Goal: Transaction & Acquisition: Purchase product/service

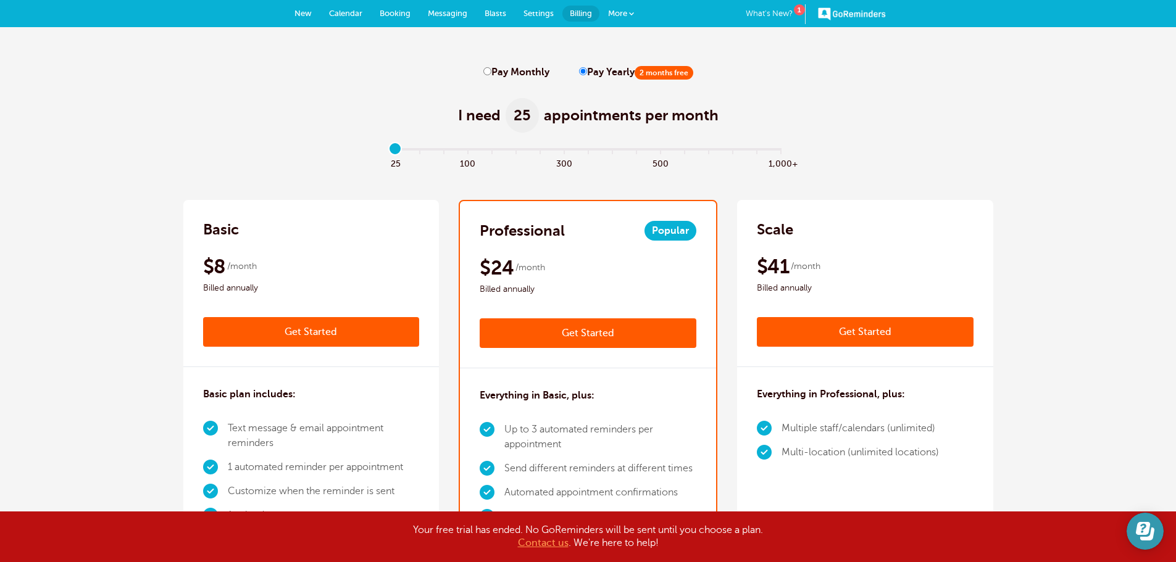
click at [1145, 539] on icon "Open Learn | Contact Us" at bounding box center [1147, 534] width 14 height 13
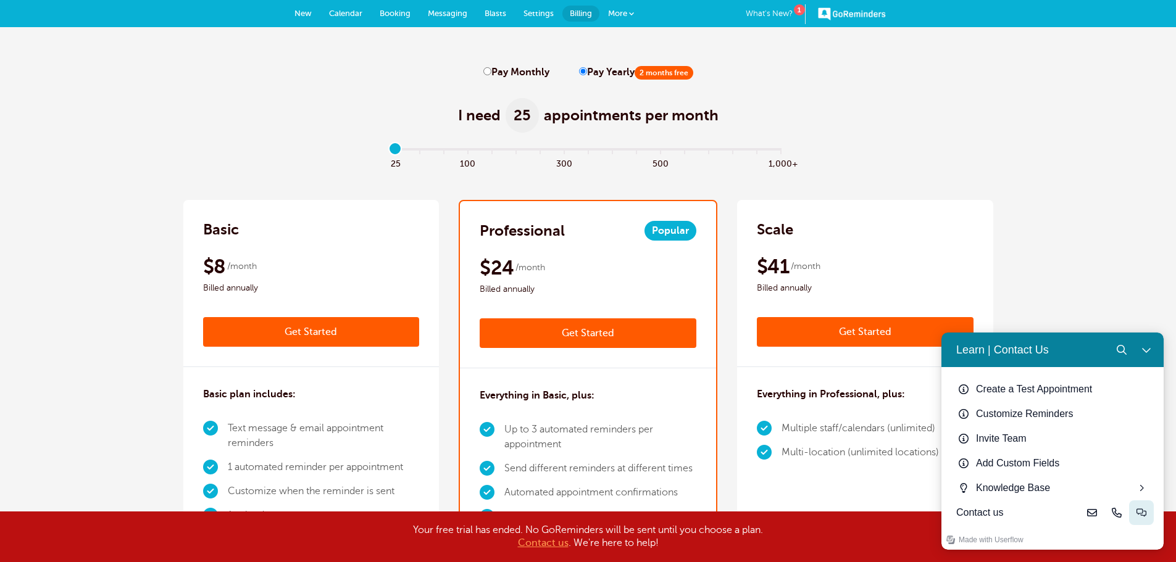
click at [1136, 512] on button "Live-chat" at bounding box center [1141, 513] width 25 height 25
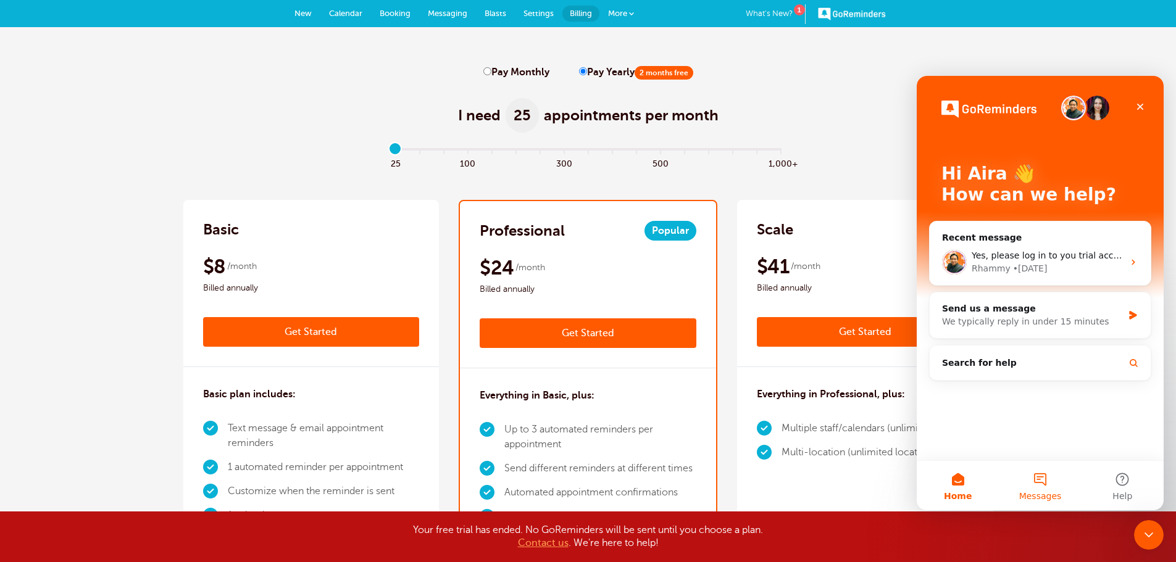
click at [1044, 479] on button "Messages" at bounding box center [1040, 485] width 82 height 49
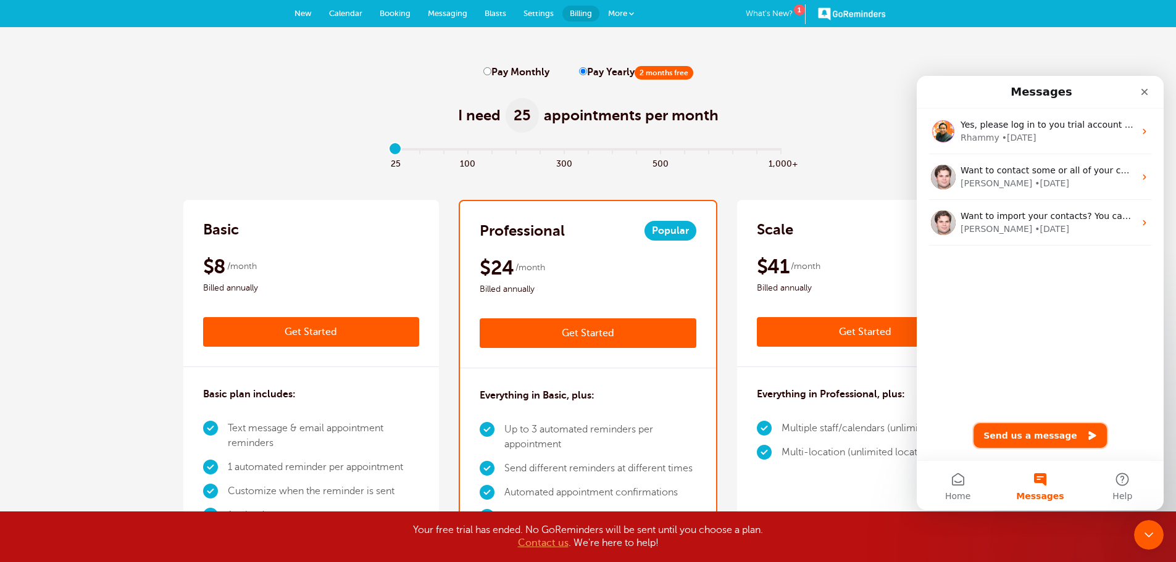
click at [1050, 435] on button "Send us a message" at bounding box center [1039, 435] width 133 height 25
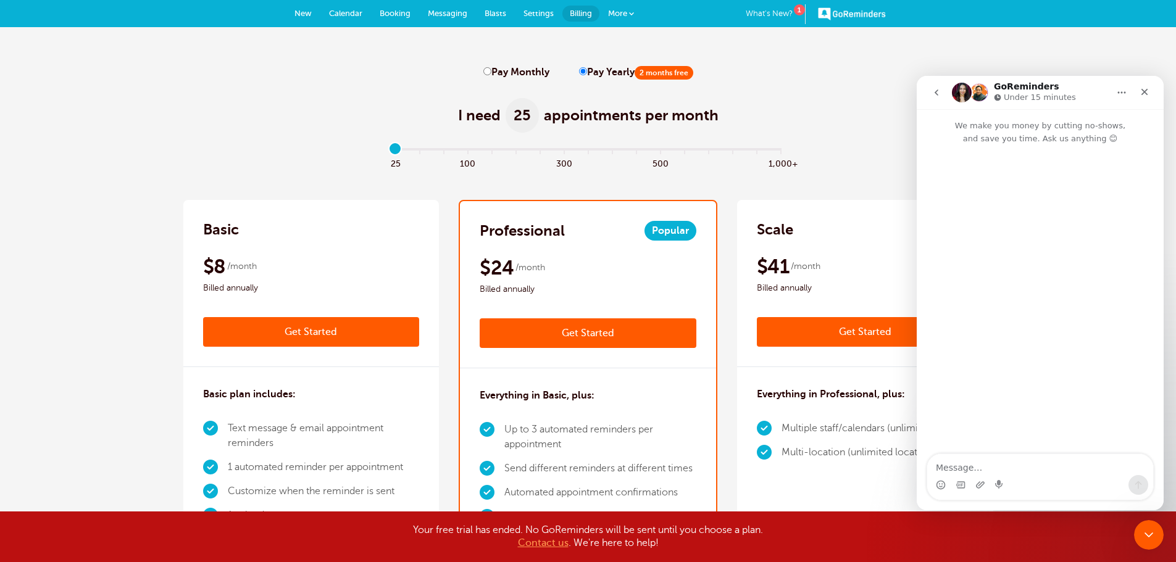
click at [1047, 463] on textarea "Message…" at bounding box center [1040, 464] width 226 height 21
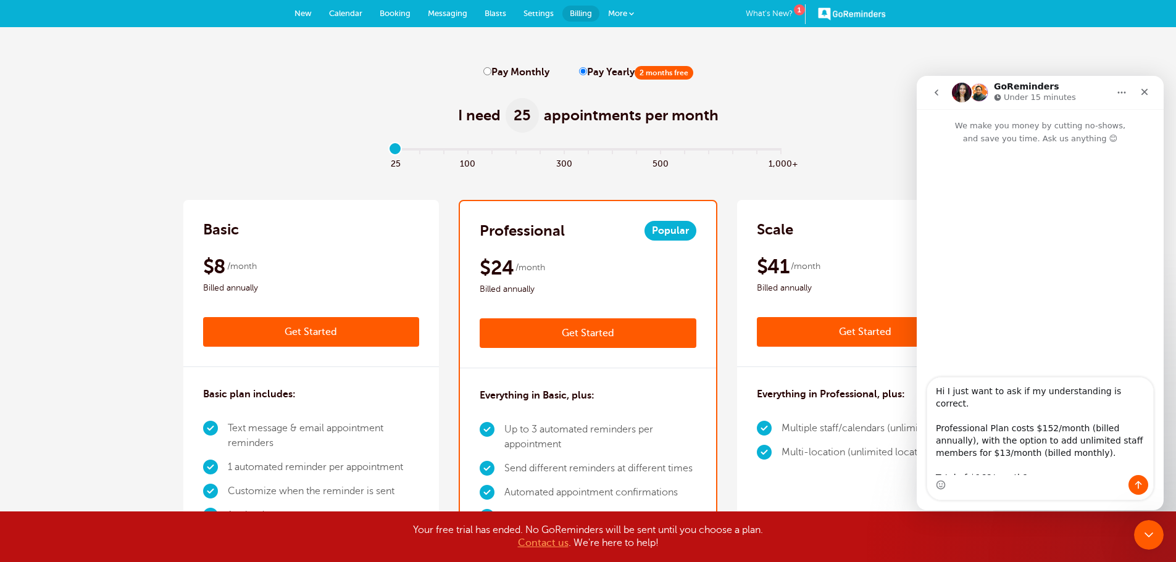
type textarea "Hi I just want to ask if my understanding is correct. Professional Plan costs $…"
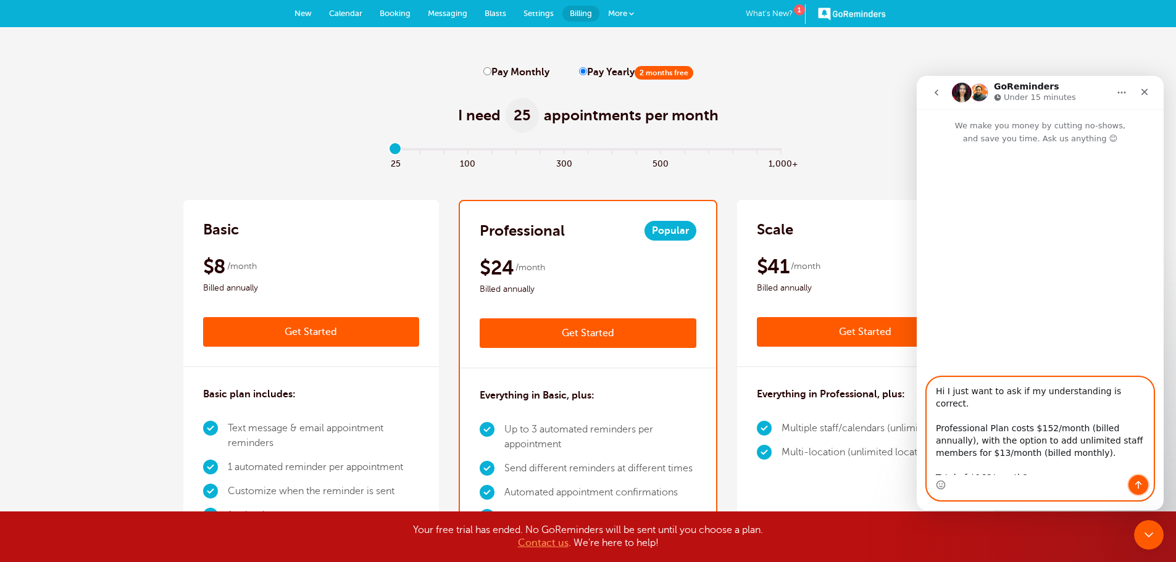
click at [1133, 484] on icon "Send a message…" at bounding box center [1138, 485] width 10 height 10
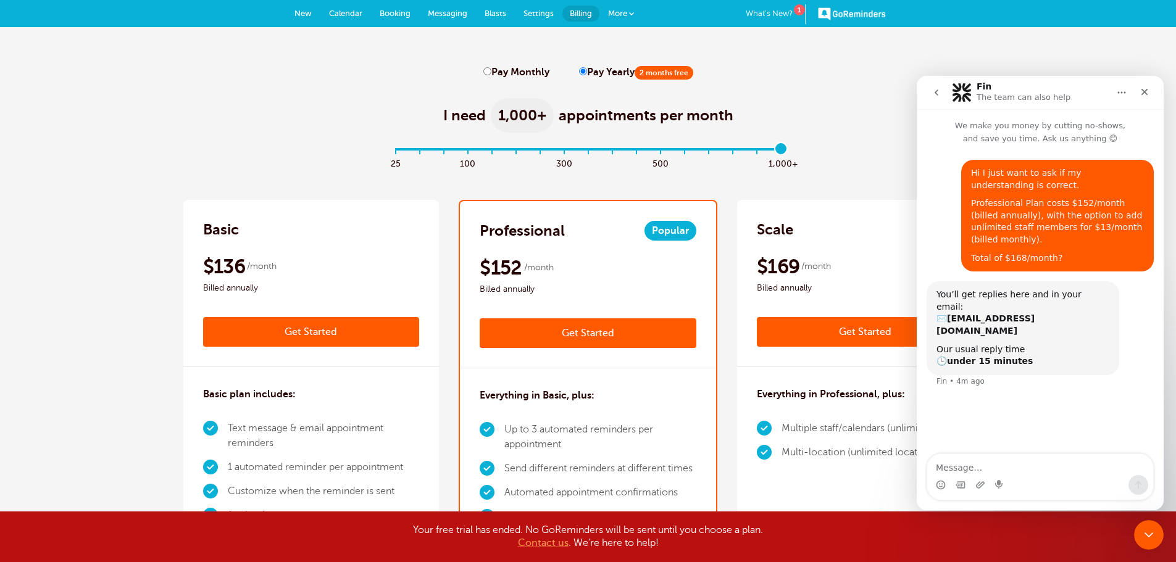
drag, startPoint x: 397, startPoint y: 148, endPoint x: 783, endPoint y: 153, distance: 385.1
type input "16"
click at [783, 153] on input "range" at bounding box center [587, 152] width 399 height 2
click at [530, 74] on label "Pay Monthly" at bounding box center [516, 73] width 66 height 12
click at [491, 74] on input "Pay Monthly" at bounding box center [487, 71] width 8 height 8
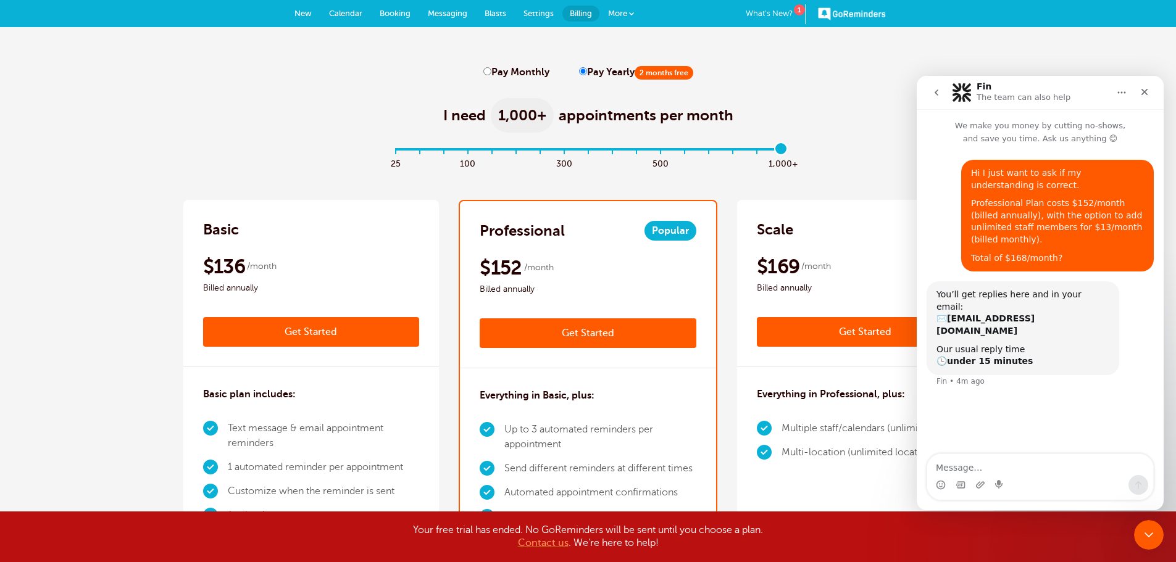
radio input "true"
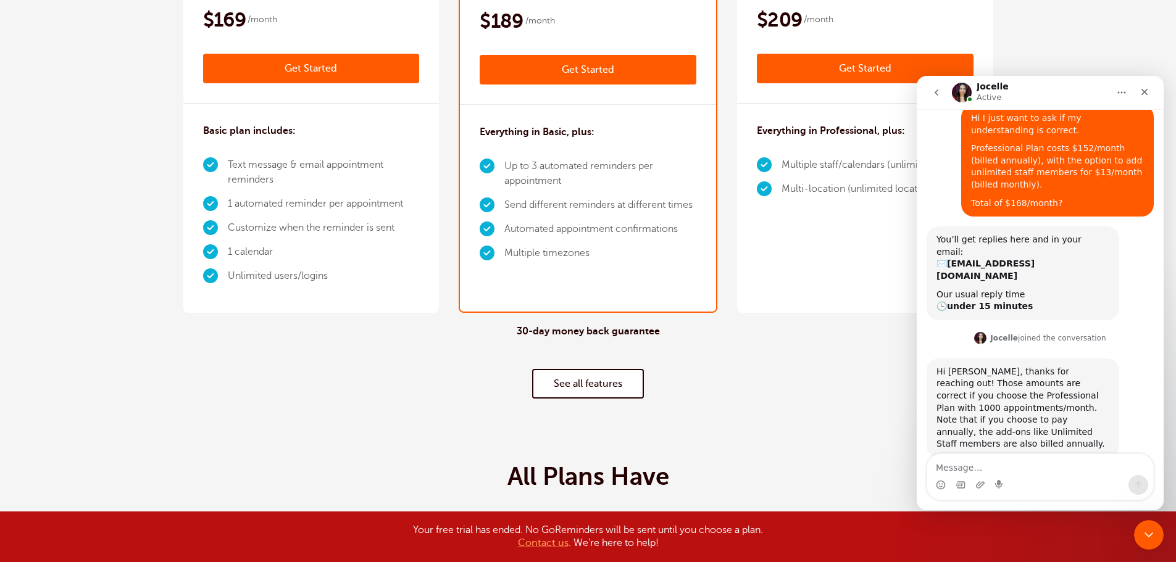
scroll to position [60, 0]
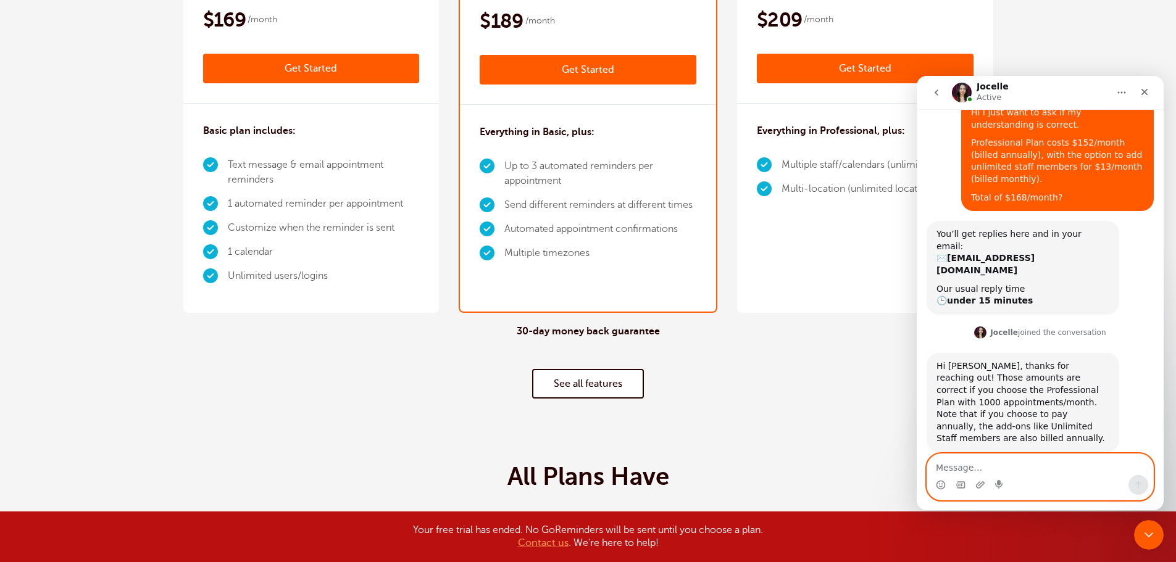
click at [1030, 468] on textarea "Message…" at bounding box center [1040, 464] width 226 height 21
type textarea "s"
click at [1063, 469] on textarea "So, I'll be paying $13 annually" at bounding box center [1040, 464] width 226 height 21
click at [1079, 463] on textarea "So, I'll be paying $13 annually for" at bounding box center [1040, 464] width 226 height 21
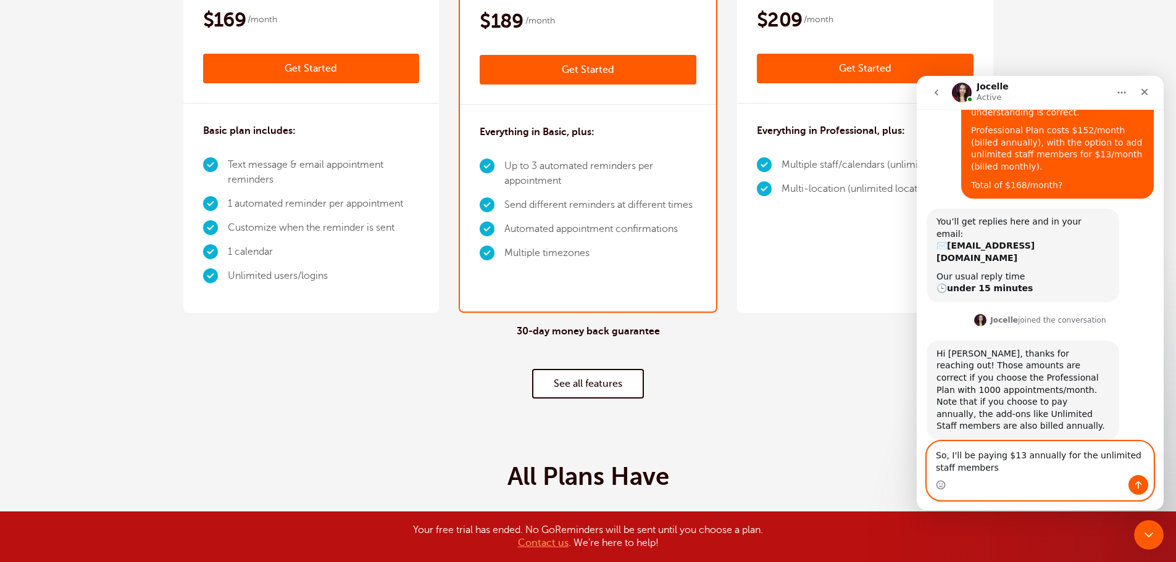
type textarea "So, I'll be paying $13 annually for the unlimited staff members?"
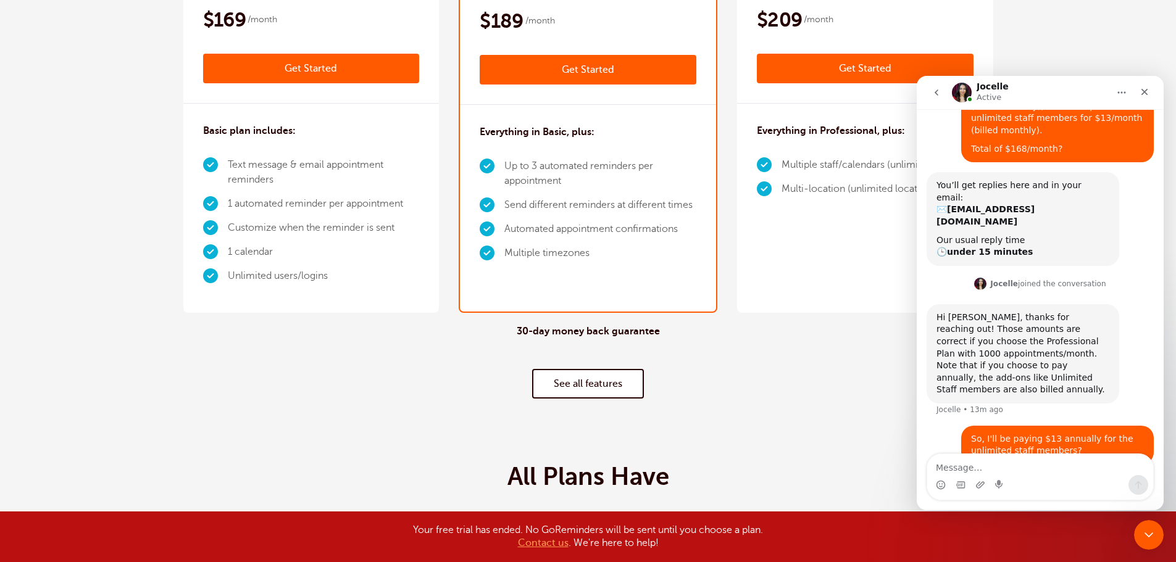
click at [537, 377] on link "See all features" at bounding box center [588, 384] width 112 height 30
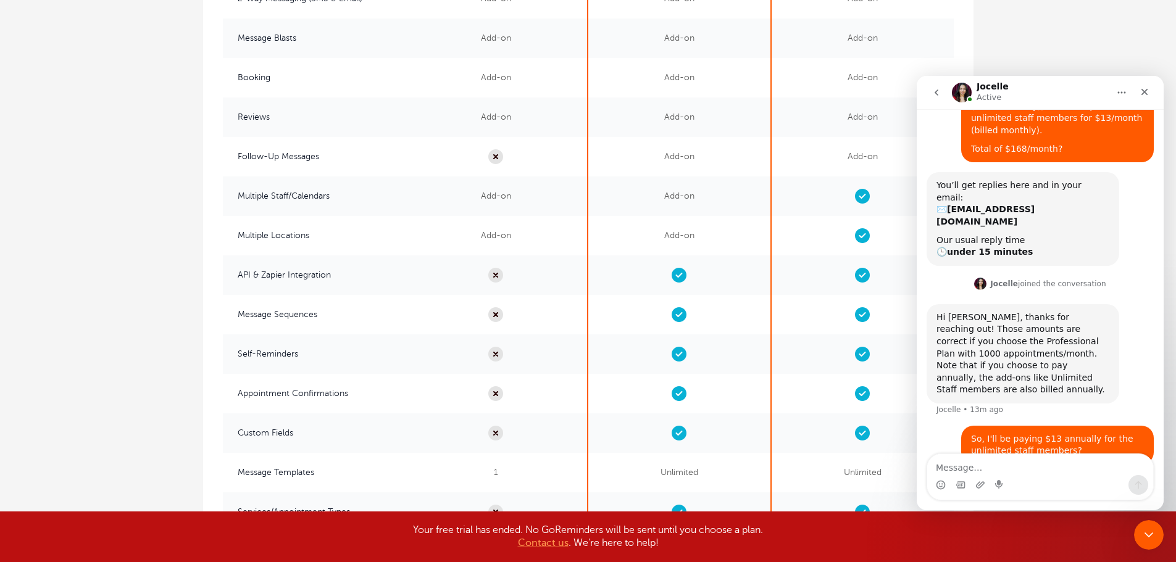
scroll to position [2783, 0]
click at [679, 200] on span "Add-on" at bounding box center [679, 196] width 182 height 39
drag, startPoint x: 701, startPoint y: 196, endPoint x: 625, endPoint y: 197, distance: 76.5
click at [625, 197] on span "Add-on" at bounding box center [679, 196] width 182 height 39
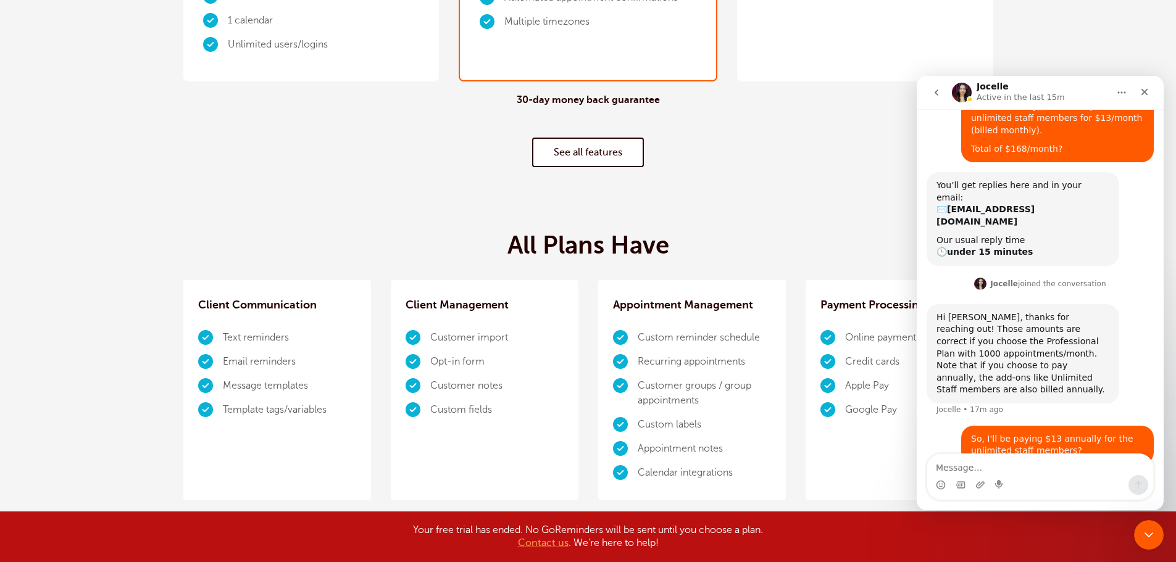
scroll to position [623, 0]
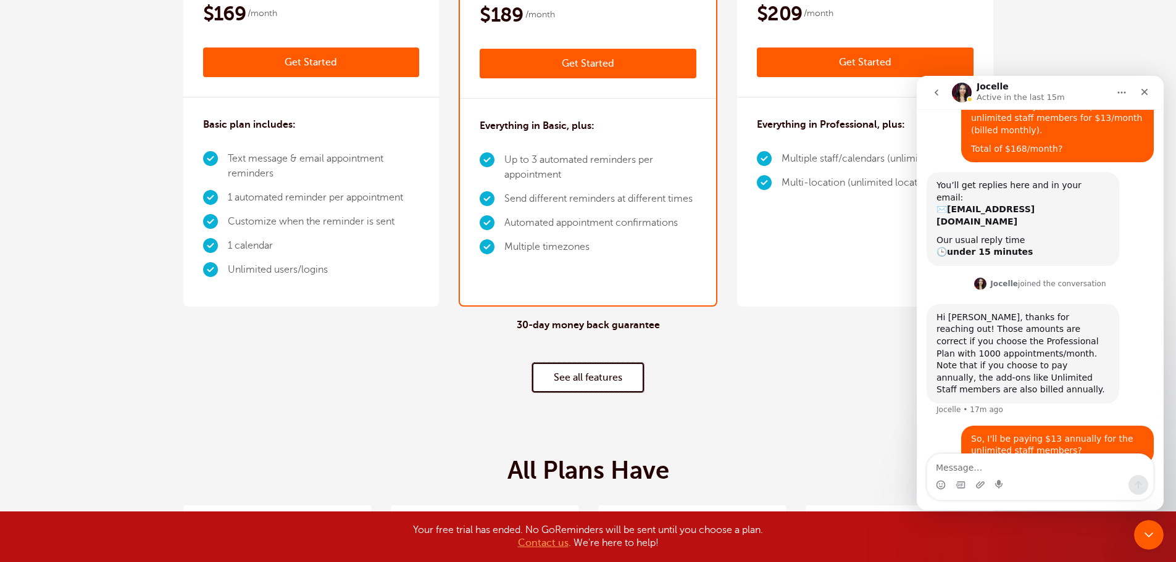
click at [604, 378] on link "See all features" at bounding box center [588, 378] width 112 height 30
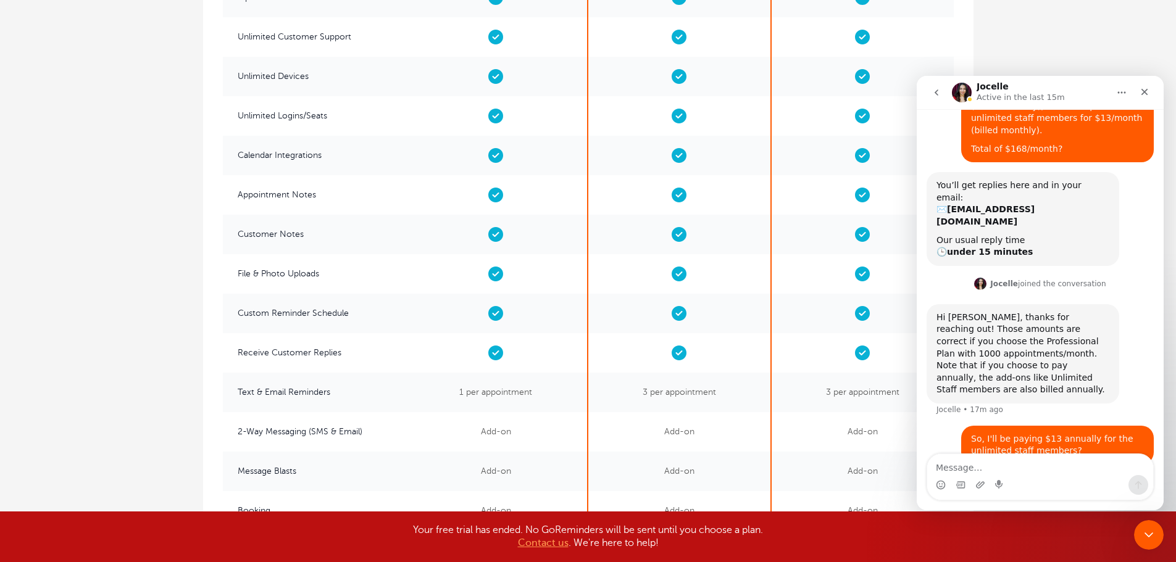
scroll to position [2370, 0]
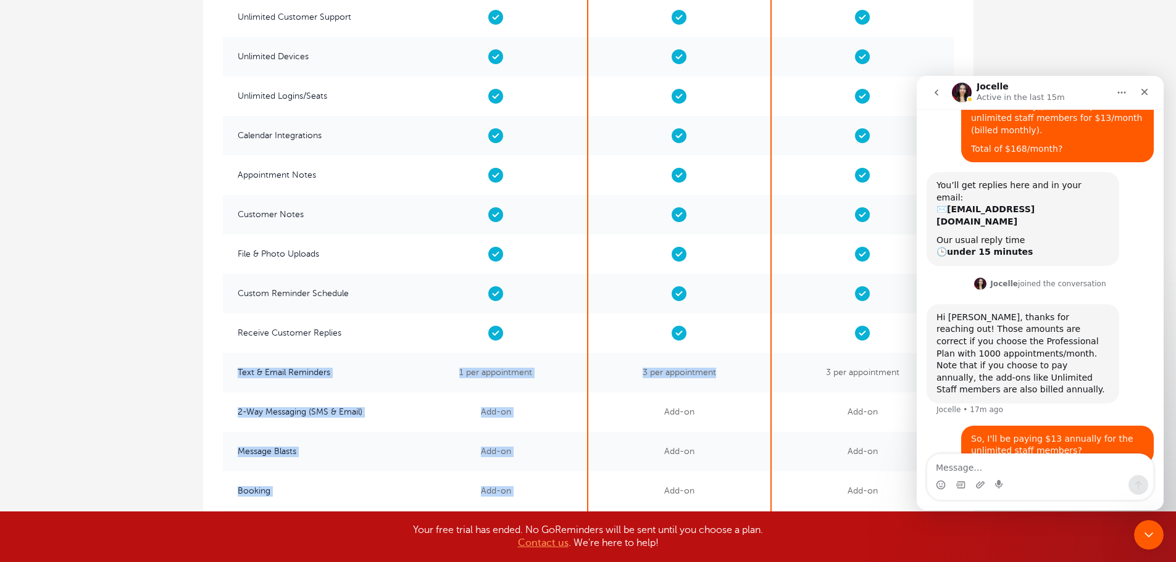
drag, startPoint x: 235, startPoint y: 372, endPoint x: 729, endPoint y: 373, distance: 494.3
click at [729, 367] on div "Customer Groups / Group Appts Recurring Appointments Custom Labels Deposits/Pay…" at bounding box center [588, 365] width 770 height 1470
click at [721, 390] on span "3 per appointment" at bounding box center [679, 372] width 182 height 39
drag, startPoint x: 233, startPoint y: 410, endPoint x: 404, endPoint y: 406, distance: 171.6
click at [391, 407] on span "2-Way Messaging (SMS & Email)" at bounding box center [314, 412] width 182 height 39
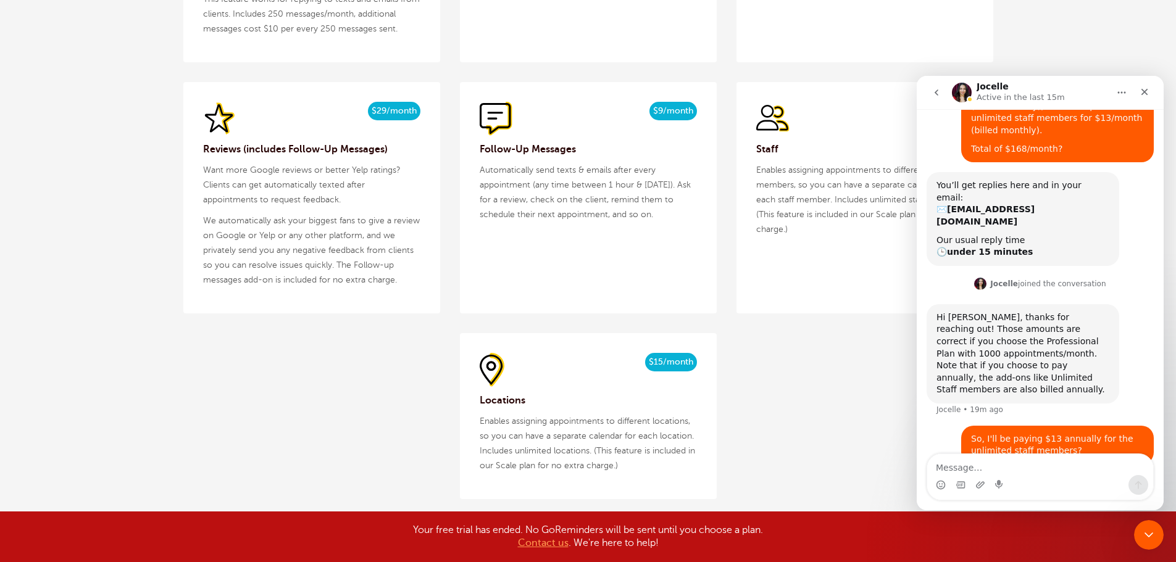
scroll to position [1445, 0]
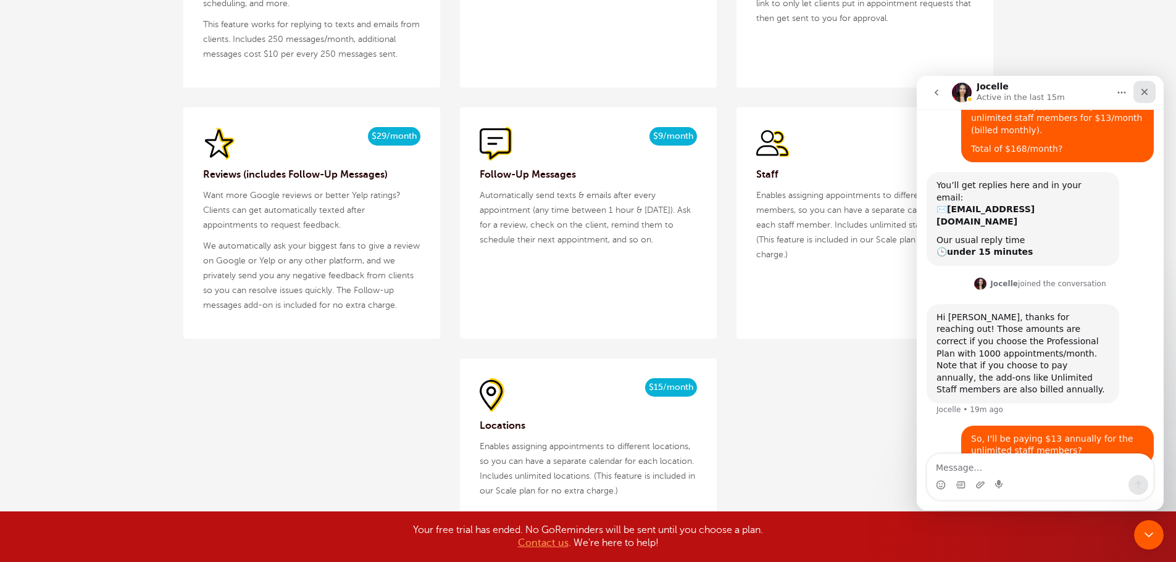
click at [1145, 93] on icon "Close" at bounding box center [1144, 92] width 7 height 7
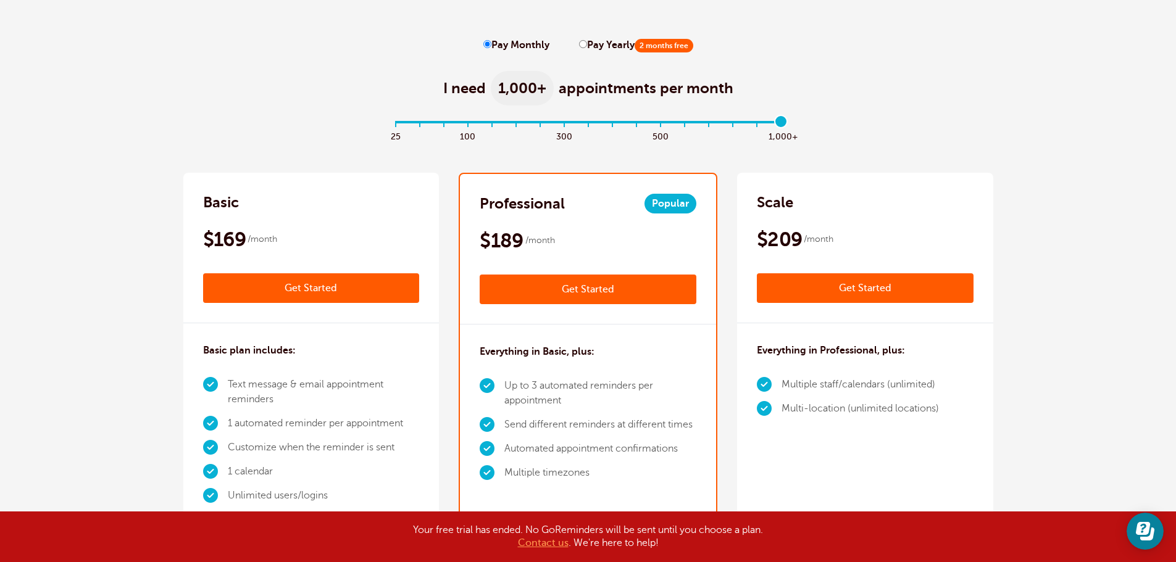
scroll to position [0, 0]
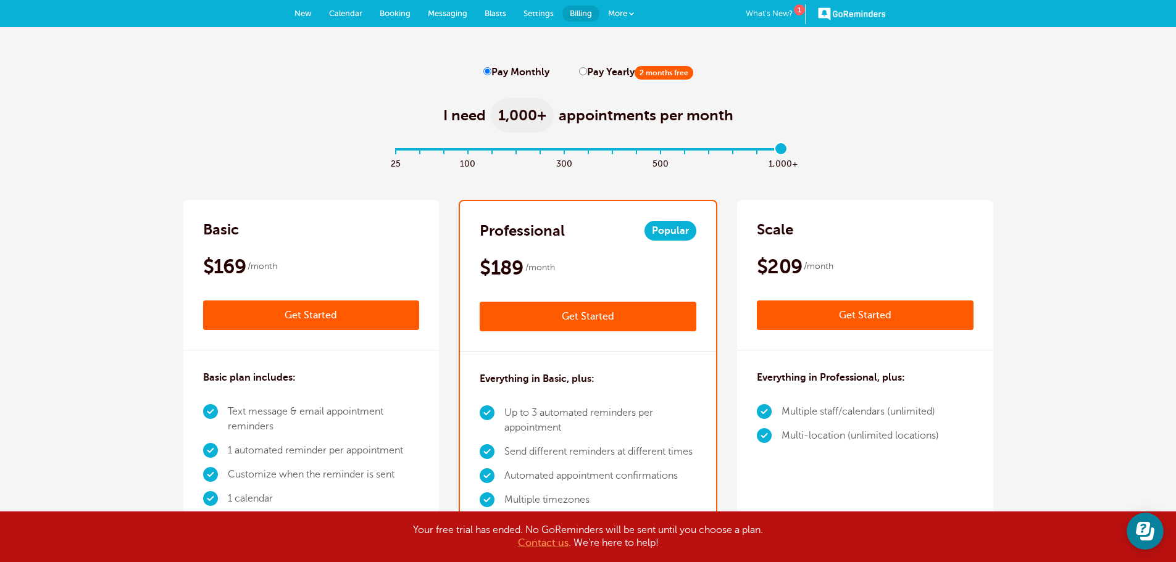
click at [583, 72] on input "Pay Yearly 2 months free" at bounding box center [583, 71] width 8 height 8
radio input "true"
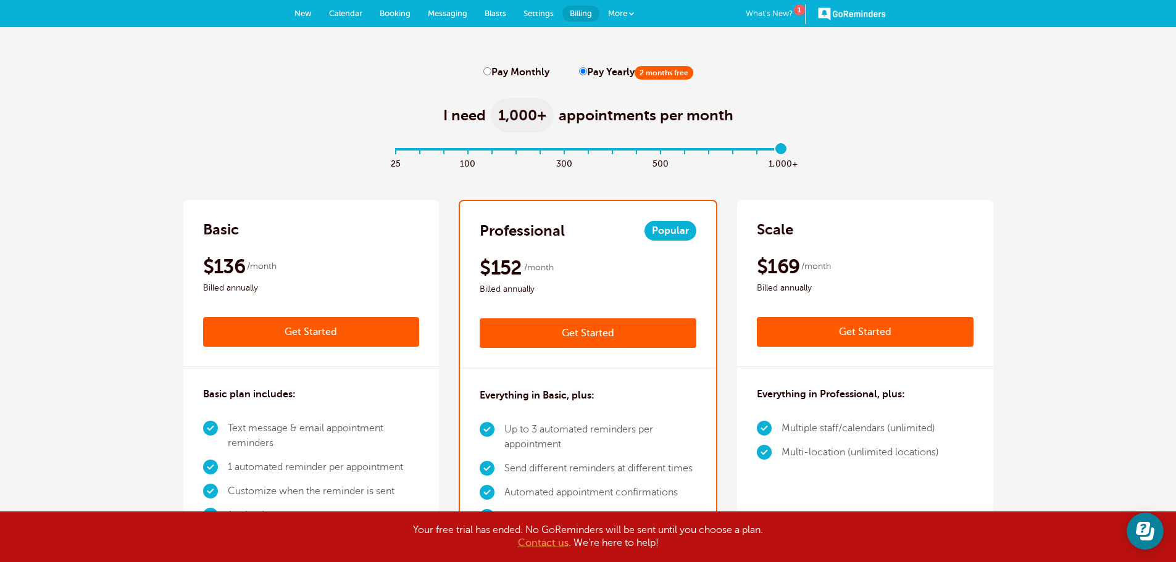
click at [489, 67] on input "Pay Monthly" at bounding box center [487, 71] width 8 height 8
radio input "true"
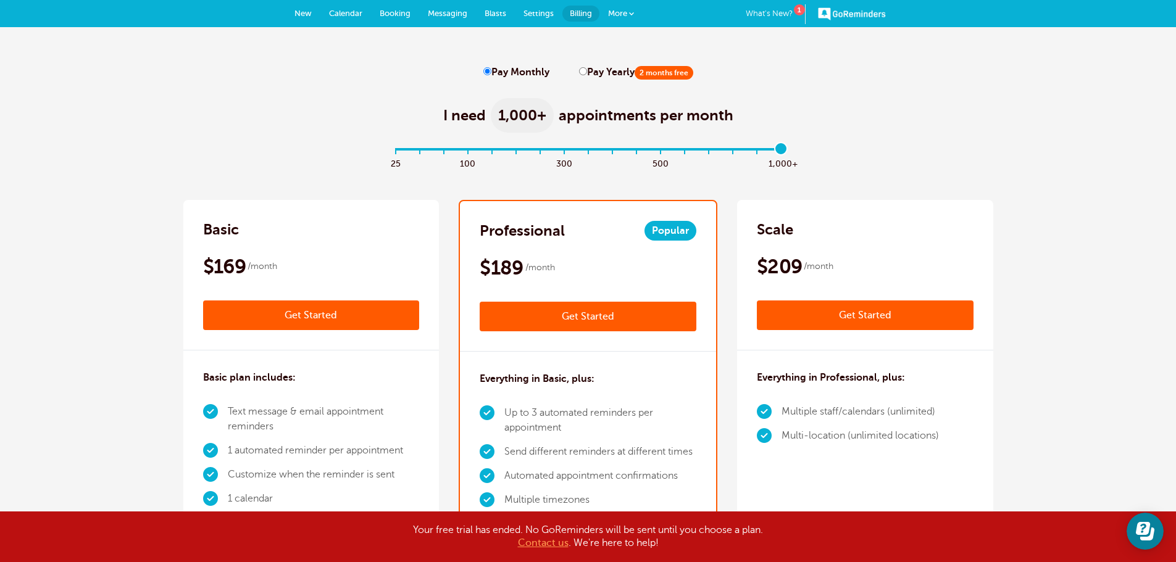
click at [581, 72] on input "Pay Yearly 2 months free" at bounding box center [583, 71] width 8 height 8
radio input "true"
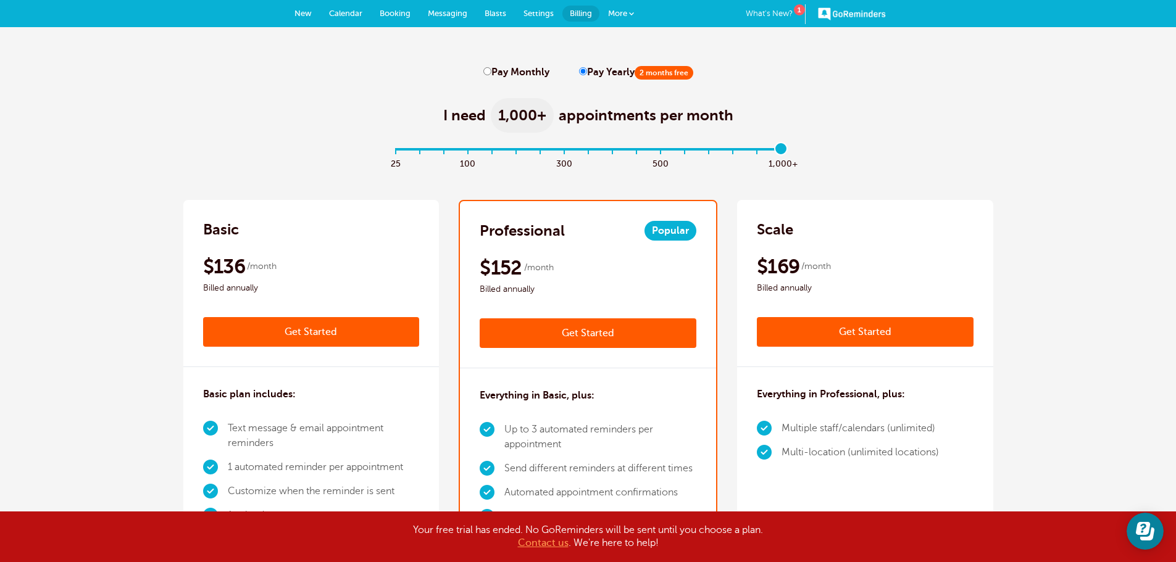
click at [488, 70] on input "Pay Monthly" at bounding box center [487, 71] width 8 height 8
radio input "true"
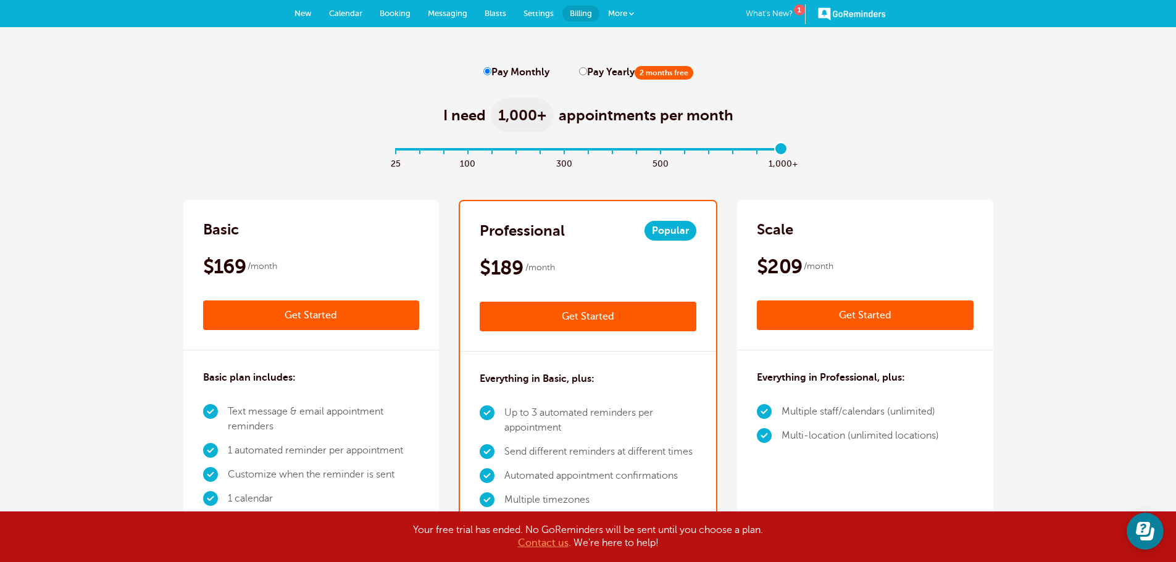
click at [579, 71] on input "Pay Yearly 2 months free" at bounding box center [583, 71] width 8 height 8
radio input "true"
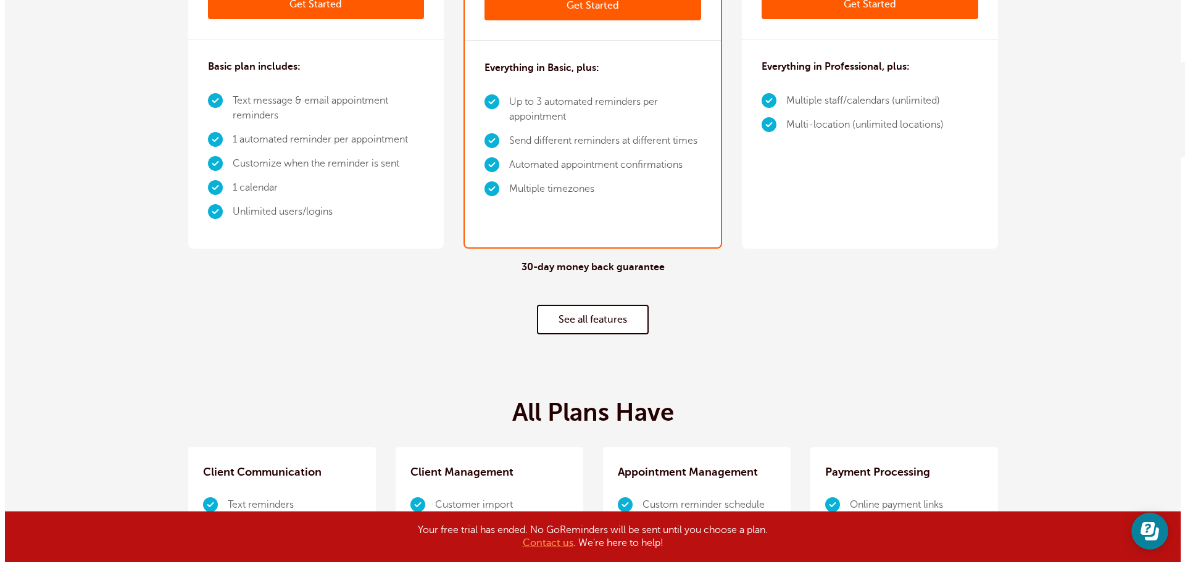
scroll to position [185, 0]
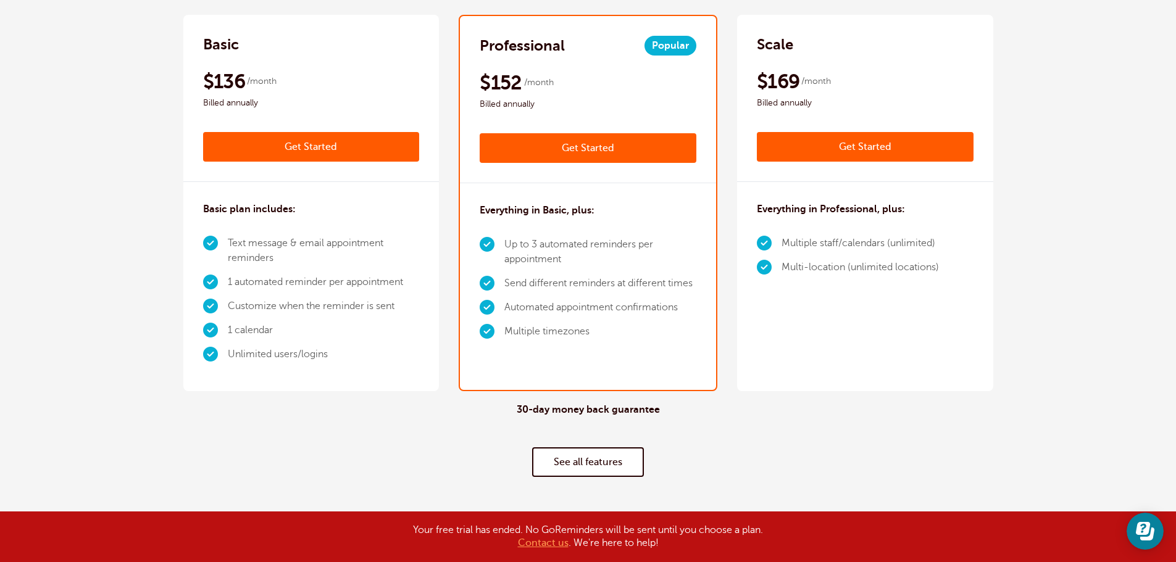
click at [611, 149] on link "Get Started" at bounding box center [588, 148] width 217 height 30
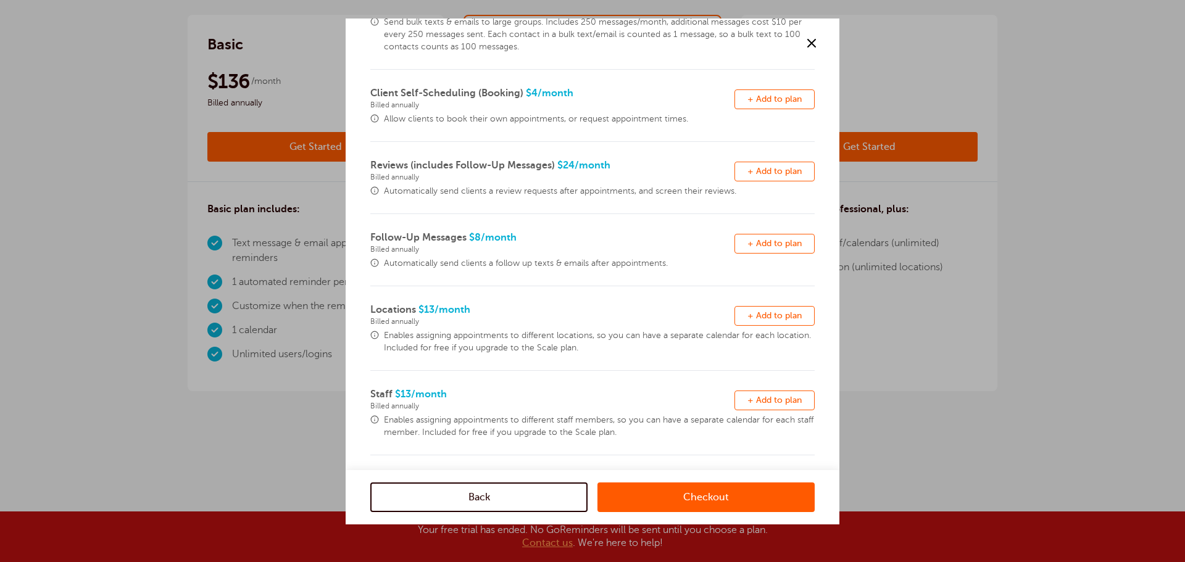
scroll to position [242, 0]
click at [697, 499] on link "Checkout" at bounding box center [705, 498] width 217 height 30
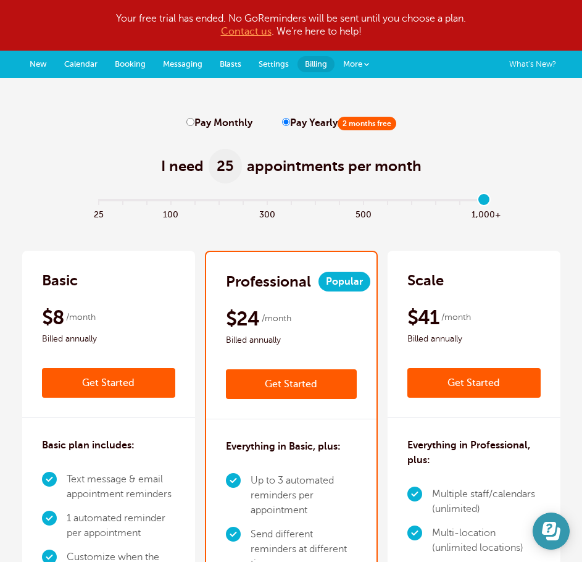
click at [555, 533] on icon "Open Learn | Contact Us" at bounding box center [551, 530] width 19 height 19
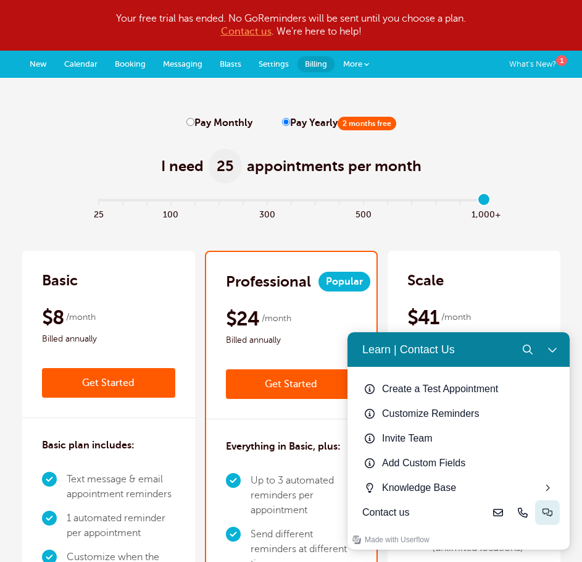
click at [547, 515] on icon "Live-chat" at bounding box center [547, 512] width 10 height 10
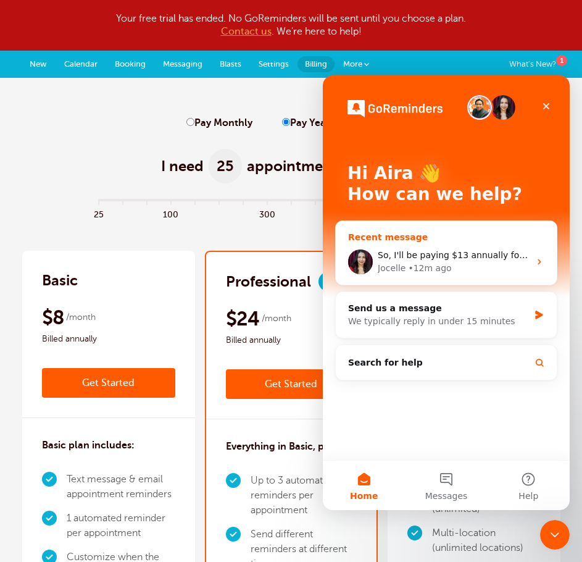
click at [470, 258] on span "So, I'll be paying $13 annually for the unlimited staff members?" at bounding box center [516, 255] width 276 height 10
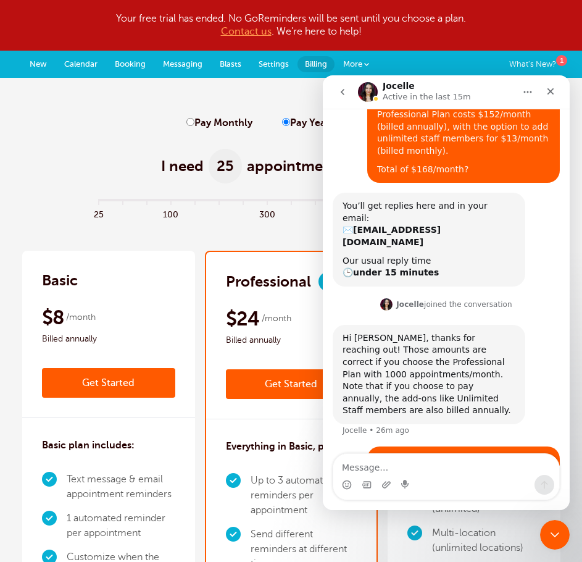
scroll to position [109, 0]
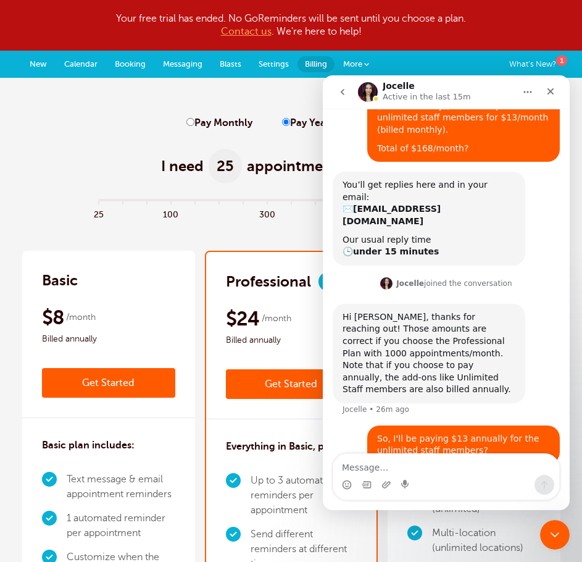
click at [424, 465] on textarea "Message…" at bounding box center [446, 464] width 226 height 21
type textarea "Why I am billed $"
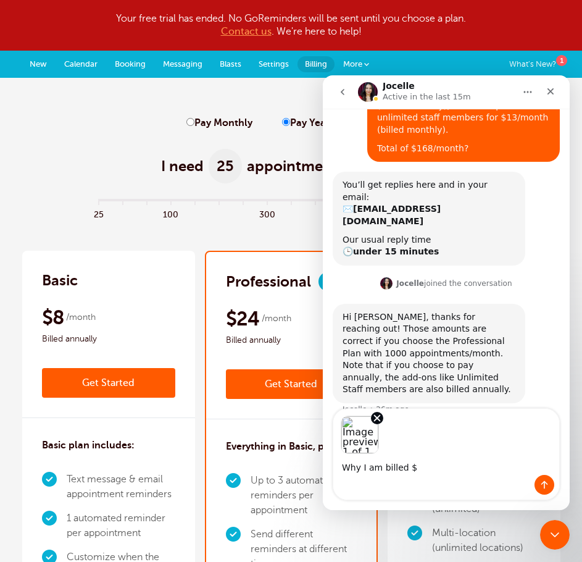
scroll to position [154, 0]
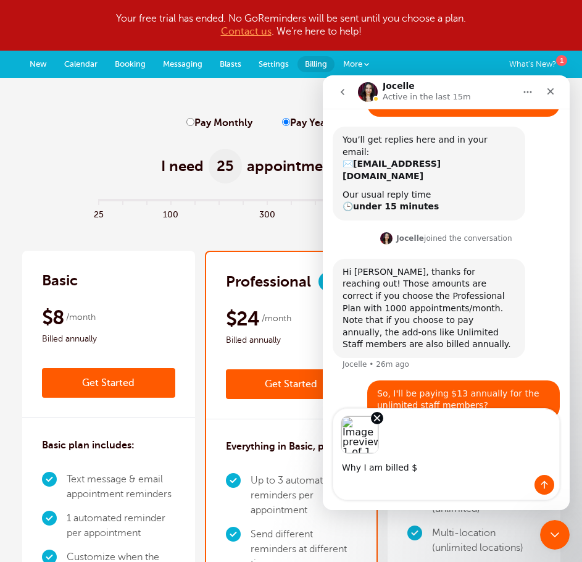
click at [363, 434] on img "Image previews" at bounding box center [360, 434] width 38 height 38
click at [364, 442] on img "Image previews" at bounding box center [360, 434] width 38 height 38
click at [363, 441] on img "Image previews" at bounding box center [360, 434] width 38 height 38
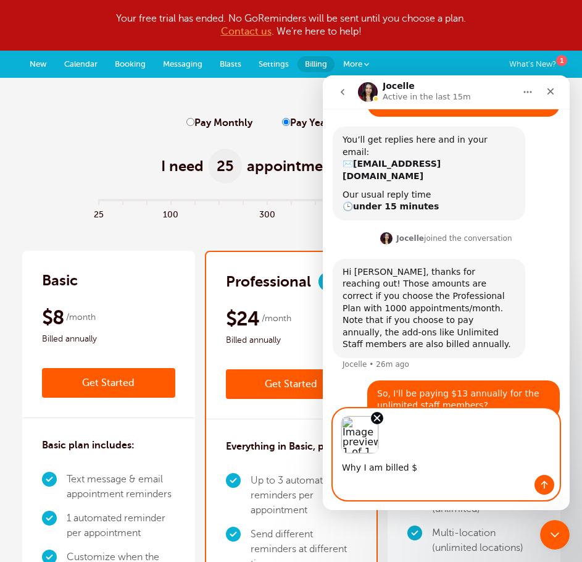
click at [451, 471] on textarea "Why I am billed $" at bounding box center [446, 464] width 226 height 21
drag, startPoint x: 433, startPoint y: 471, endPoint x: 415, endPoint y: 473, distance: 18.0
click at [415, 473] on textarea "Why I am billed $1590" at bounding box center [446, 464] width 226 height 21
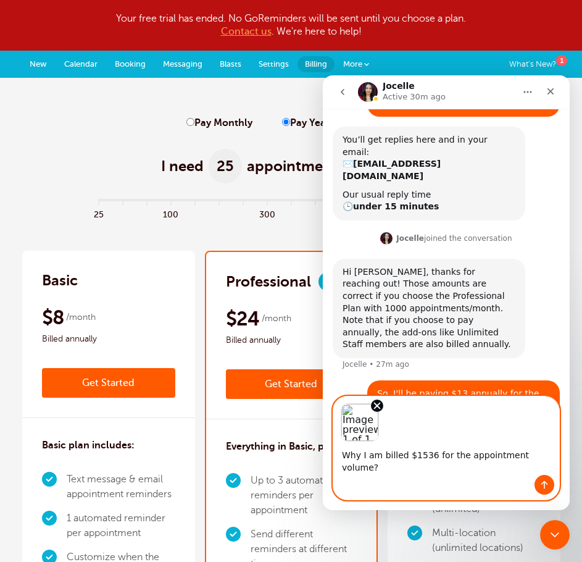
type textarea "Why I am billed $1,536 for the appointment volume?"
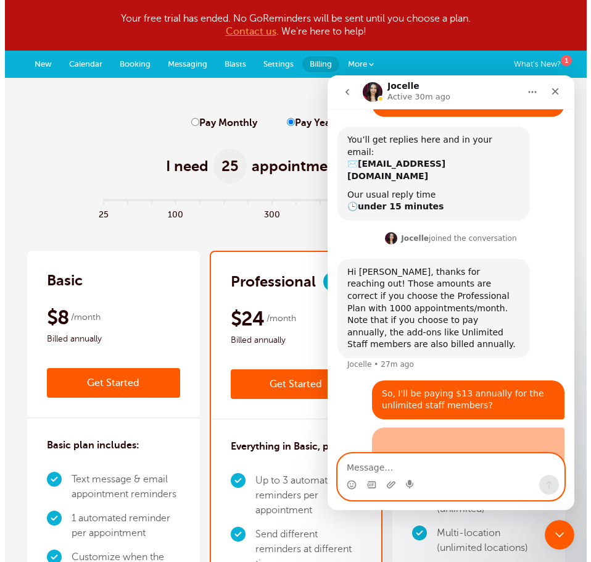
scroll to position [254, 0]
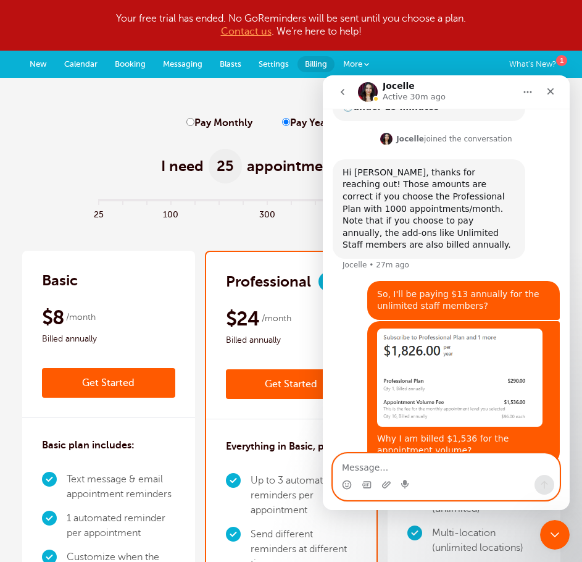
click at [393, 463] on textarea "Message…" at bounding box center [446, 464] width 226 height 21
click at [278, 298] on div "Professional Popular $29 /month Get Started $24 /month Billed annually Get Star…" at bounding box center [291, 335] width 170 height 167
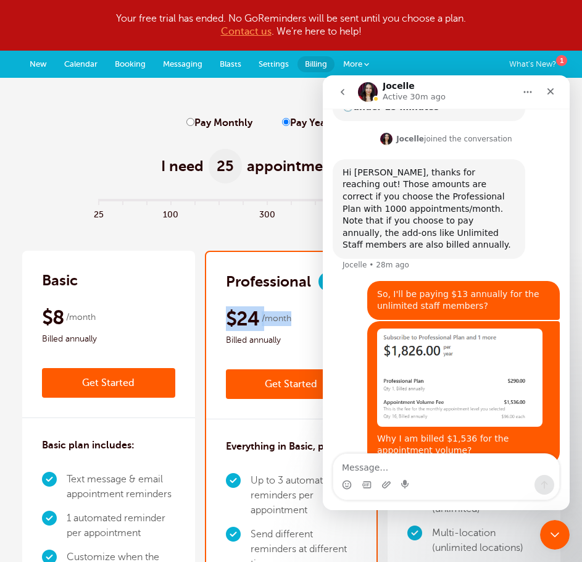
drag, startPoint x: 216, startPoint y: 319, endPoint x: 317, endPoint y: 339, distance: 102.6
click at [289, 320] on div "Professional Popular $29 /month Get Started $24 /month Billed annually Get Star…" at bounding box center [291, 335] width 170 height 167
click at [189, 121] on input "Pay Monthly" at bounding box center [190, 122] width 8 height 8
radio input "true"
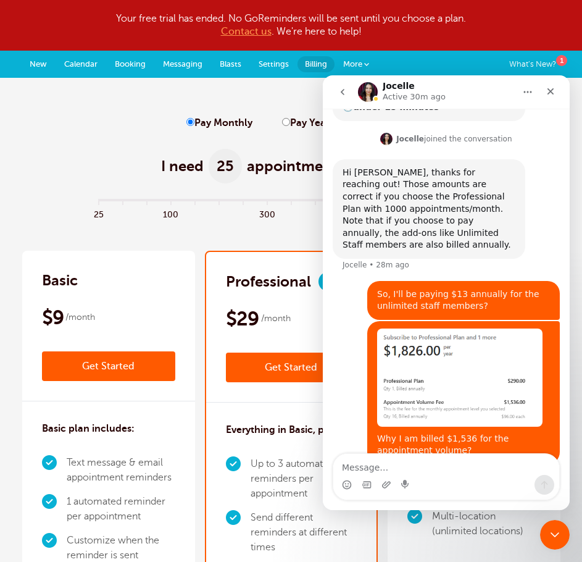
click at [283, 372] on link "Get Started" at bounding box center [291, 367] width 131 height 30
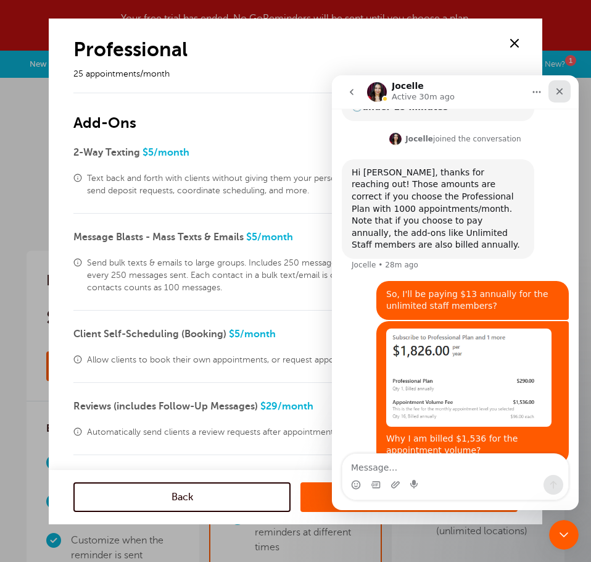
click at [554, 91] on div "Close" at bounding box center [560, 91] width 22 height 22
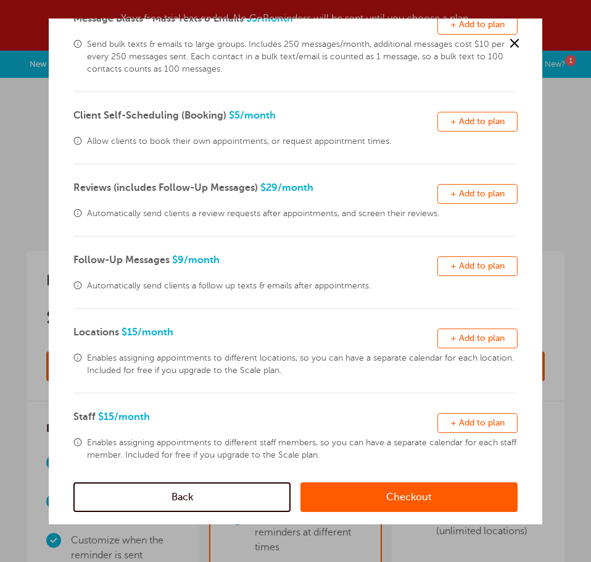
scroll to position [243, 0]
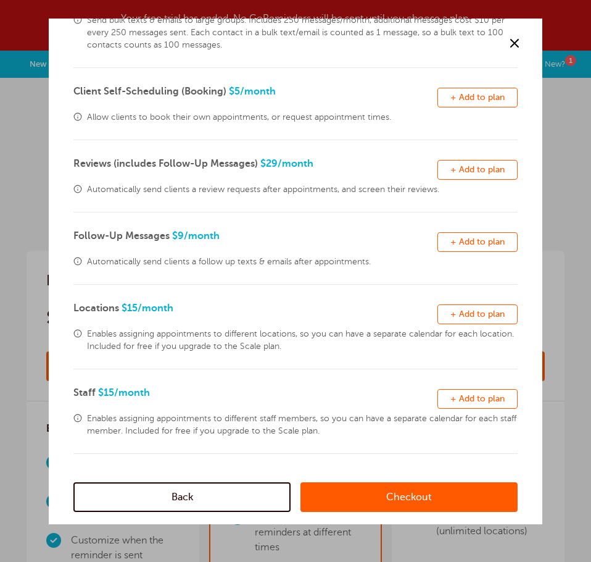
click at [460, 398] on span "+ Add to plan" at bounding box center [478, 398] width 54 height 9
click at [420, 497] on link "Checkout" at bounding box center [409, 497] width 217 height 30
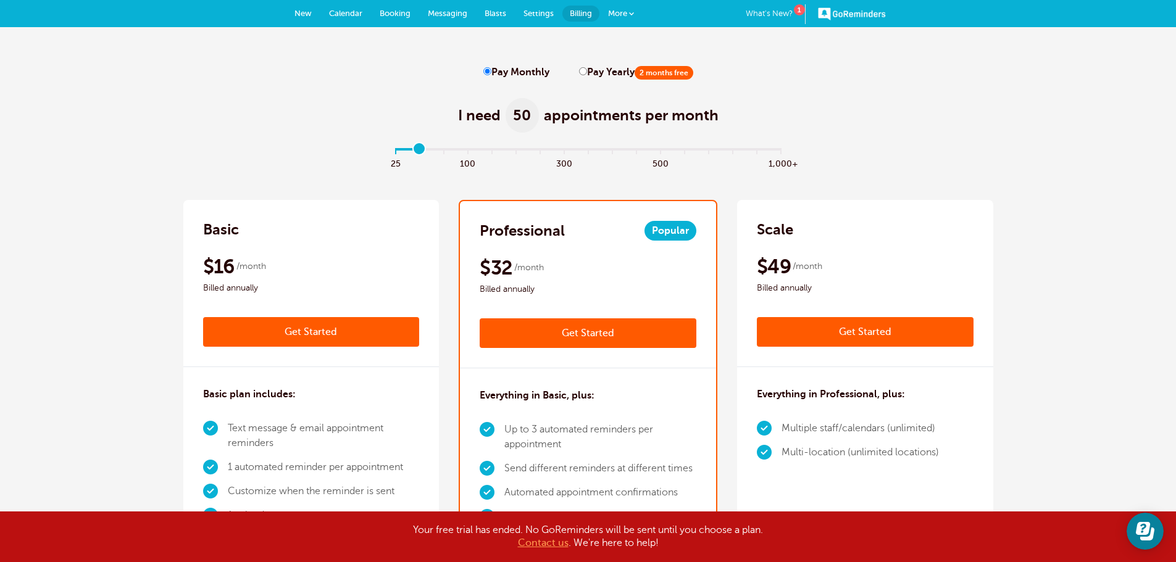
click at [420, 153] on input "range" at bounding box center [587, 152] width 399 height 2
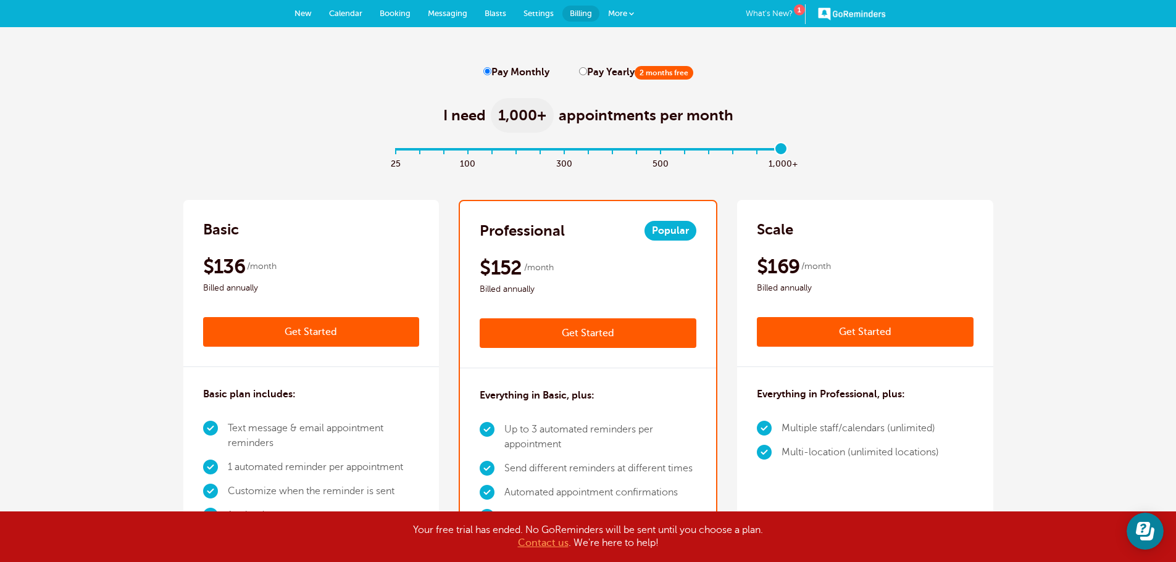
drag, startPoint x: 420, startPoint y: 149, endPoint x: 802, endPoint y: 157, distance: 382.1
type input "16"
click at [787, 153] on input "range" at bounding box center [587, 152] width 399 height 2
click at [594, 332] on link "Get Started" at bounding box center [588, 333] width 217 height 30
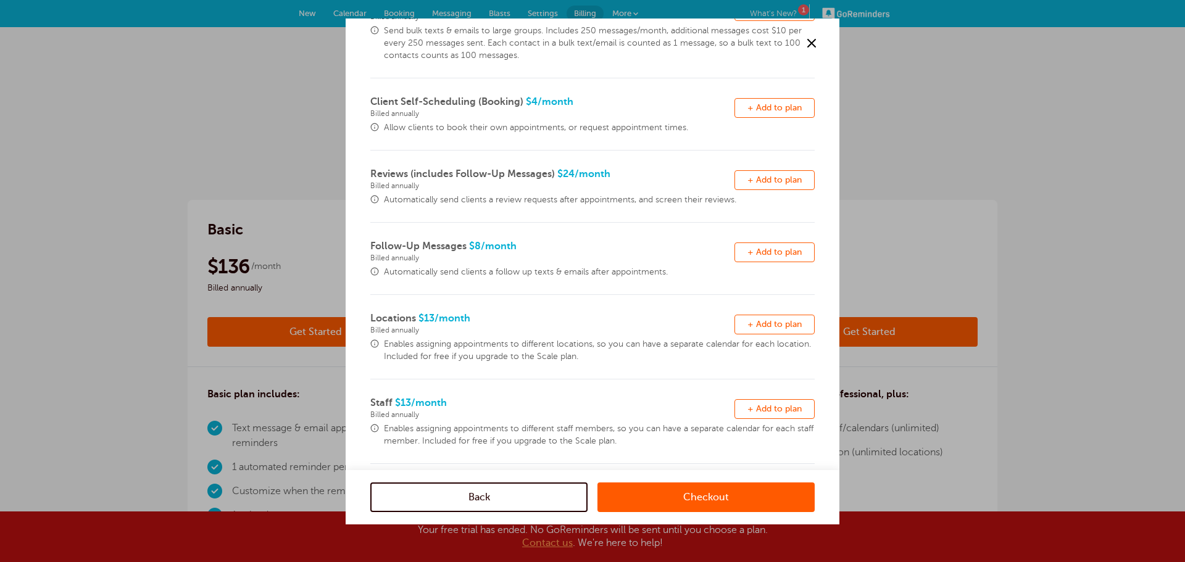
scroll to position [242, 0]
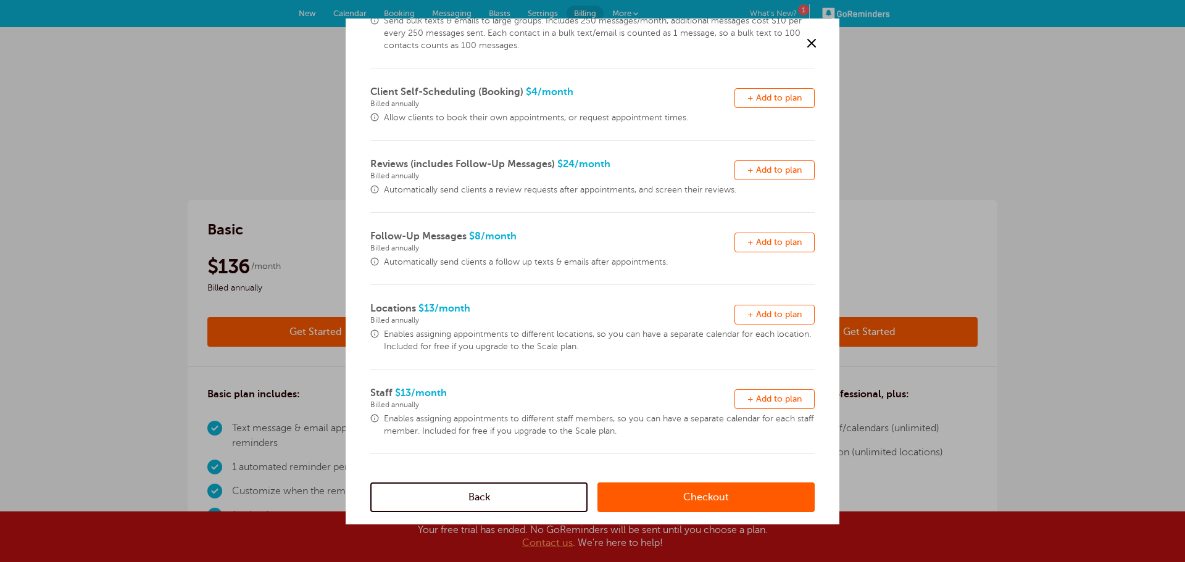
click at [758, 396] on span "+ Add to plan" at bounding box center [774, 398] width 54 height 9
click at [724, 501] on link "Checkout" at bounding box center [705, 498] width 217 height 30
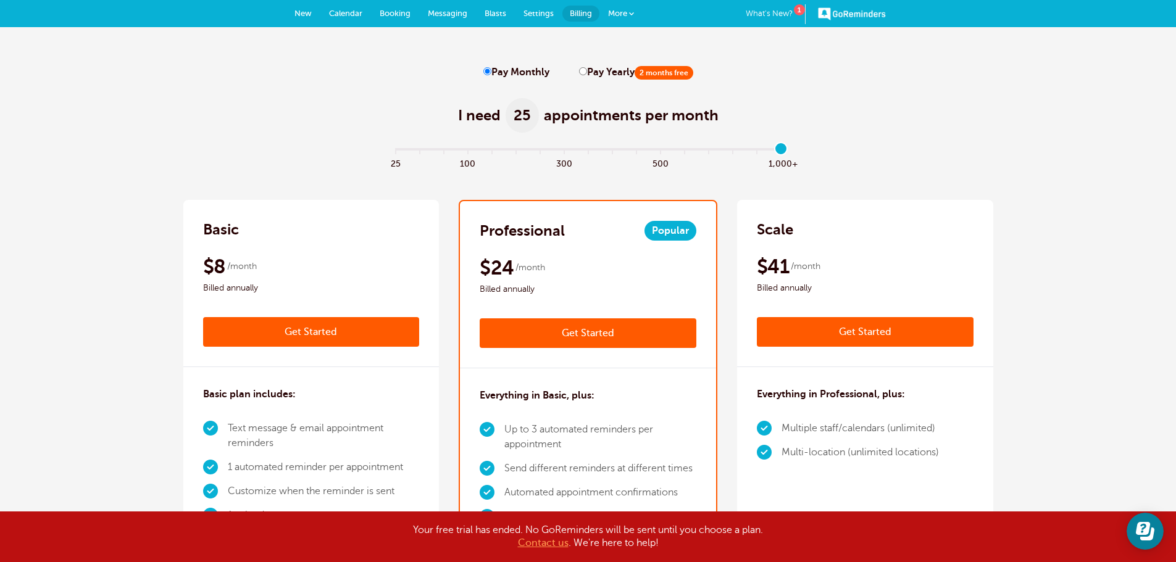
click at [488, 74] on input "Pay Monthly" at bounding box center [487, 71] width 8 height 8
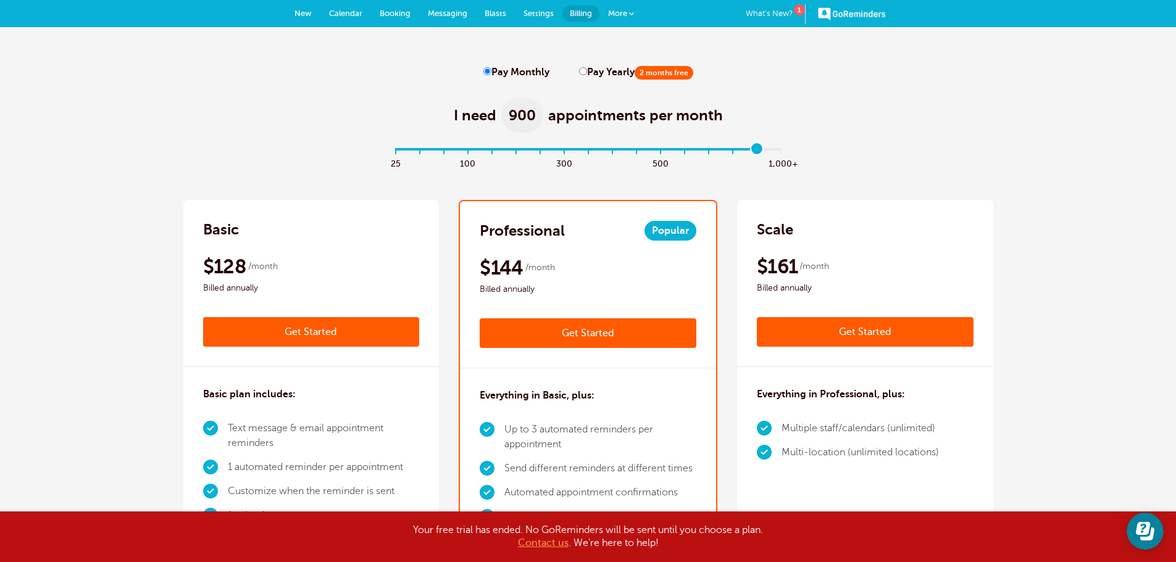
type input "16"
drag, startPoint x: 401, startPoint y: 150, endPoint x: 799, endPoint y: 156, distance: 398.7
click at [787, 153] on input "range" at bounding box center [587, 152] width 399 height 2
click at [488, 72] on input "Pay Monthly" at bounding box center [487, 71] width 8 height 8
click at [582, 70] on input "Pay Yearly 2 months free" at bounding box center [583, 71] width 8 height 8
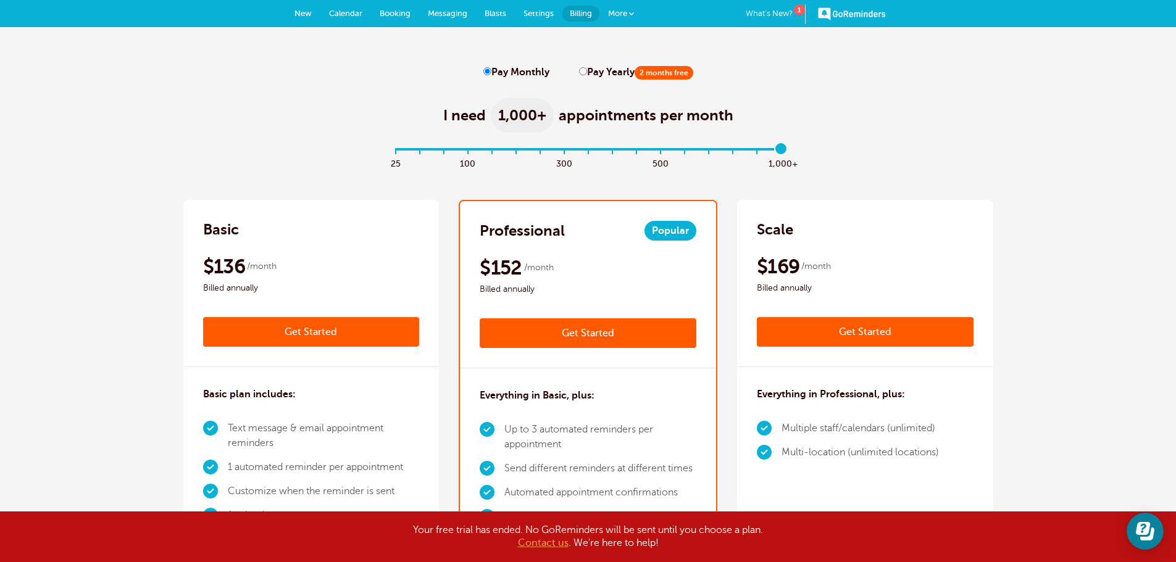
radio input "true"
click at [488, 73] on input "Pay Monthly" at bounding box center [487, 71] width 8 height 8
radio input "true"
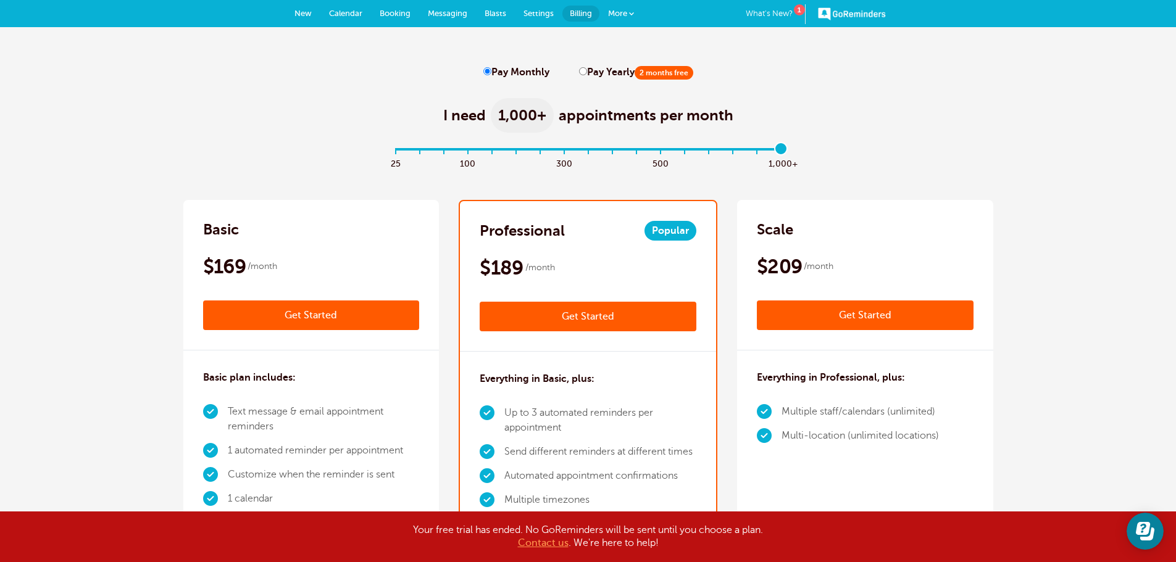
click at [592, 323] on link "Get Started" at bounding box center [588, 317] width 217 height 30
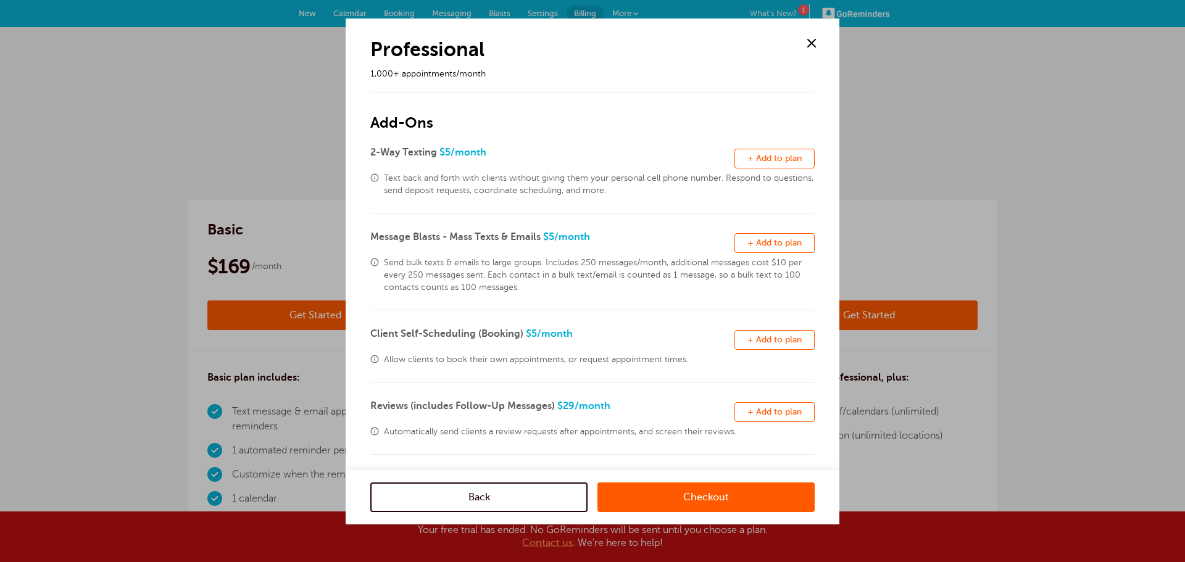
scroll to position [242, 0]
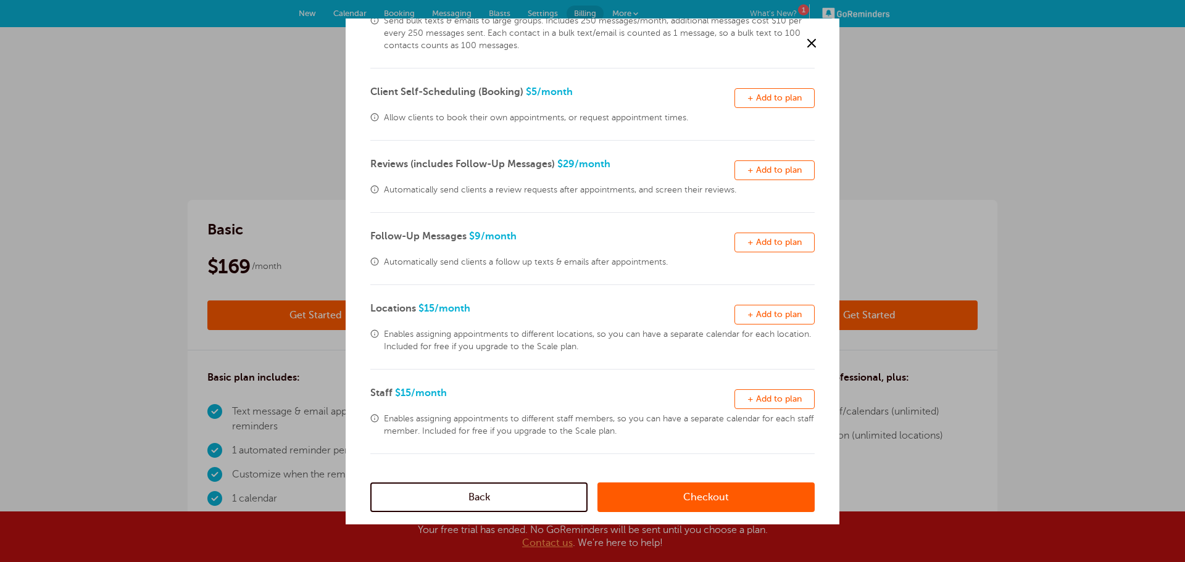
click at [777, 403] on span "+ Add to plan" at bounding box center [774, 398] width 54 height 9
click at [741, 492] on link "Checkout" at bounding box center [705, 498] width 217 height 30
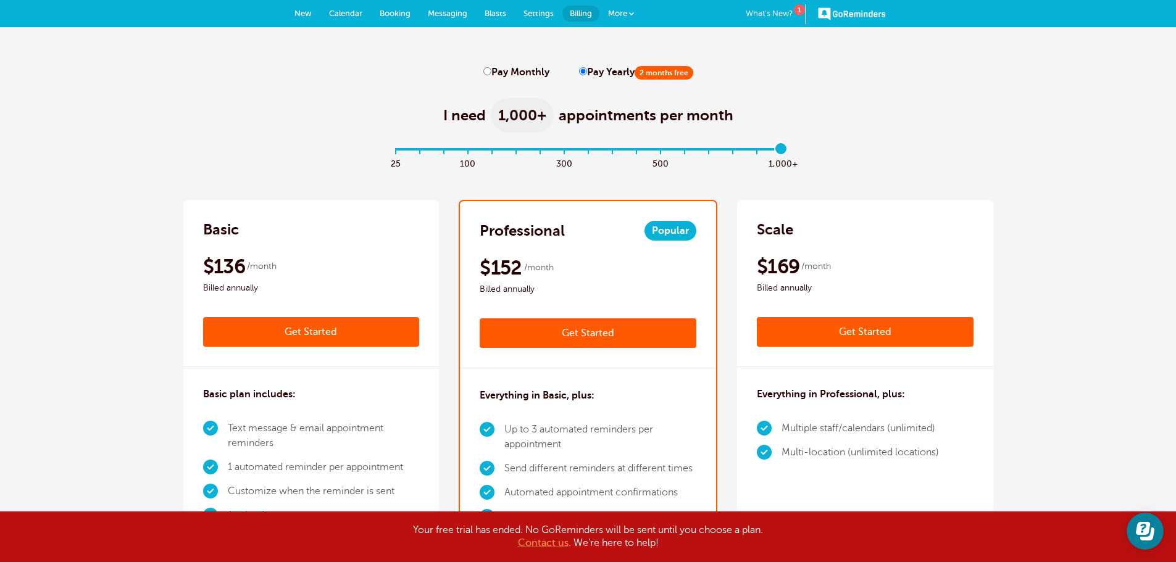
drag, startPoint x: 397, startPoint y: 147, endPoint x: 791, endPoint y: 154, distance: 393.8
type input "16"
click at [787, 153] on input "range" at bounding box center [587, 152] width 399 height 2
click at [496, 71] on label "Pay Monthly" at bounding box center [516, 73] width 66 height 12
click at [491, 71] on input "Pay Monthly" at bounding box center [487, 71] width 8 height 8
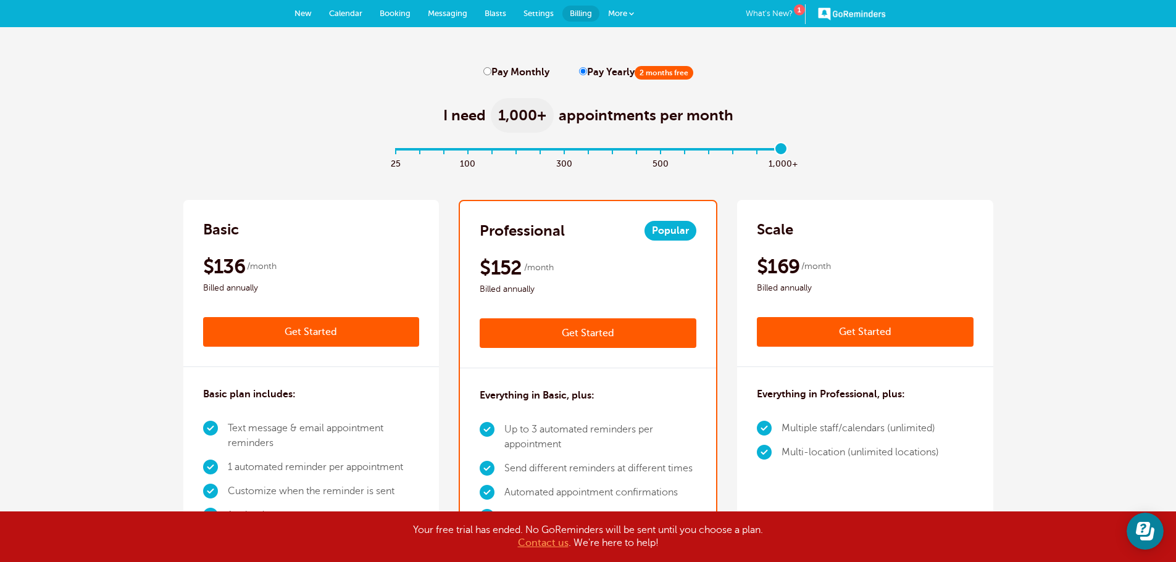
radio input "true"
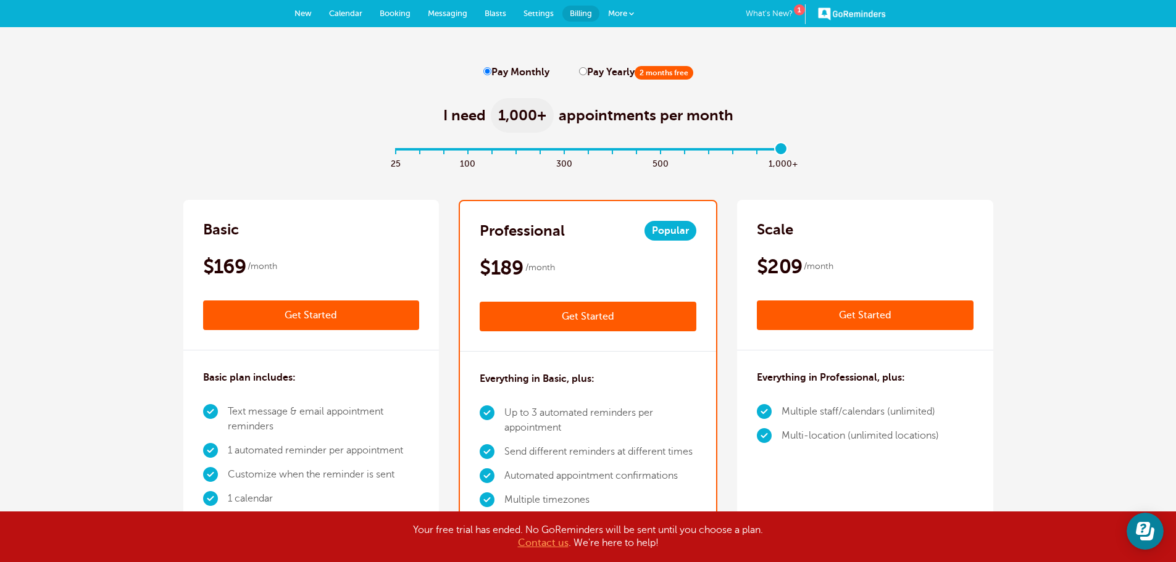
click at [592, 315] on link "Get Started" at bounding box center [588, 317] width 217 height 30
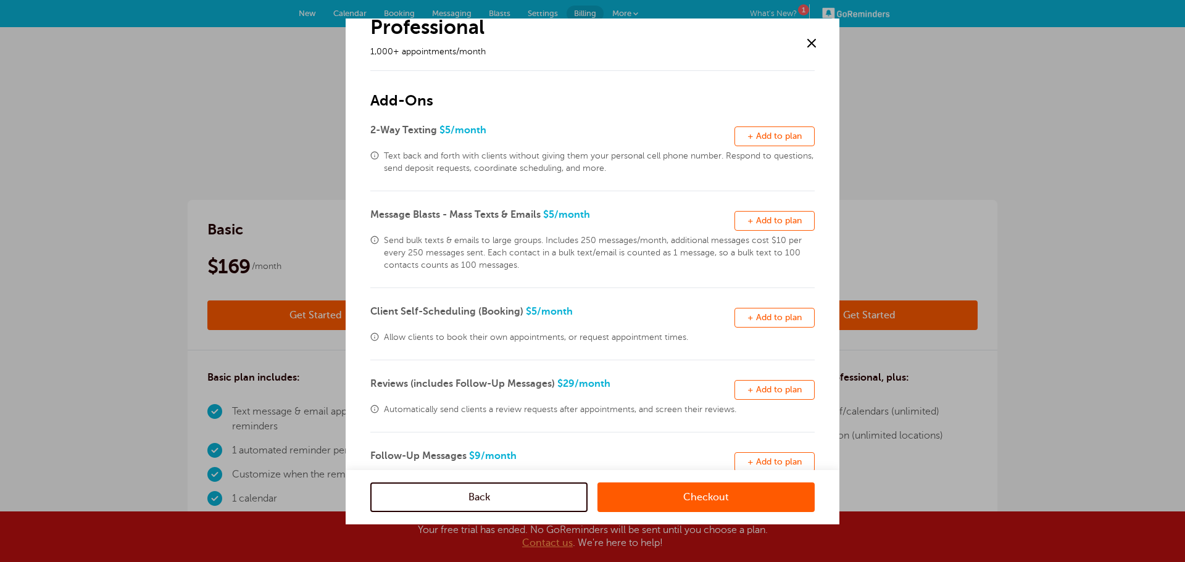
scroll to position [242, 0]
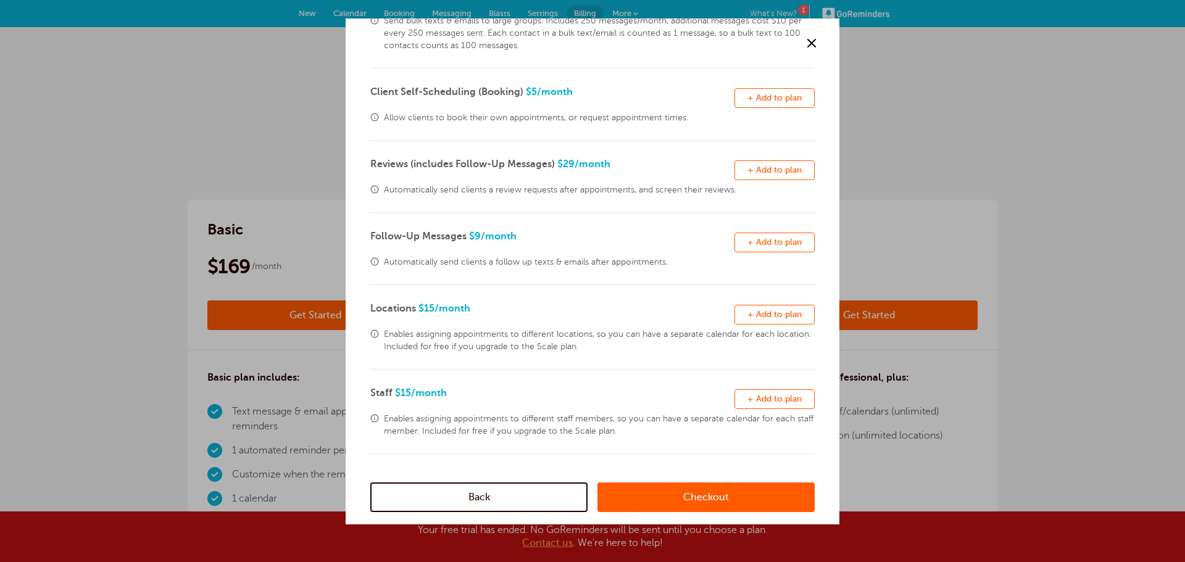
click at [752, 393] on button "Remove + Add to plan" at bounding box center [774, 399] width 80 height 20
click at [679, 496] on link "Checkout" at bounding box center [705, 498] width 217 height 30
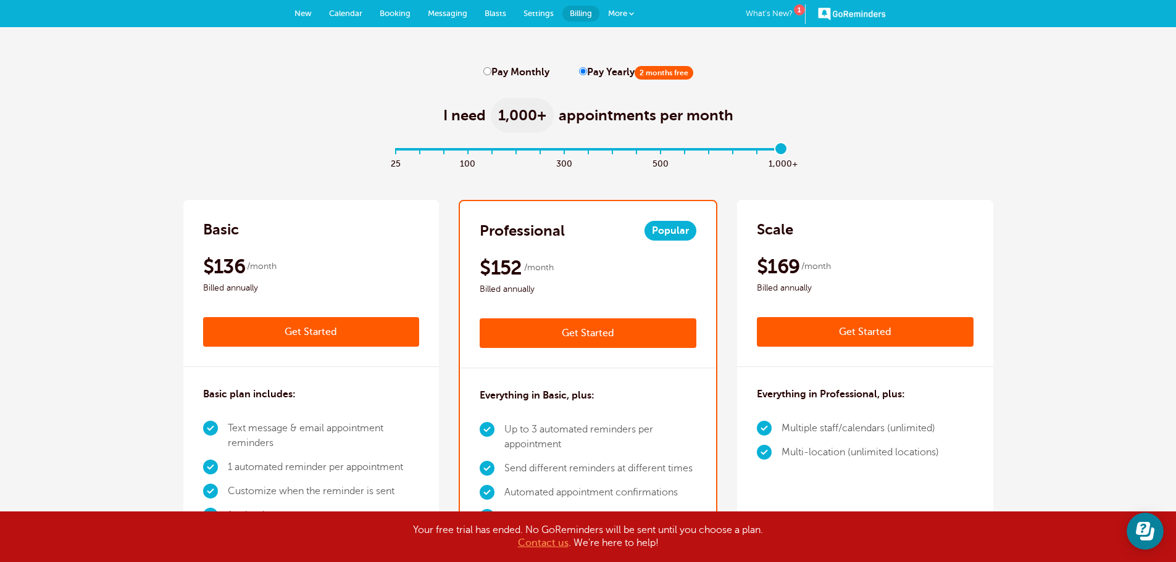
drag, startPoint x: 398, startPoint y: 150, endPoint x: 775, endPoint y: 151, distance: 377.1
type input "16"
click at [775, 151] on input "range" at bounding box center [587, 152] width 399 height 2
click at [1142, 529] on icon "Open Learn | Contact Us" at bounding box center [1145, 531] width 19 height 19
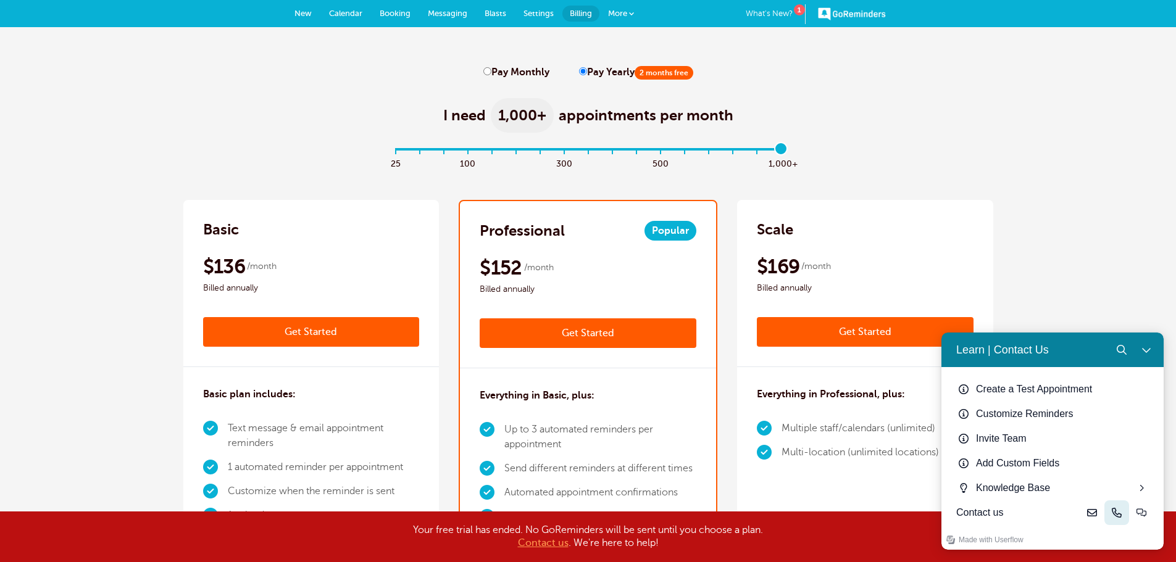
click at [1112, 513] on icon "Phone" at bounding box center [1116, 513] width 10 height 10
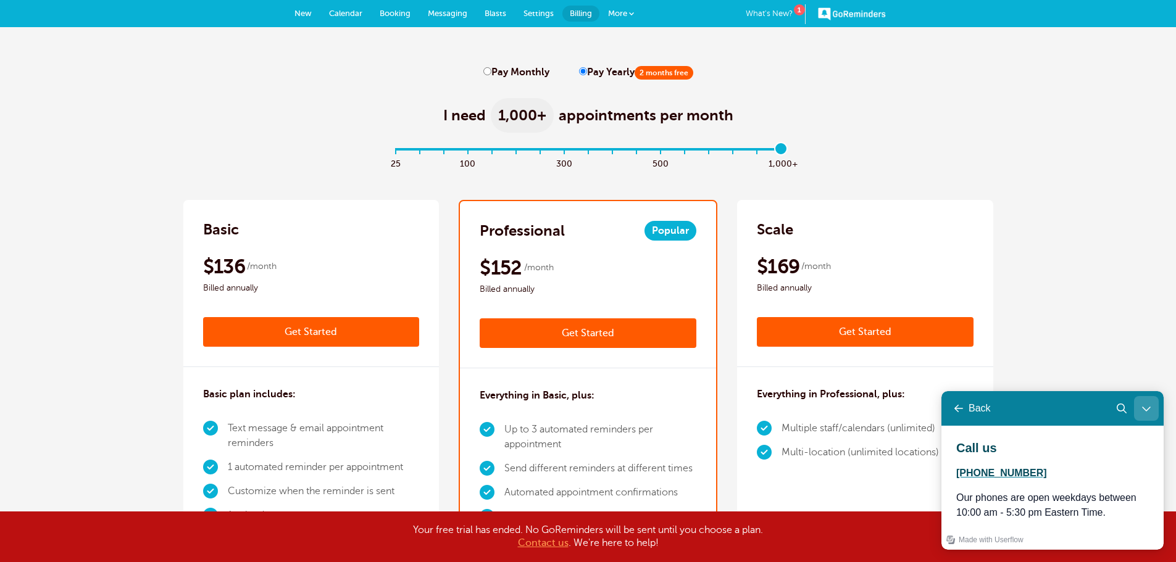
click at [1153, 410] on button "Close Learn | Contact Us" at bounding box center [1146, 408] width 25 height 25
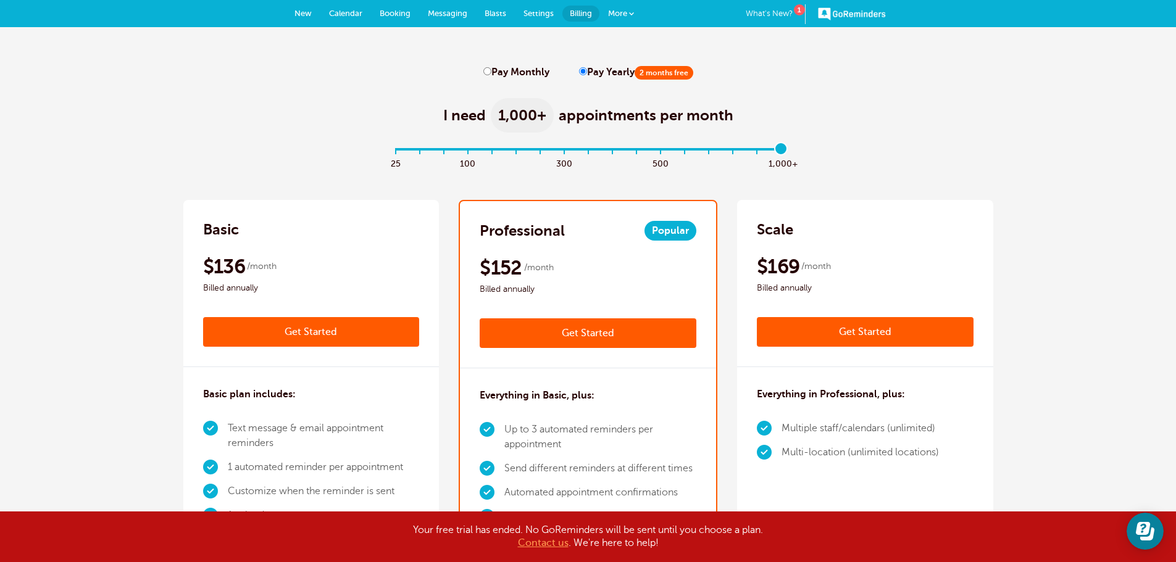
click at [492, 76] on label "Pay Monthly" at bounding box center [516, 73] width 66 height 12
click at [491, 75] on input "Pay Monthly" at bounding box center [487, 71] width 8 height 8
radio input "true"
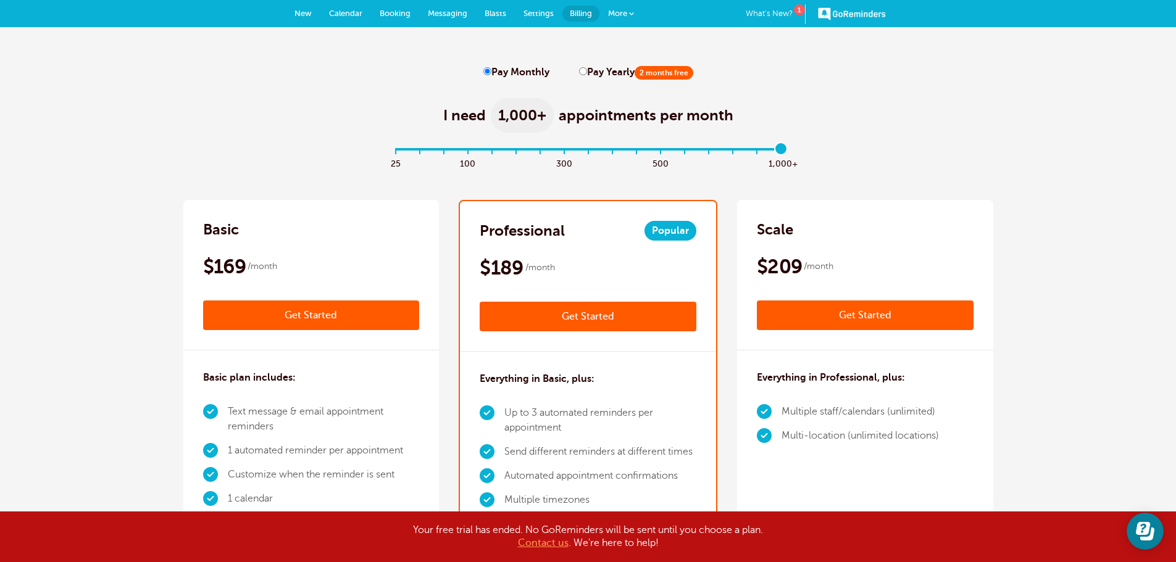
click at [583, 70] on label "Pay Yearly 2 months free" at bounding box center [636, 73] width 114 height 12
click at [583, 70] on input "Pay Yearly 2 months free" at bounding box center [583, 71] width 8 height 8
radio input "true"
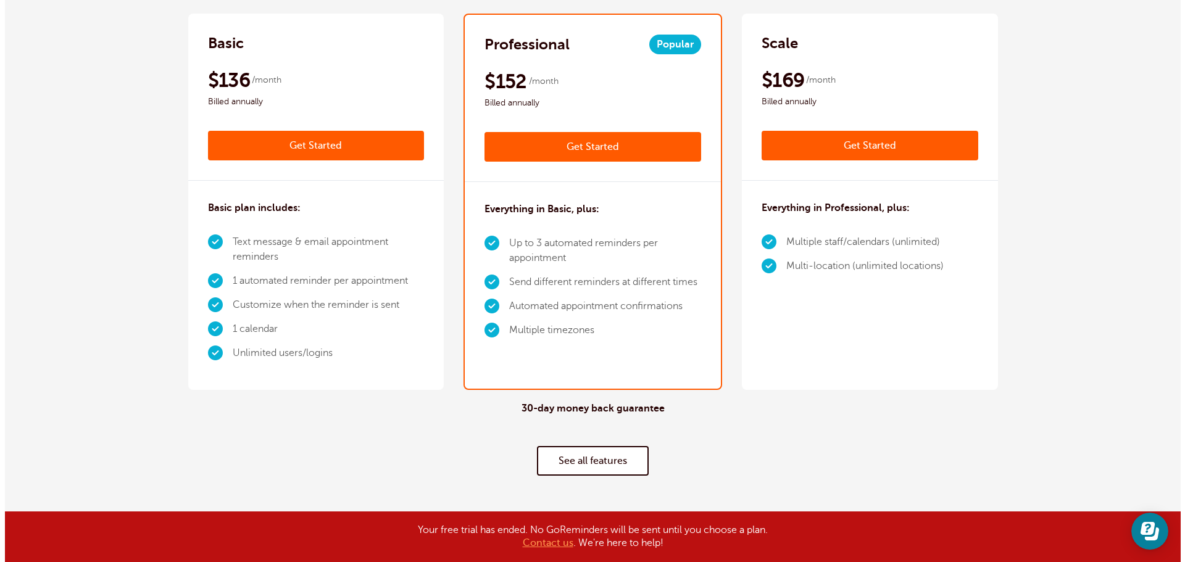
scroll to position [185, 0]
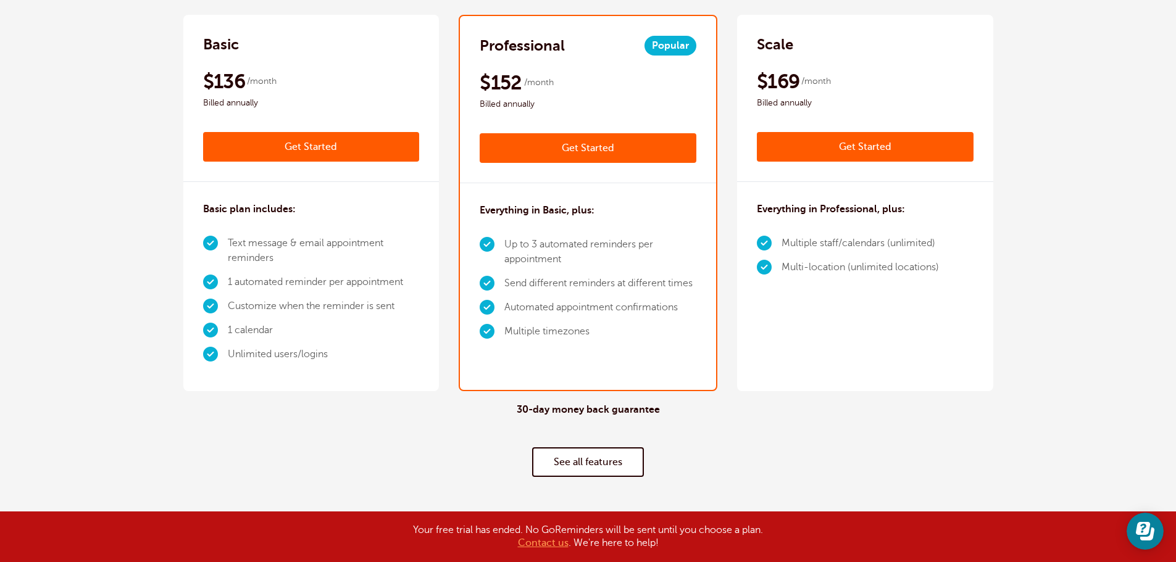
click at [610, 140] on link "Get Started" at bounding box center [588, 148] width 217 height 30
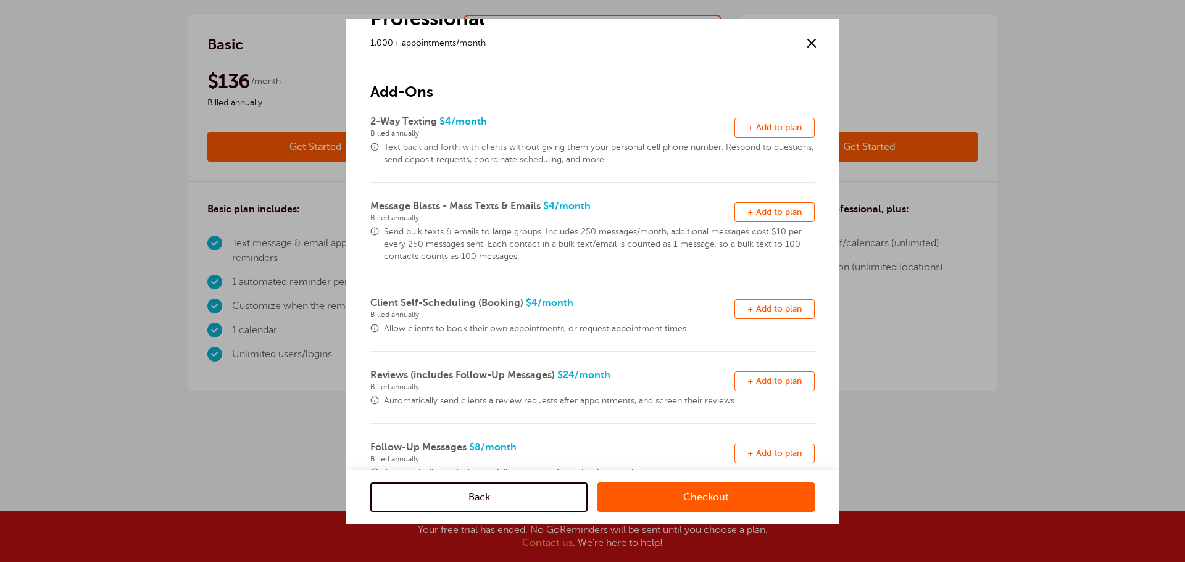
scroll to position [242, 0]
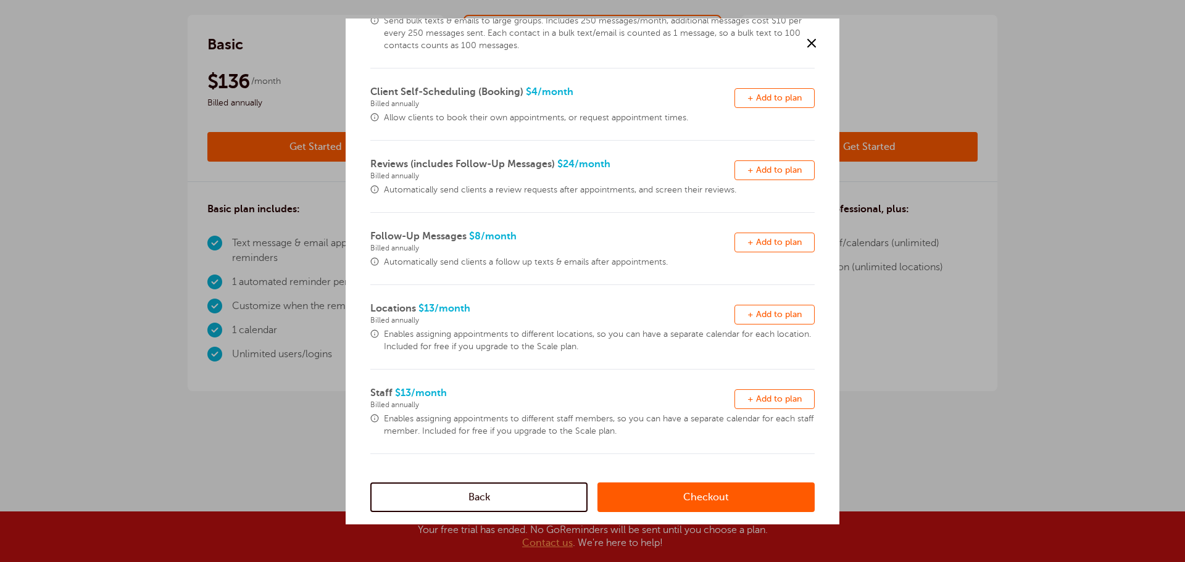
click at [786, 405] on button "Remove + Add to plan" at bounding box center [774, 399] width 80 height 20
click at [740, 496] on link "Checkout" at bounding box center [705, 498] width 217 height 30
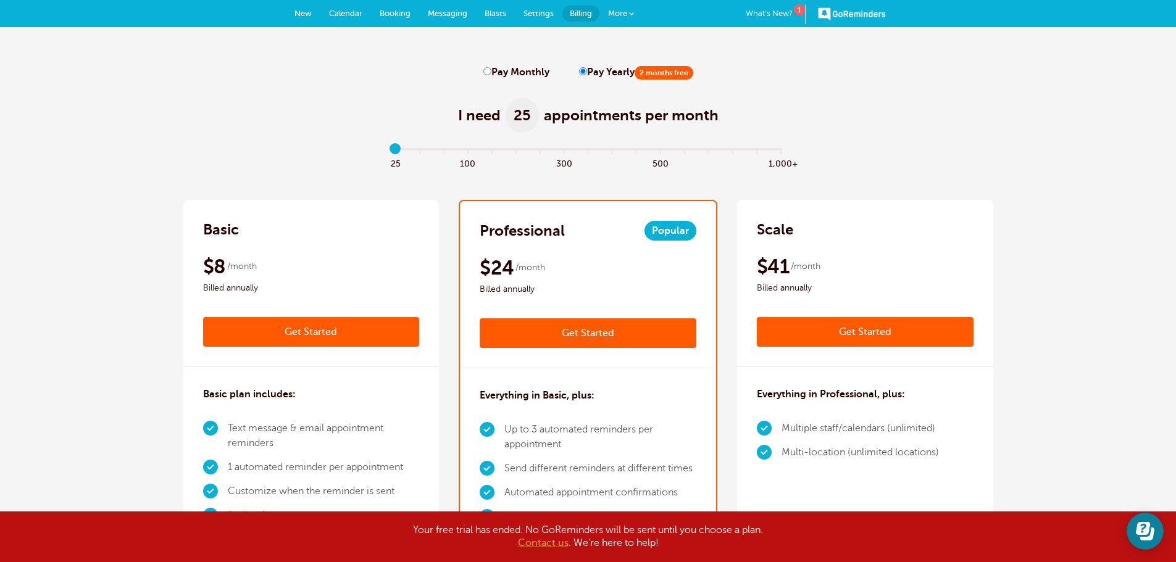
drag, startPoint x: 783, startPoint y: 149, endPoint x: 362, endPoint y: 166, distance: 421.2
click at [388, 153] on input "range" at bounding box center [587, 152] width 399 height 2
drag, startPoint x: 476, startPoint y: 265, endPoint x: 567, endPoint y: 262, distance: 90.8
click at [567, 262] on div "Professional Popular $29 /month Get Started $24 /month Billed annually Get Star…" at bounding box center [588, 284] width 256 height 167
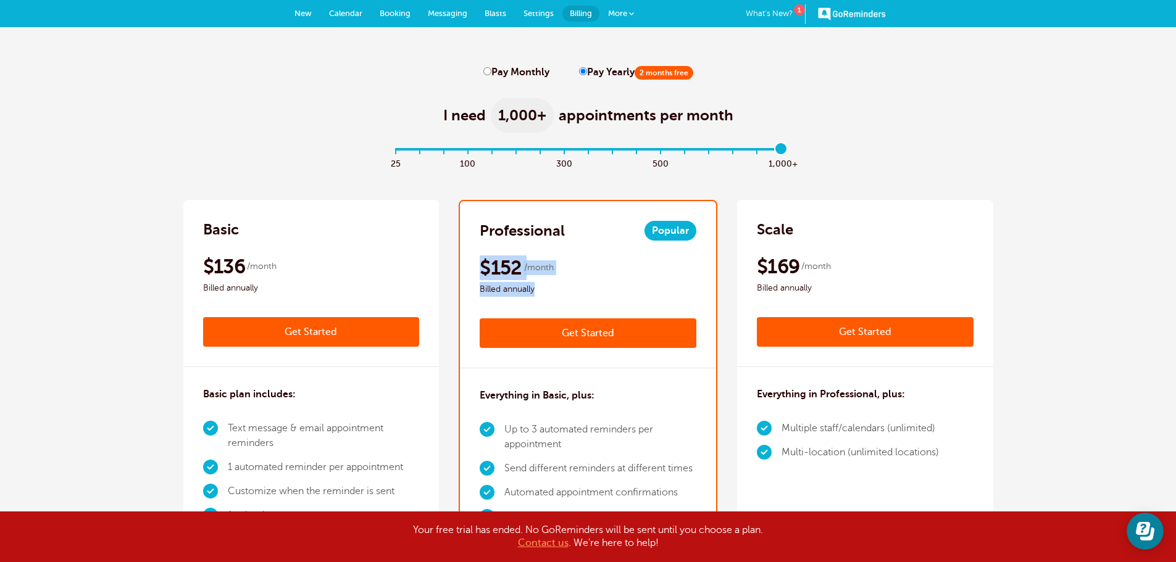
drag, startPoint x: 396, startPoint y: 151, endPoint x: 794, endPoint y: 159, distance: 398.1
type input "16"
click at [787, 153] on input "range" at bounding box center [587, 152] width 399 height 2
drag, startPoint x: 783, startPoint y: 148, endPoint x: 832, endPoint y: 147, distance: 49.4
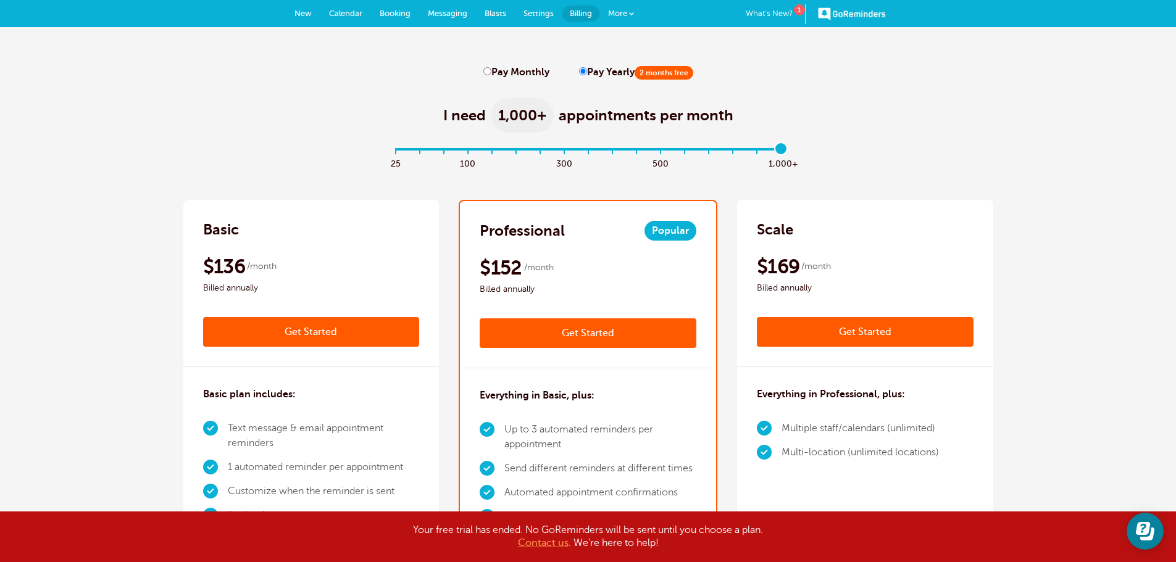
click at [787, 151] on input "range" at bounding box center [587, 152] width 399 height 2
drag, startPoint x: 468, startPoint y: 266, endPoint x: 596, endPoint y: 267, distance: 127.8
click at [596, 267] on div "Professional Popular $189 /month Get Started $152 /month Billed annually Get St…" at bounding box center [588, 284] width 256 height 167
click at [596, 268] on div "$152 /month Billed annually" at bounding box center [588, 275] width 217 height 41
drag, startPoint x: 633, startPoint y: 173, endPoint x: 641, endPoint y: 173, distance: 8.0
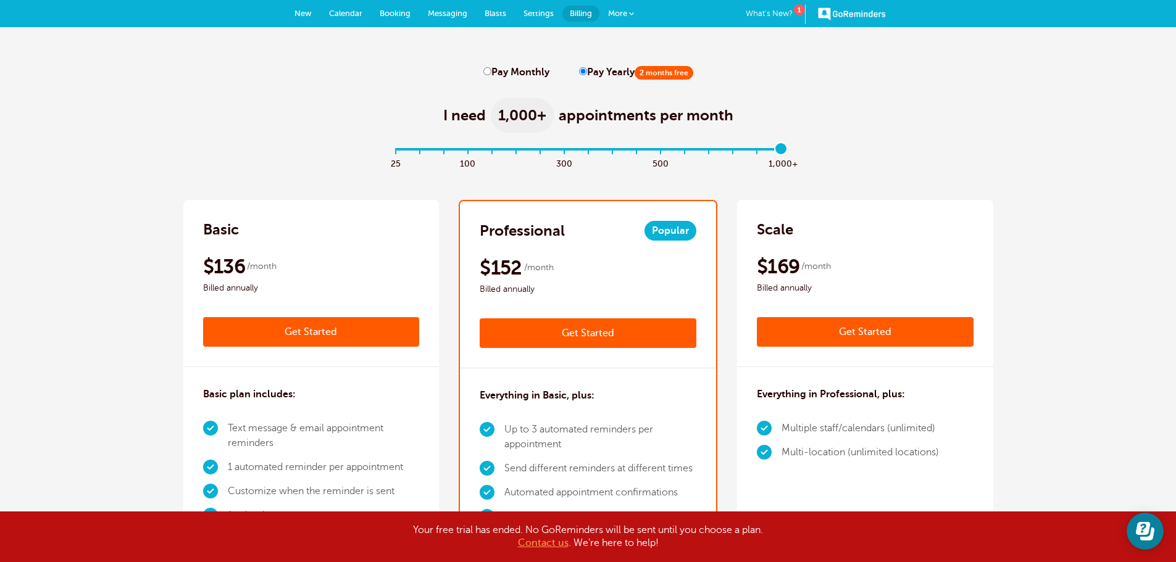
click at [634, 173] on div "25 100 300 500 1,000+" at bounding box center [587, 164] width 399 height 33
drag, startPoint x: 779, startPoint y: 149, endPoint x: 797, endPoint y: 150, distance: 18.5
click at [787, 151] on input "range" at bounding box center [587, 152] width 399 height 2
click at [574, 335] on link "Get Started" at bounding box center [588, 333] width 217 height 30
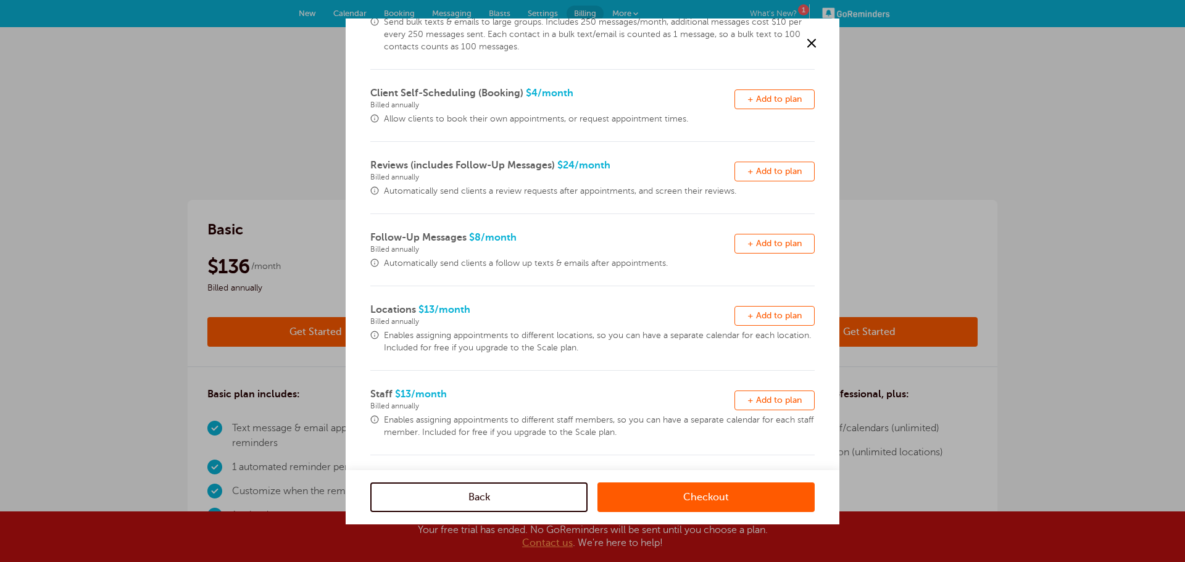
scroll to position [242, 0]
click at [776, 397] on span "+ Add to plan" at bounding box center [774, 398] width 54 height 9
click at [665, 499] on link "Checkout" at bounding box center [705, 498] width 217 height 30
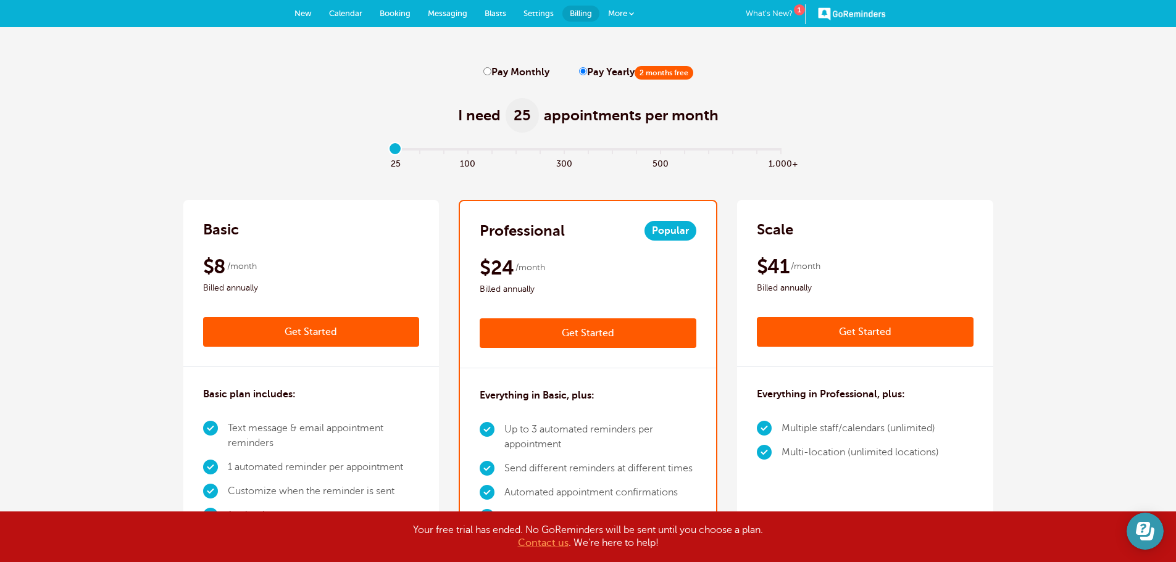
click at [1148, 538] on icon "Open Learn | Contact Us" at bounding box center [1147, 534] width 14 height 13
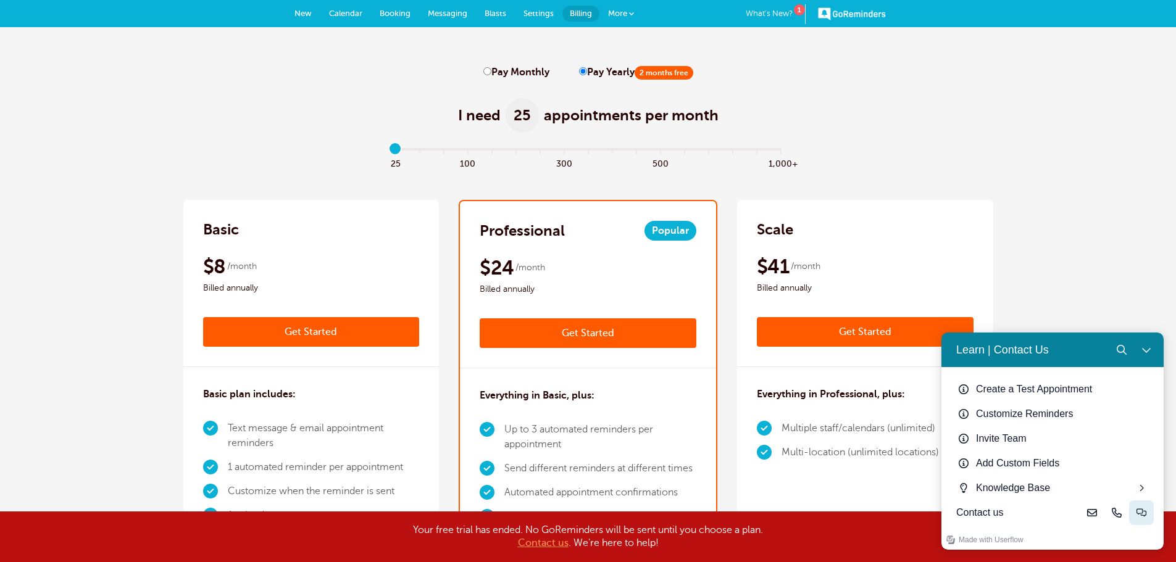
click at [1136, 508] on button "Live-chat" at bounding box center [1141, 513] width 25 height 25
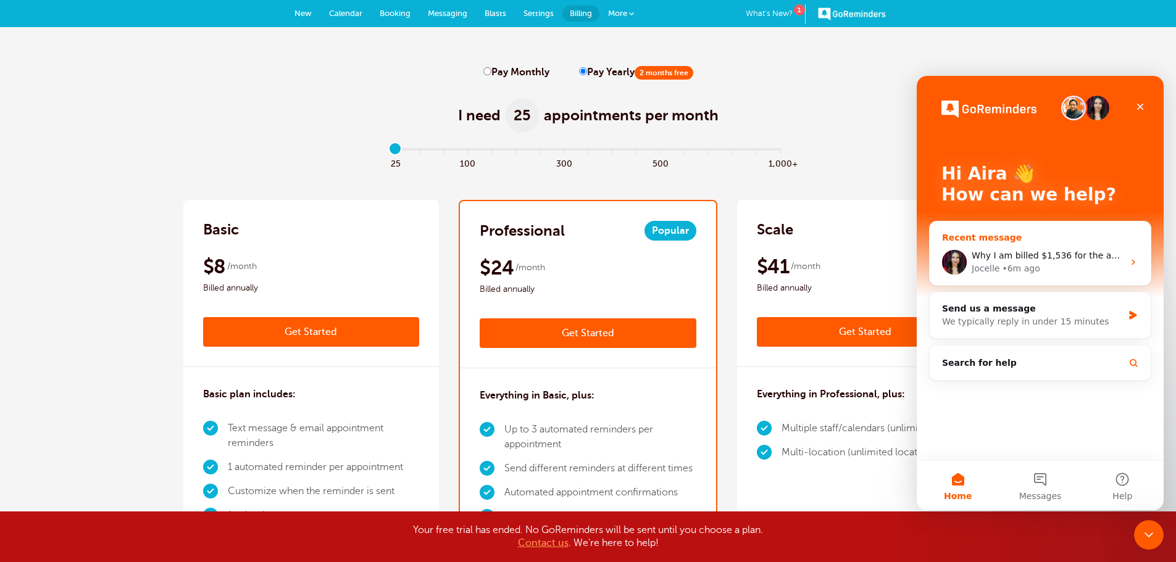
click at [1059, 252] on span "Why I am billed $1,536 for the appointment volume?" at bounding box center [1085, 256] width 229 height 10
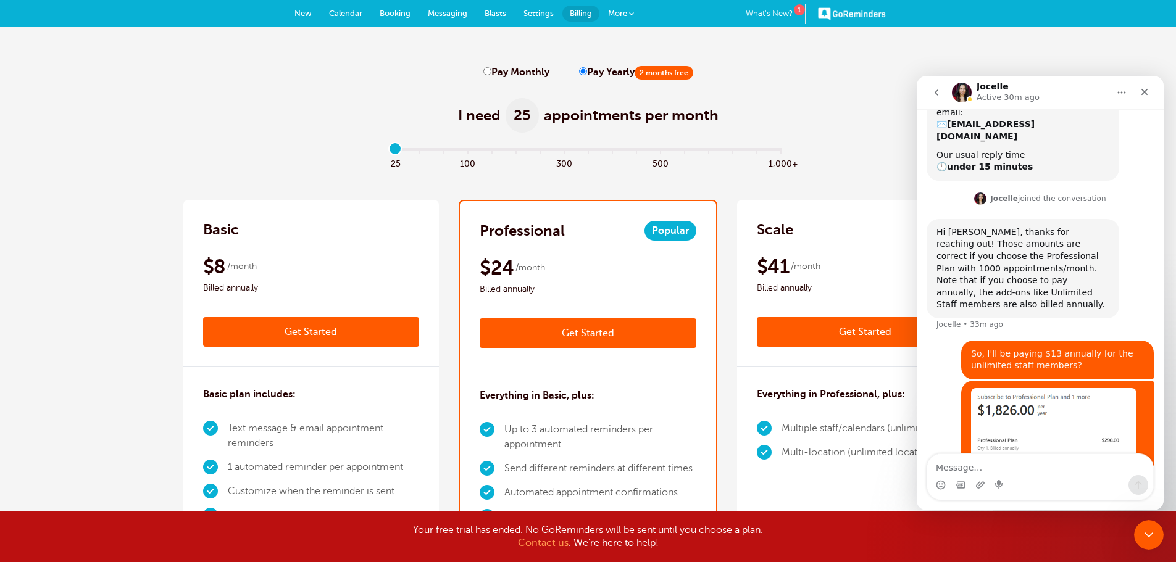
scroll to position [254, 0]
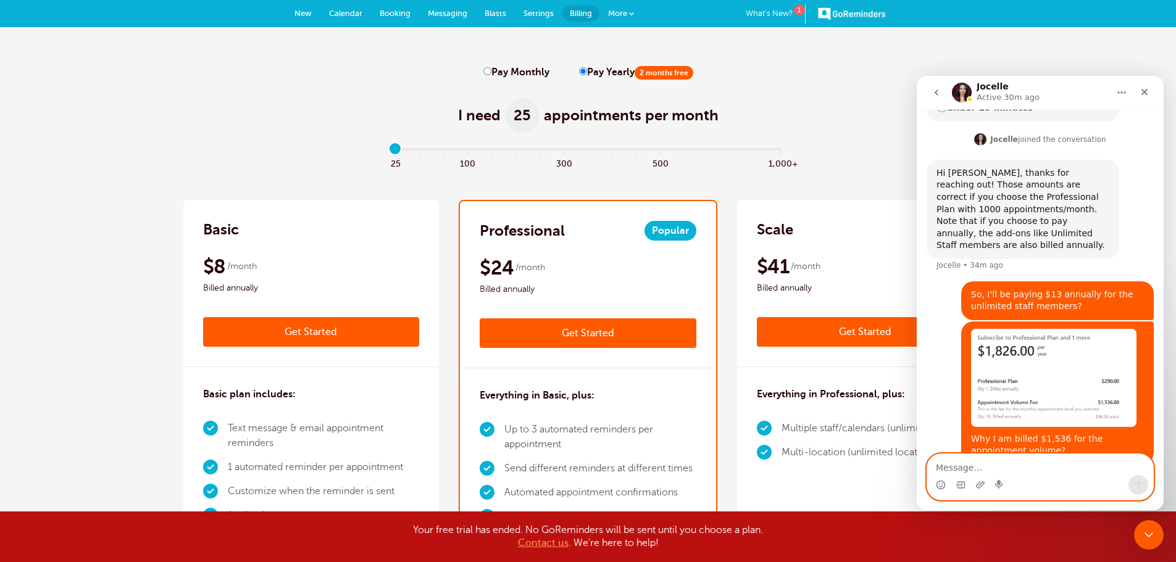
click at [986, 467] on textarea "Message…" at bounding box center [1040, 464] width 226 height 21
click at [1140, 526] on icon "Close Intercom Messenger" at bounding box center [1146, 533] width 15 height 15
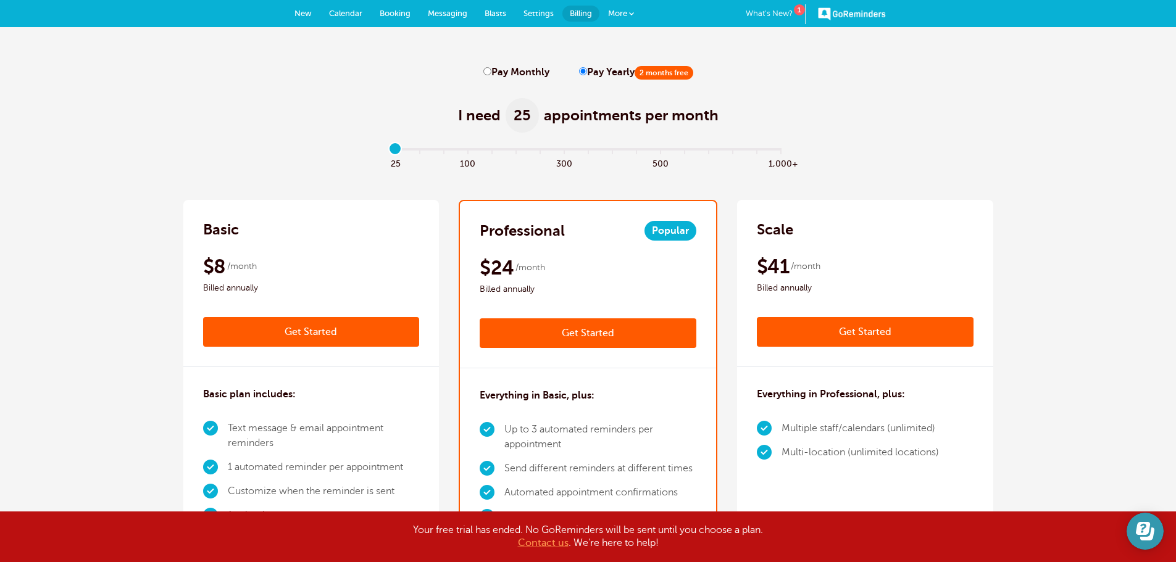
scroll to position [0, 0]
click at [1144, 532] on icon "Open Learn | Contact Us" at bounding box center [1143, 528] width 14 height 13
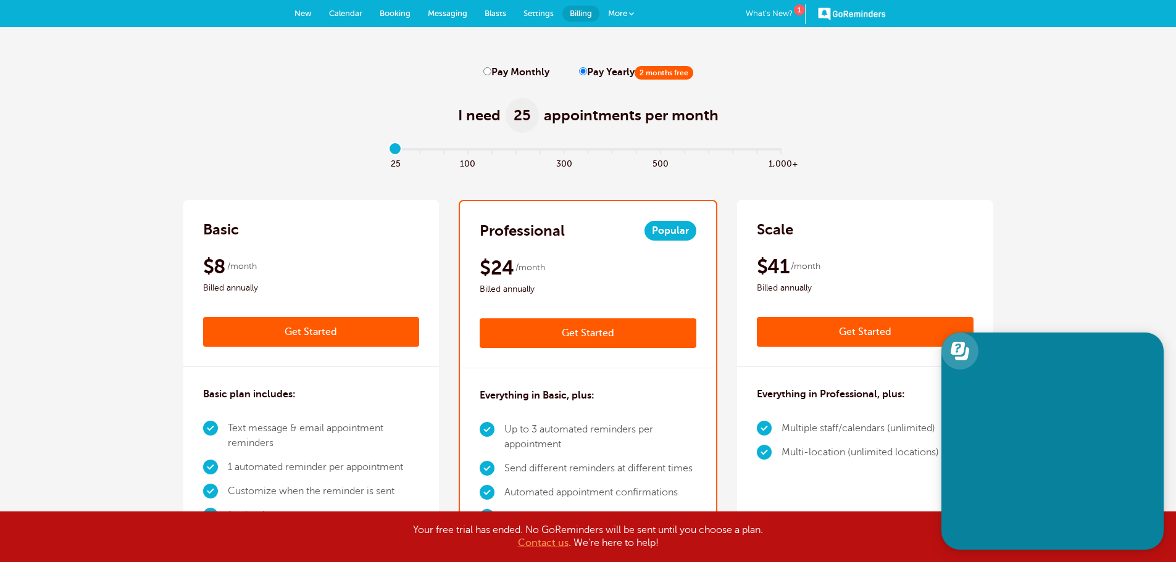
scroll to position [254, 0]
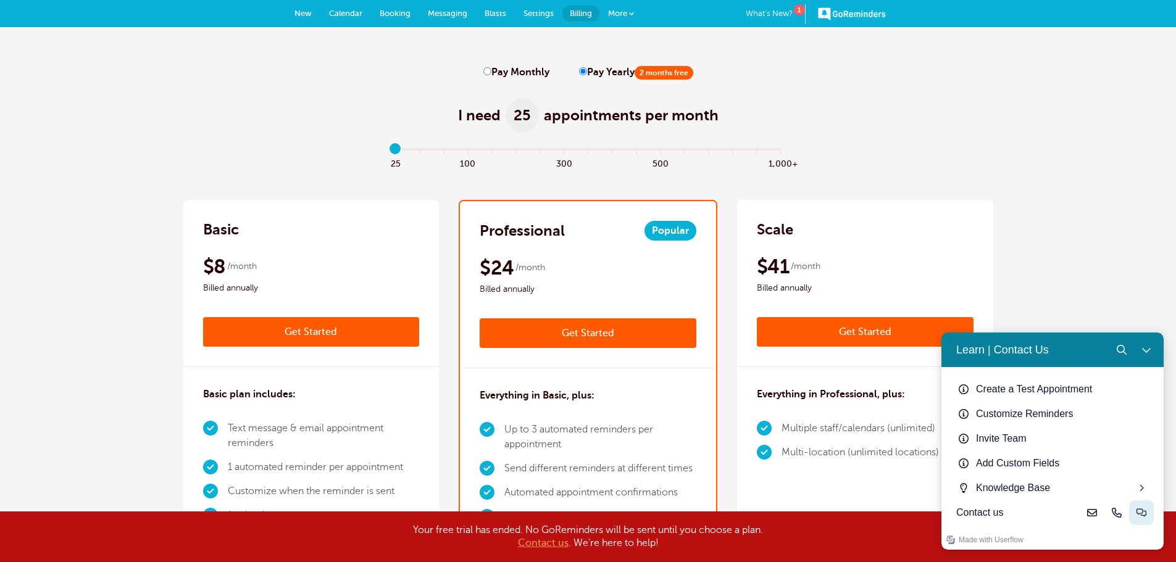
click at [1143, 510] on icon "Live-chat" at bounding box center [1141, 513] width 10 height 10
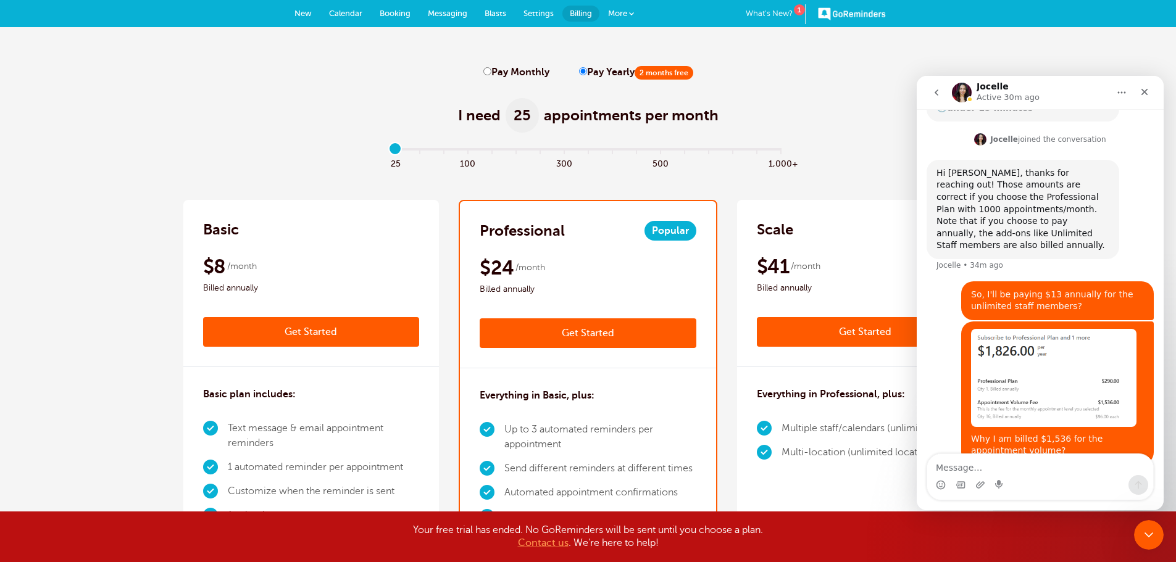
click at [942, 92] on button "go back" at bounding box center [935, 92] width 23 height 23
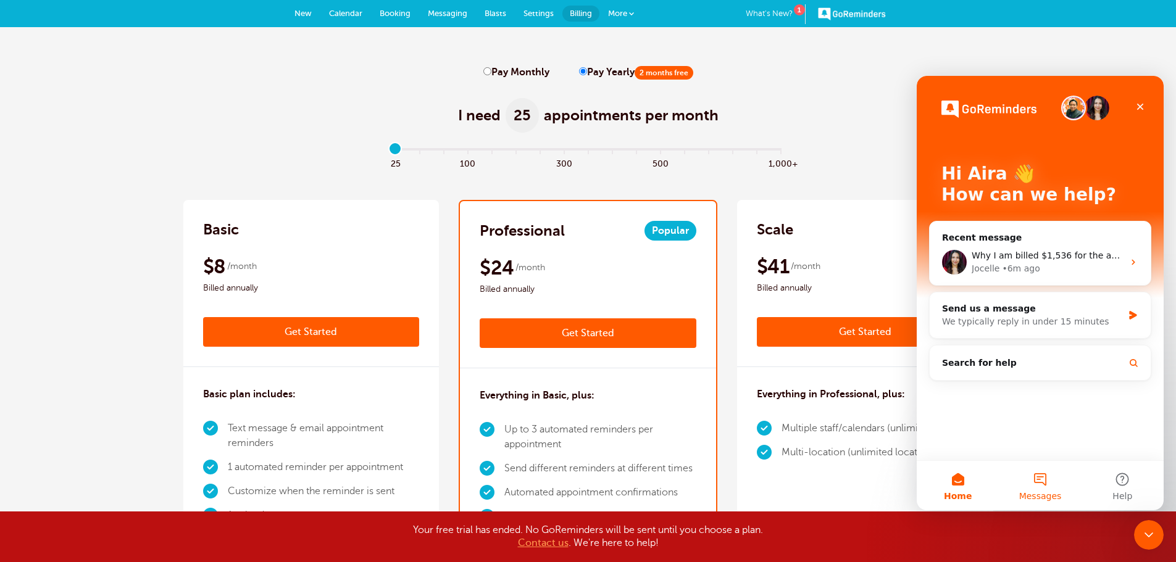
click at [1034, 492] on span "Messages" at bounding box center [1040, 496] width 43 height 9
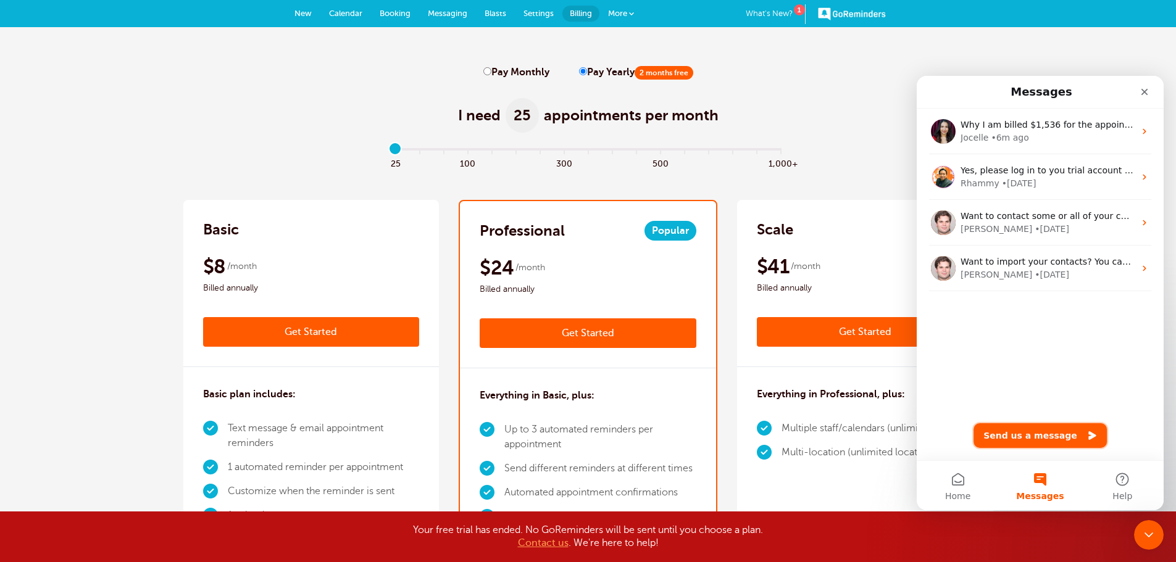
click at [1030, 428] on button "Send us a message" at bounding box center [1039, 435] width 133 height 25
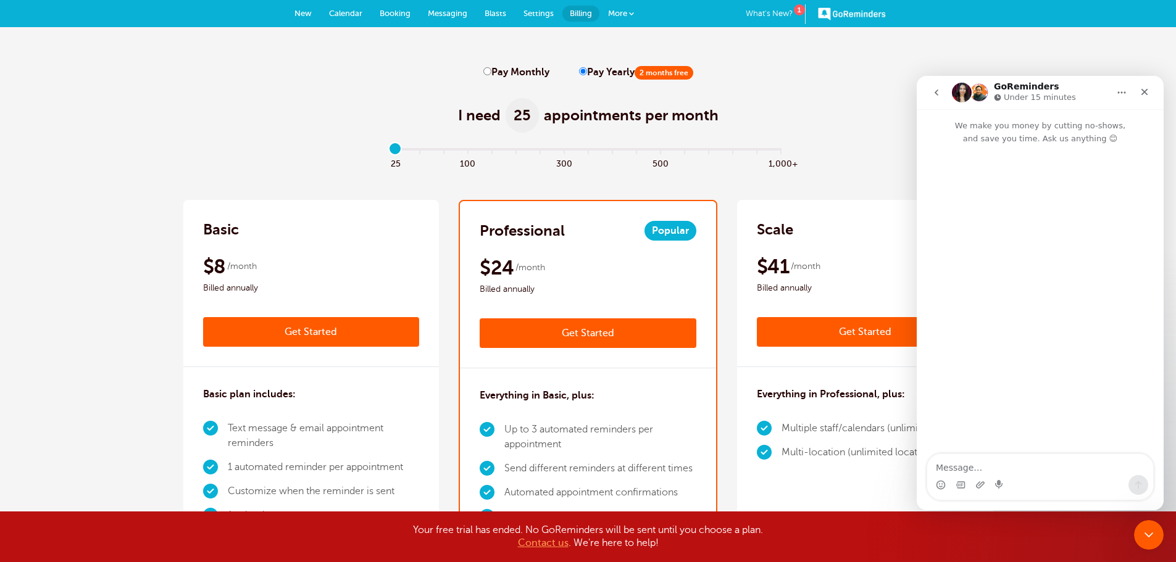
click at [999, 463] on textarea "Message…" at bounding box center [1040, 464] width 226 height 21
type textarea "Could you explain the Appointment Volume Fee This is the fee for the monthly ap…"
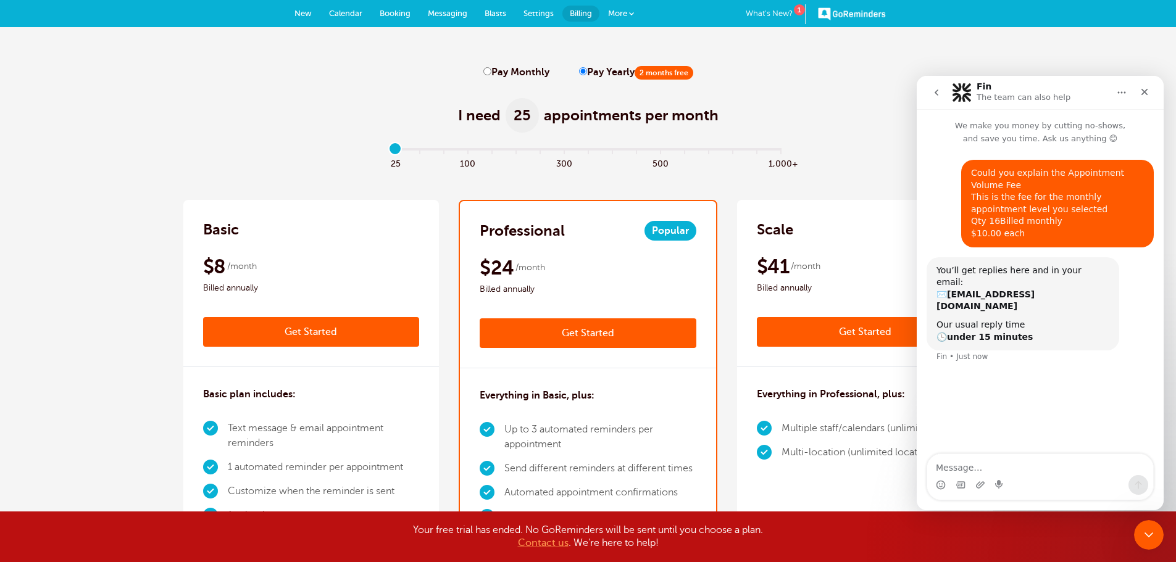
click at [937, 96] on icon "go back" at bounding box center [936, 93] width 10 height 10
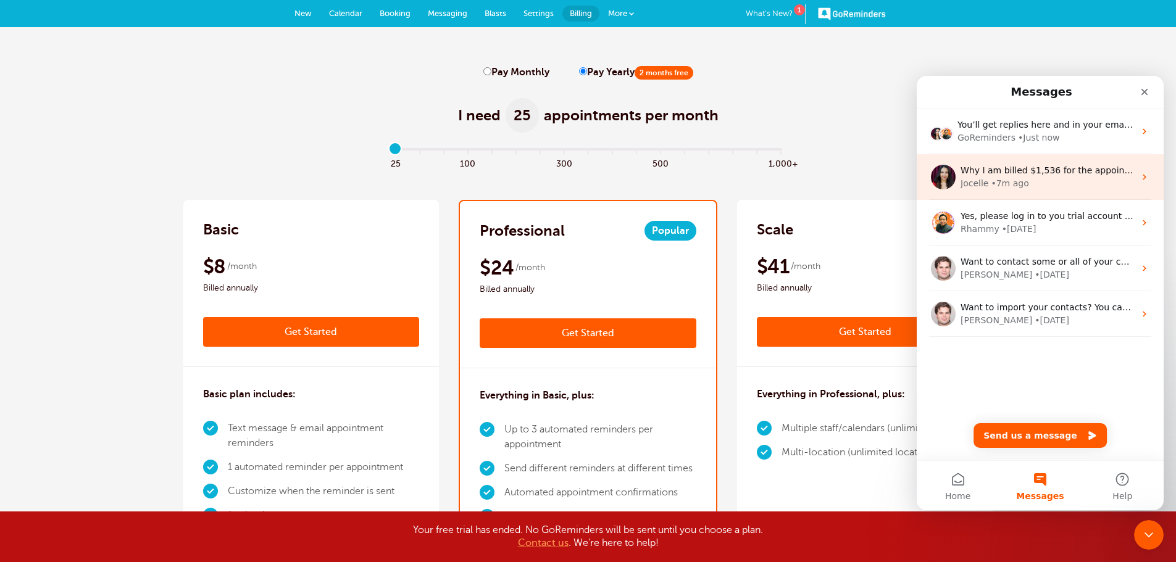
click at [1059, 194] on div "Why I am billed $1,536 for the appointment volume? Jocelle • 7m ago" at bounding box center [1039, 177] width 247 height 46
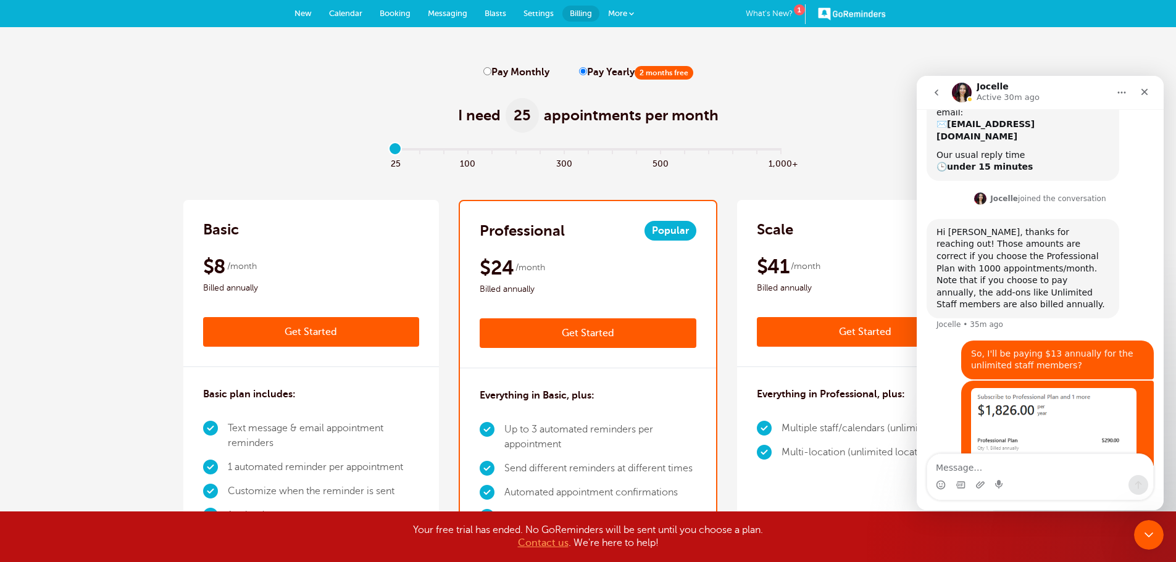
scroll to position [254, 0]
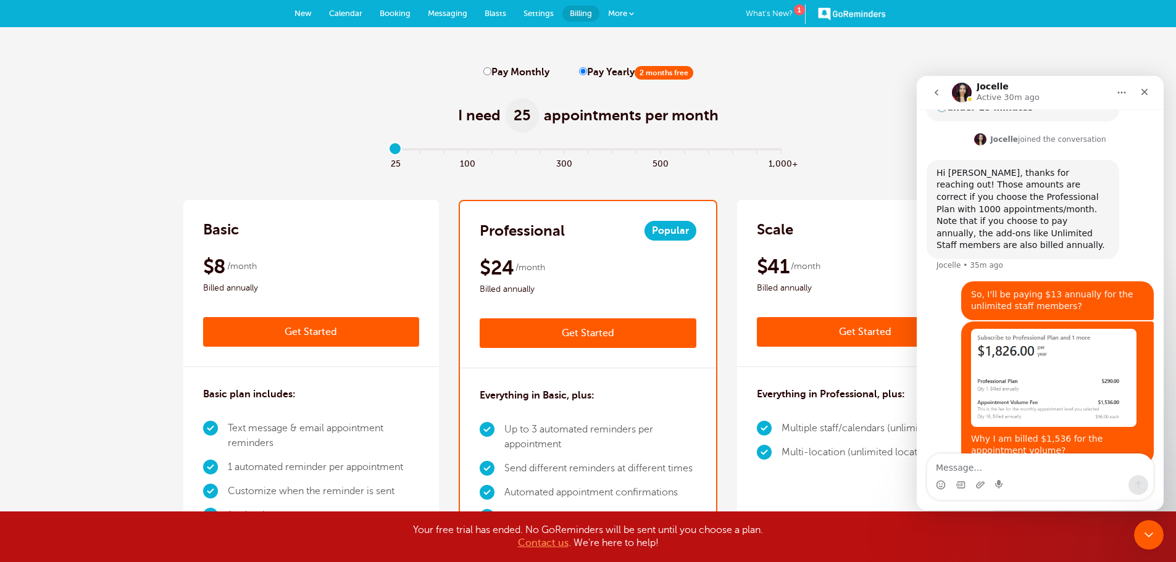
click at [502, 72] on label "Pay Monthly" at bounding box center [516, 73] width 66 height 12
click at [491, 72] on input "Pay Monthly" at bounding box center [487, 71] width 8 height 8
radio input "true"
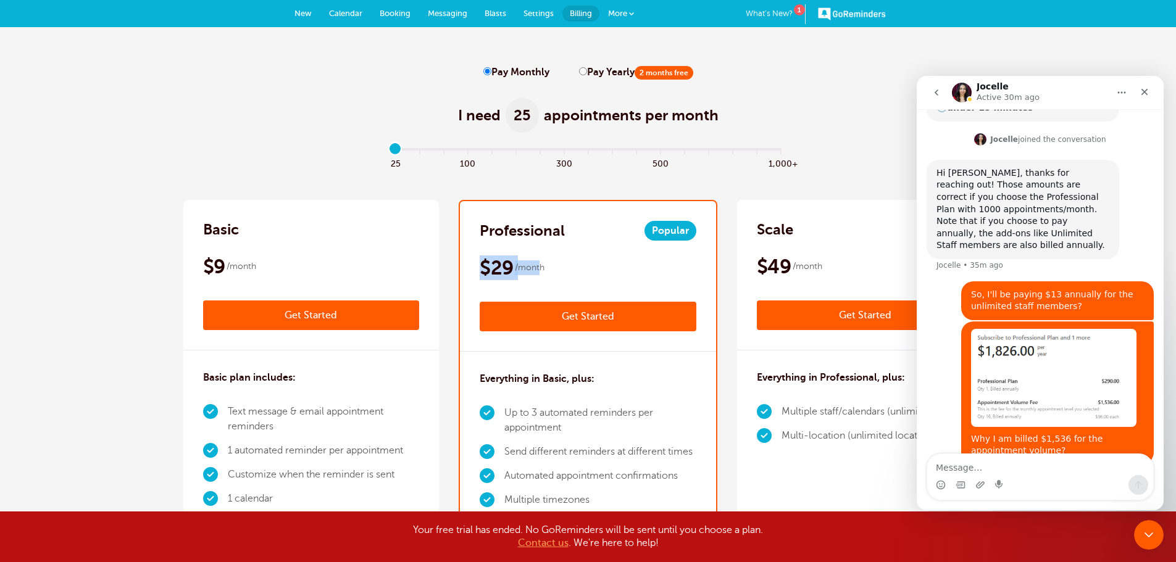
drag, startPoint x: 541, startPoint y: 268, endPoint x: 464, endPoint y: 267, distance: 76.5
click at [464, 267] on div "Professional Popular $29 /month Get Started $24 /month Billed annually Get Star…" at bounding box center [588, 276] width 256 height 151
click at [554, 270] on div "$29 /month" at bounding box center [588, 267] width 217 height 25
drag, startPoint x: 572, startPoint y: 269, endPoint x: 474, endPoint y: 263, distance: 98.3
click at [474, 263] on div "Professional Popular $29 /month Get Started $24 /month Billed annually Get Star…" at bounding box center [588, 276] width 256 height 151
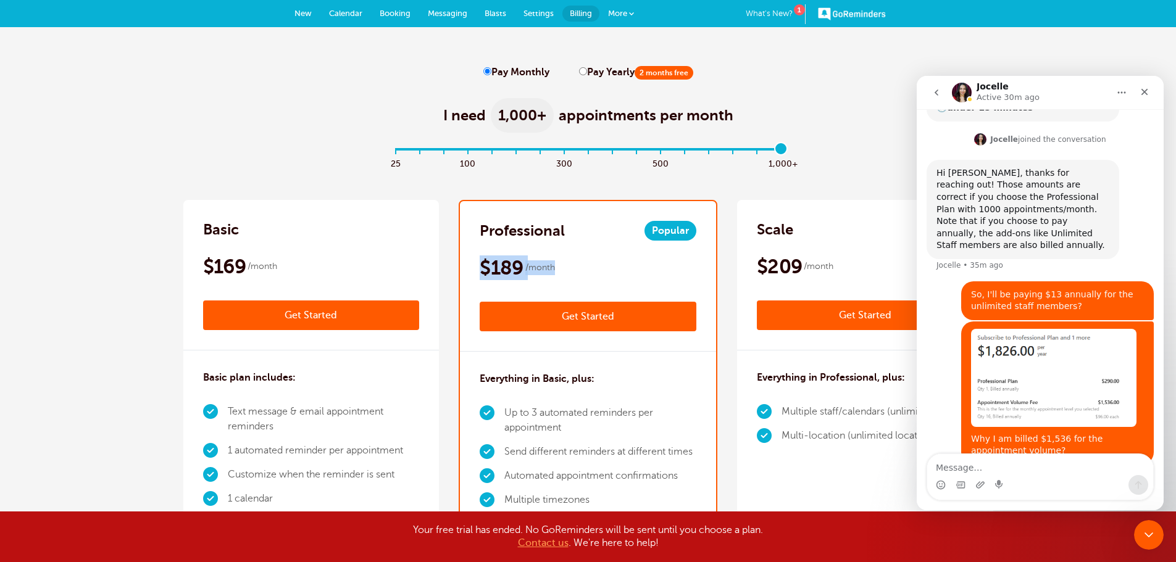
drag, startPoint x: 395, startPoint y: 149, endPoint x: 797, endPoint y: 156, distance: 402.4
click at [787, 153] on input "range" at bounding box center [587, 152] width 399 height 2
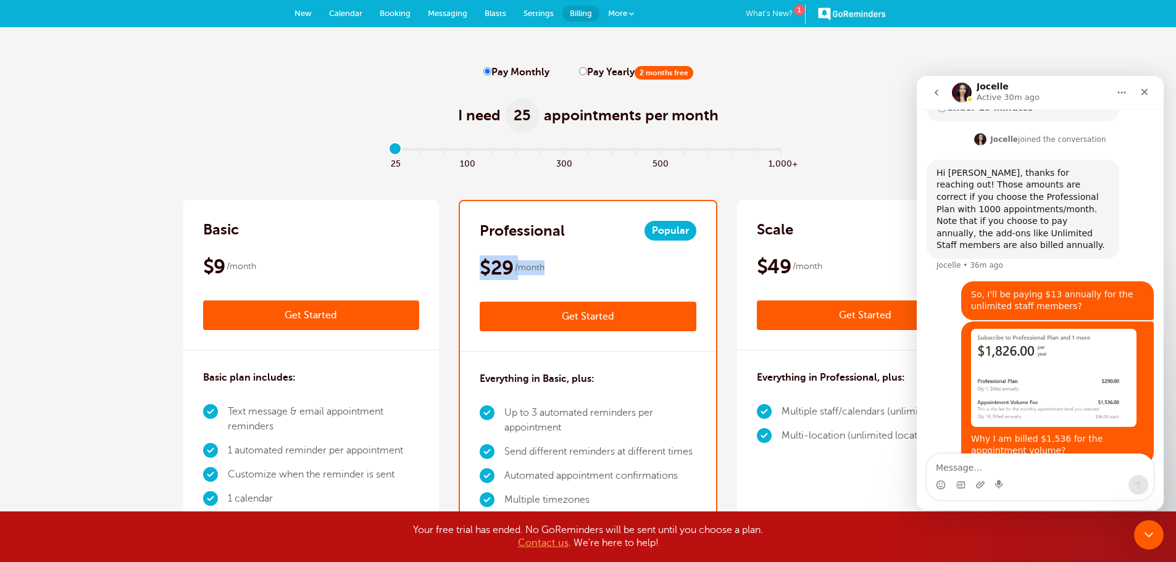
drag, startPoint x: 787, startPoint y: 148, endPoint x: 356, endPoint y: 152, distance: 430.8
click at [388, 152] on input "range" at bounding box center [587, 152] width 399 height 2
click at [600, 269] on div "$29 /month" at bounding box center [588, 267] width 217 height 25
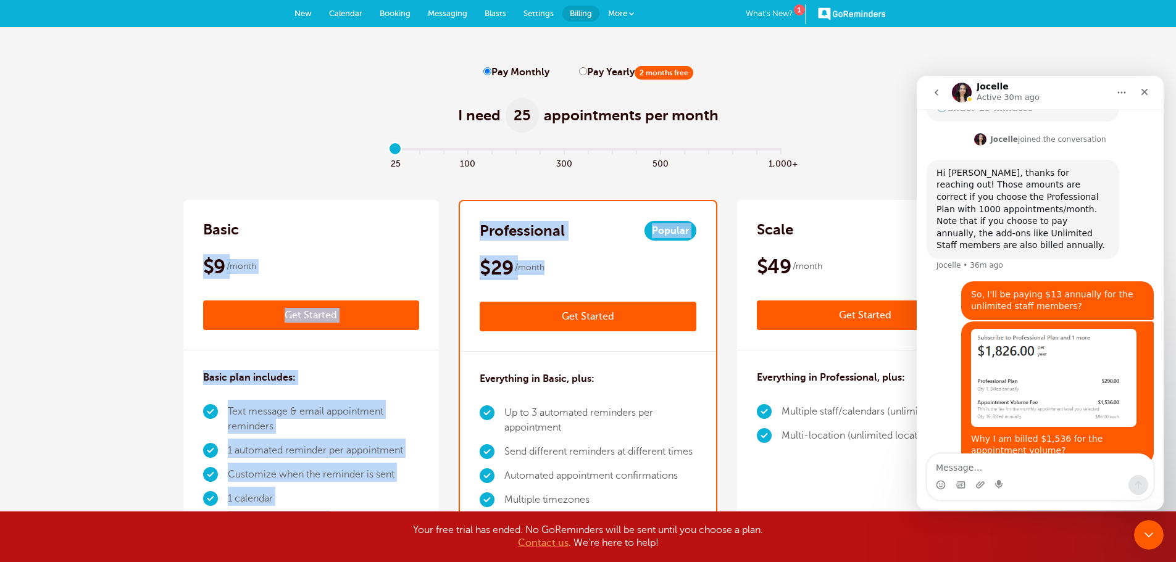
drag, startPoint x: 589, startPoint y: 270, endPoint x: 413, endPoint y: 180, distance: 198.5
click at [551, 279] on div "$29 /month" at bounding box center [588, 267] width 217 height 25
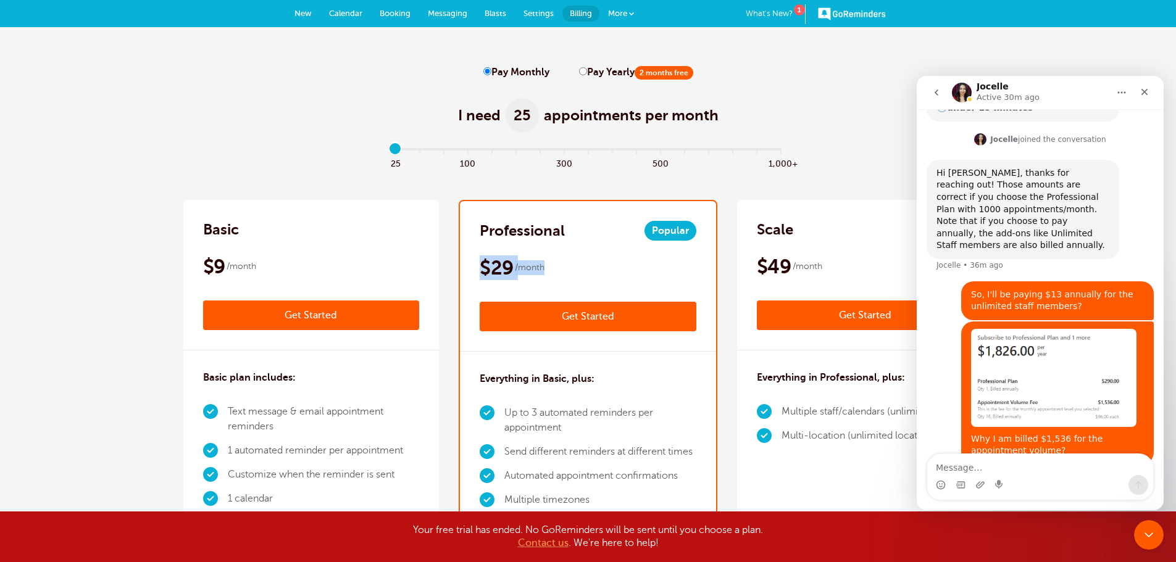
drag, startPoint x: 562, startPoint y: 272, endPoint x: 474, endPoint y: 263, distance: 88.7
click at [474, 263] on div "Professional Popular $29 /month Get Started $24 /month Billed annually Get Star…" at bounding box center [588, 276] width 256 height 151
drag, startPoint x: 395, startPoint y: 147, endPoint x: 372, endPoint y: 164, distance: 28.8
click at [388, 153] on input "range" at bounding box center [587, 152] width 399 height 2
click at [550, 234] on h2 "Professional" at bounding box center [522, 231] width 85 height 20
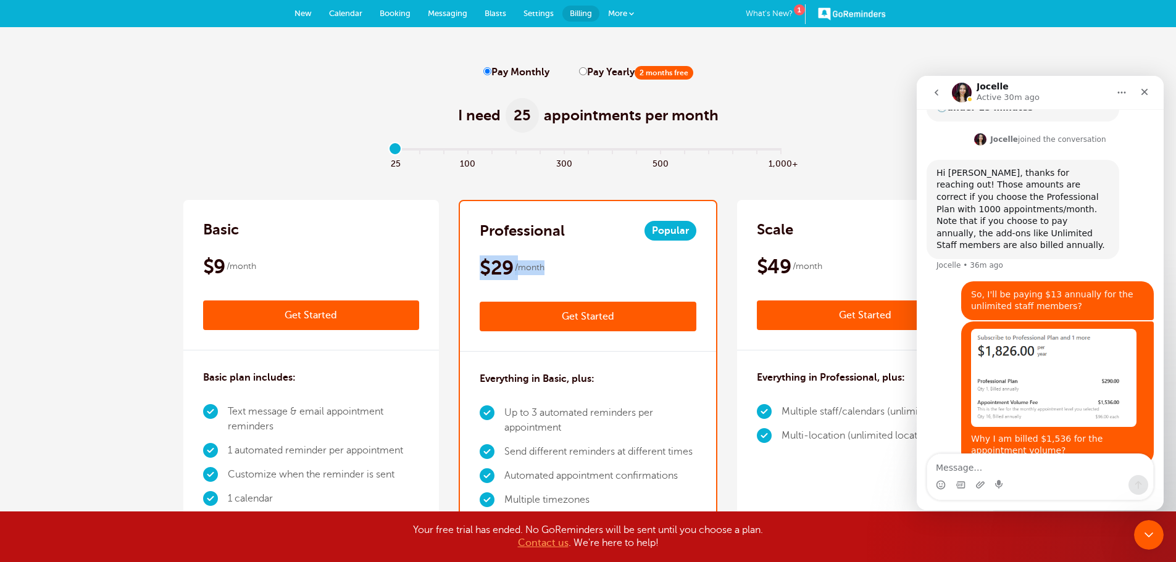
drag, startPoint x: 471, startPoint y: 268, endPoint x: 561, endPoint y: 264, distance: 89.6
click at [561, 264] on div "Professional Popular $29 /month Get Started $24 /month Billed annually Get Star…" at bounding box center [588, 276] width 256 height 151
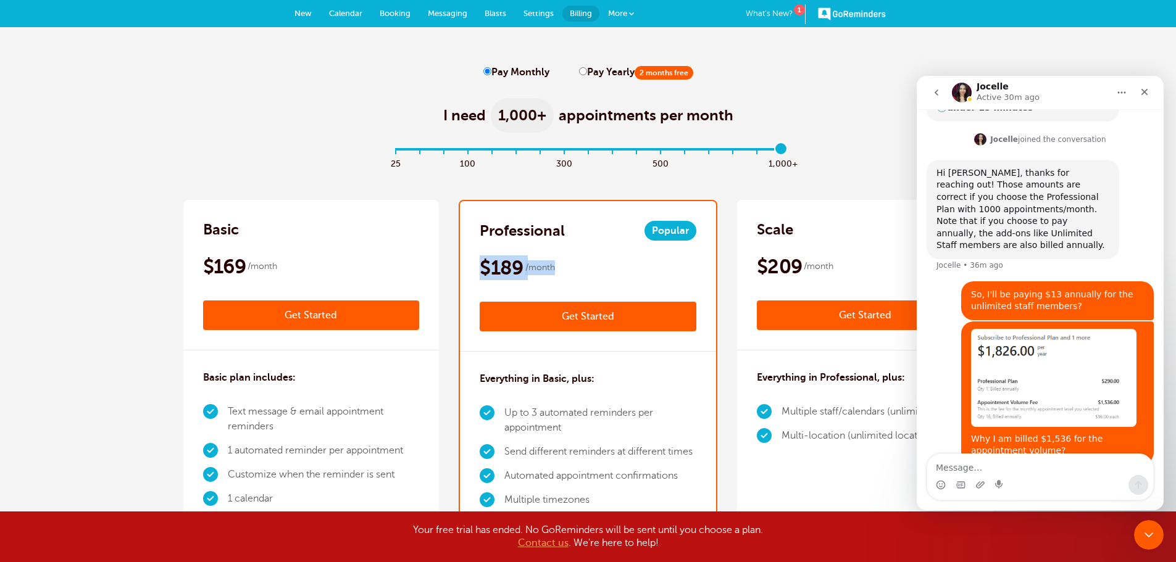
drag, startPoint x: 395, startPoint y: 147, endPoint x: 804, endPoint y: 151, distance: 408.6
type input "16"
click at [787, 151] on input "range" at bounding box center [587, 152] width 399 height 2
click at [933, 88] on icon "go back" at bounding box center [936, 93] width 10 height 10
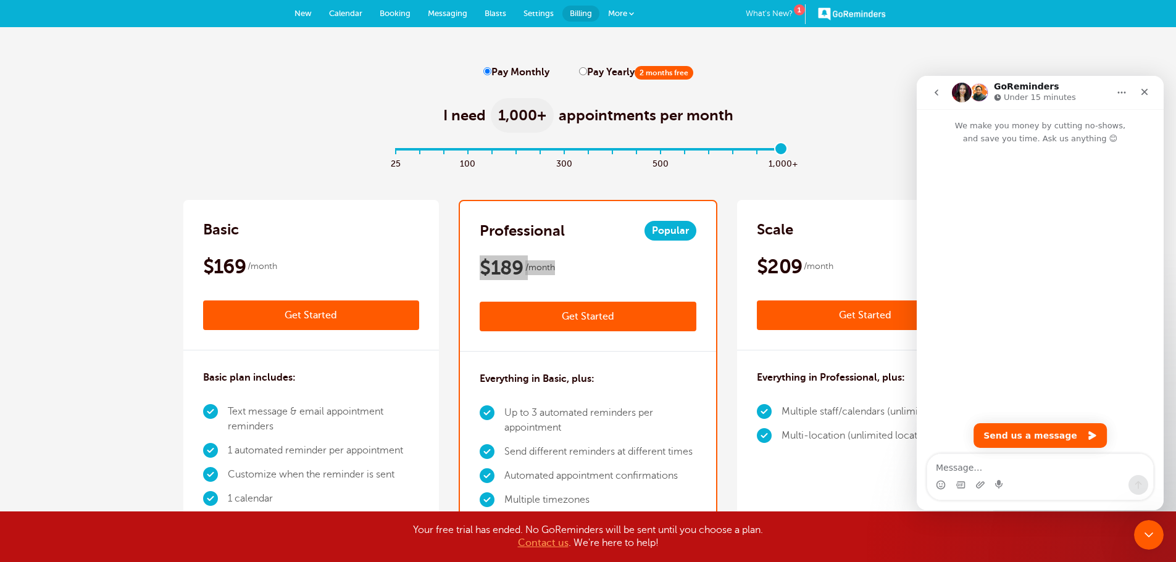
scroll to position [0, 0]
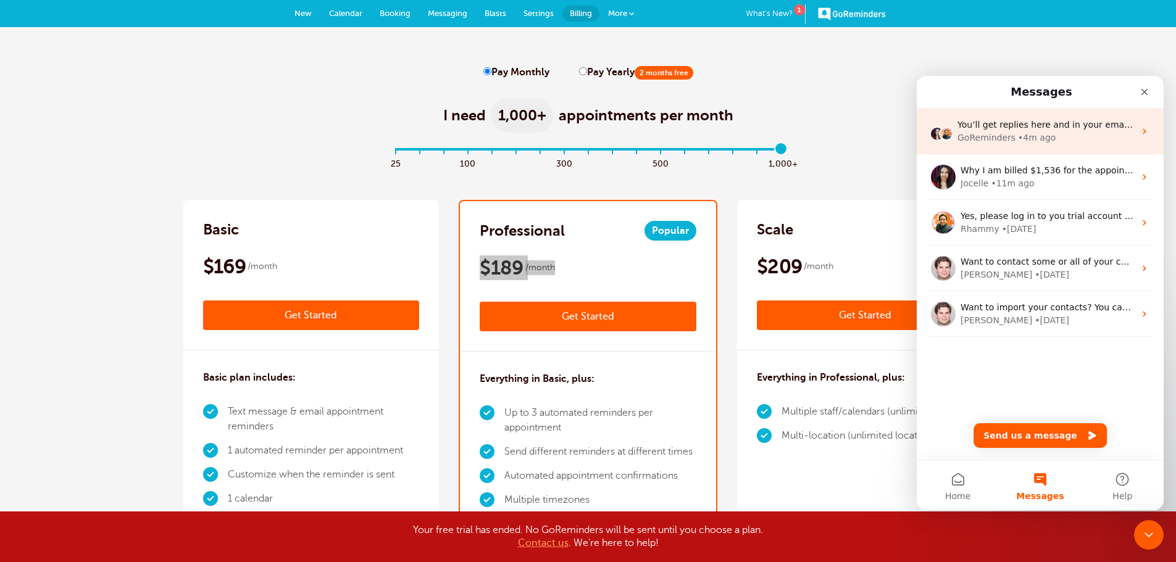
click at [1005, 139] on div "GoReminders" at bounding box center [986, 137] width 58 height 13
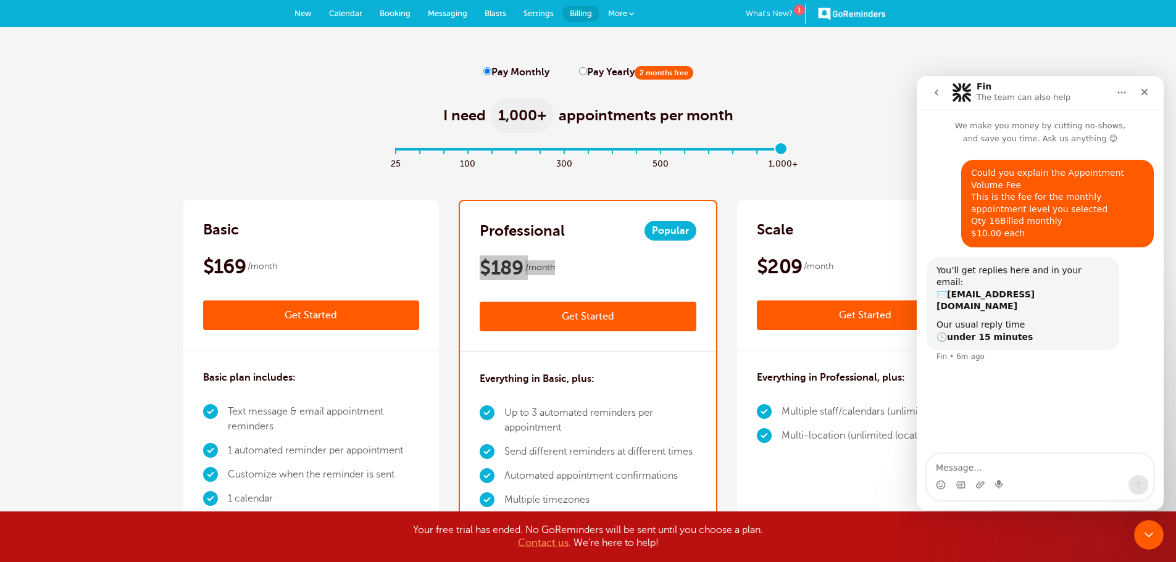
click at [937, 91] on icon "go back" at bounding box center [936, 93] width 10 height 10
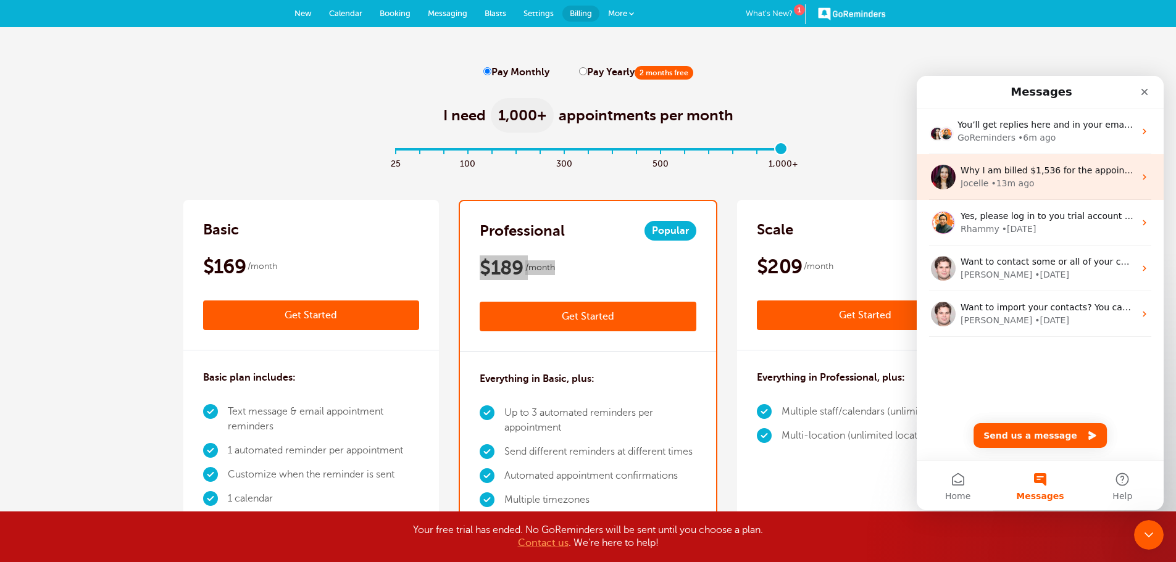
click at [1043, 190] on div "Why I am billed $1,536 for the appointment volume? Jocelle • 13m ago" at bounding box center [1039, 177] width 247 height 46
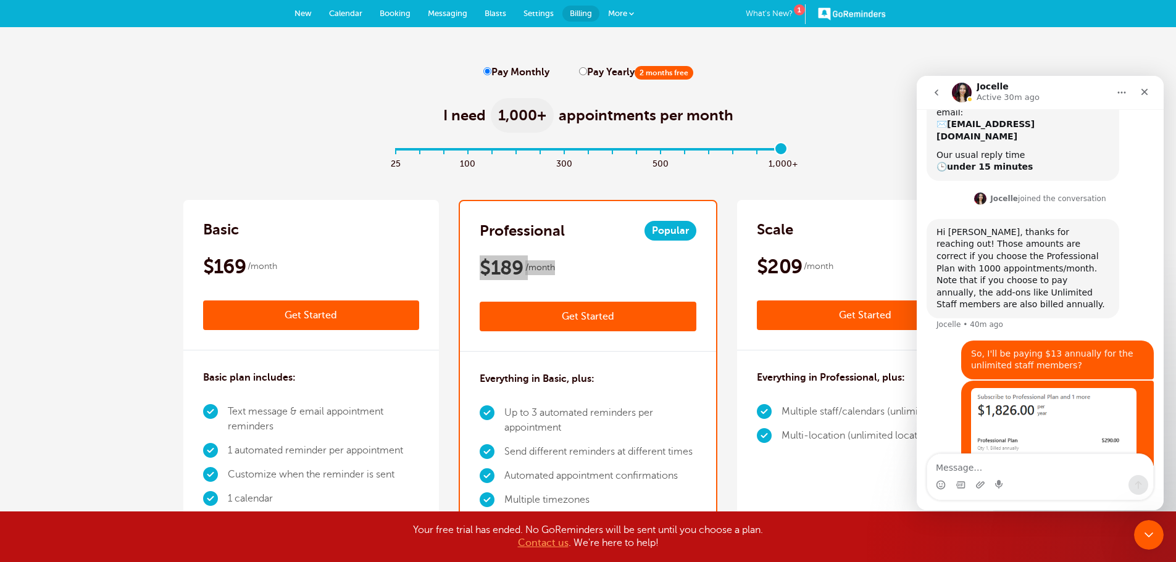
scroll to position [254, 0]
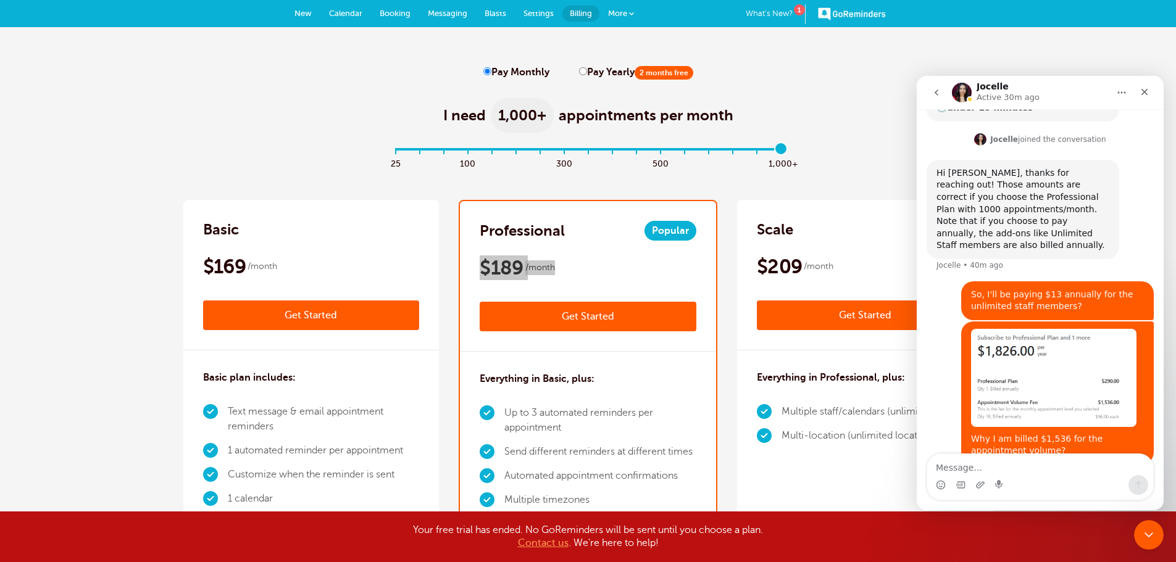
click at [1038, 467] on textarea "Message…" at bounding box center [1040, 464] width 226 height 21
type textarea "h"
type textarea "Hi!"
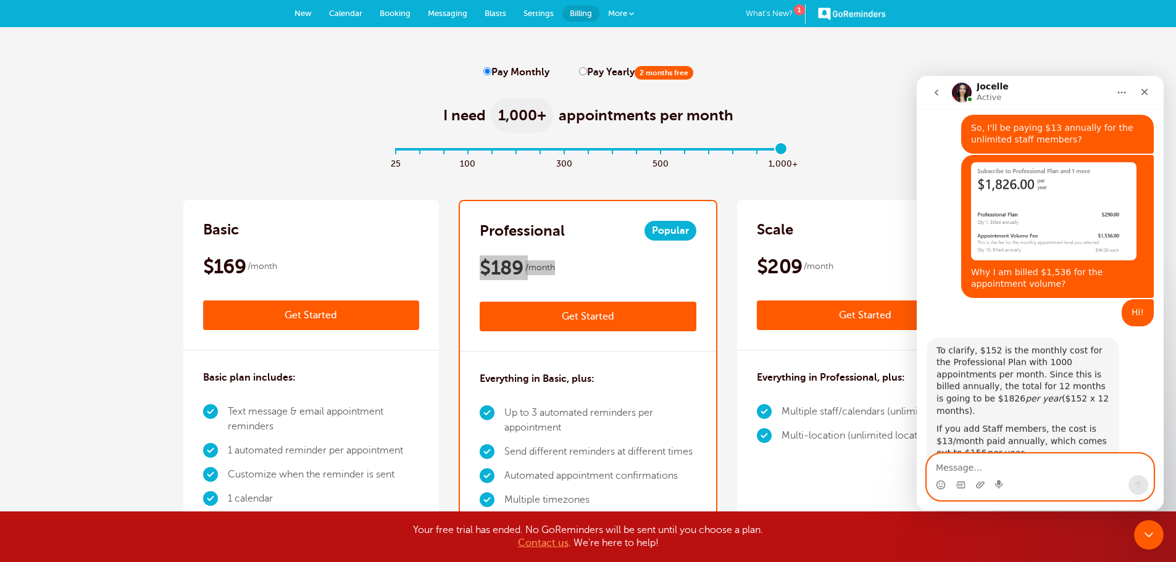
scroll to position [428, 0]
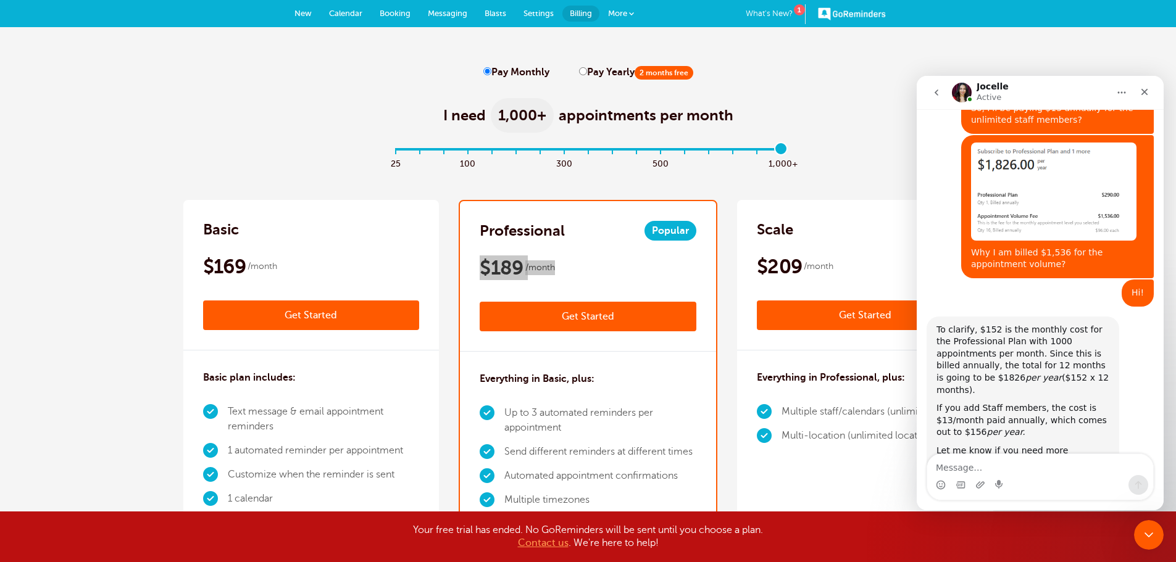
click at [1034, 191] on img "Aira says…" at bounding box center [1053, 192] width 165 height 98
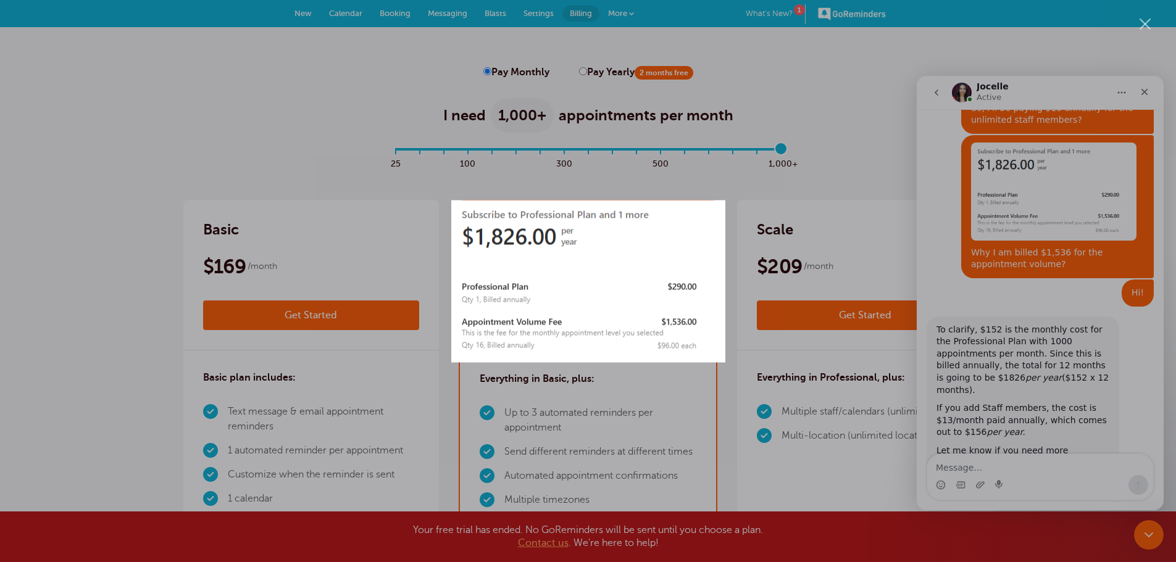
click at [993, 278] on div "Intercom messenger" at bounding box center [588, 281] width 1176 height 562
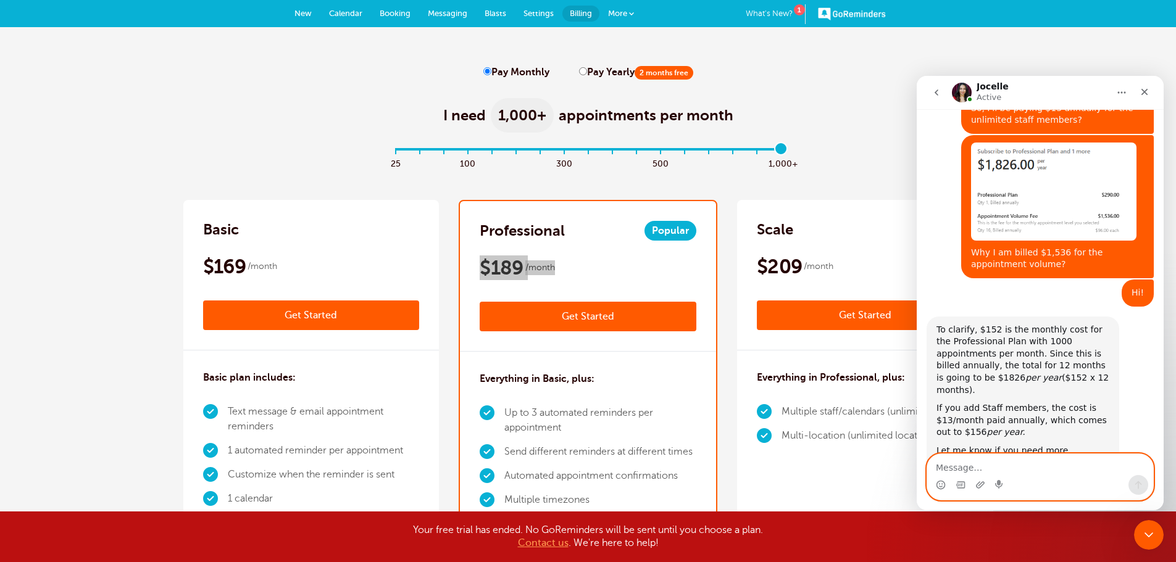
click at [1016, 461] on textarea "Message…" at bounding box center [1040, 464] width 226 height 21
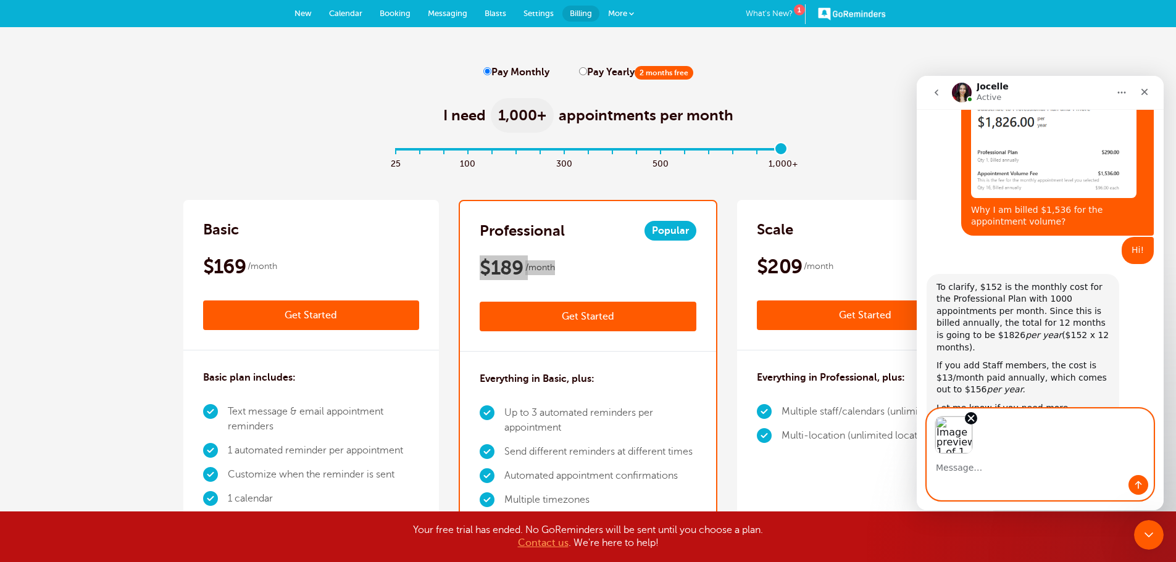
scroll to position [473, 0]
type textarea "why I was billd $150 for the add on?"
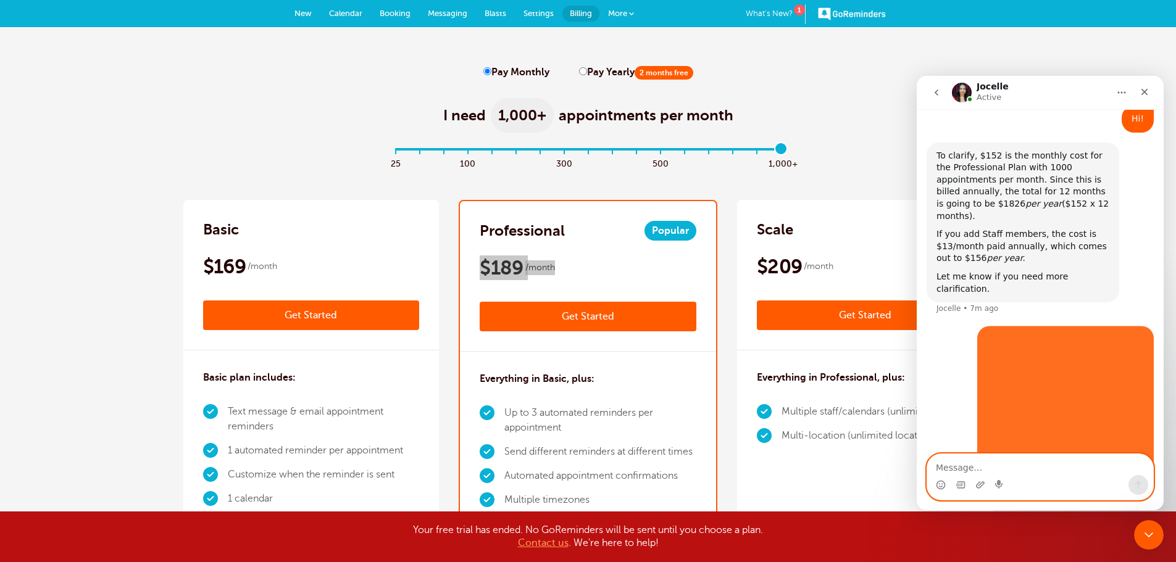
scroll to position [603, 0]
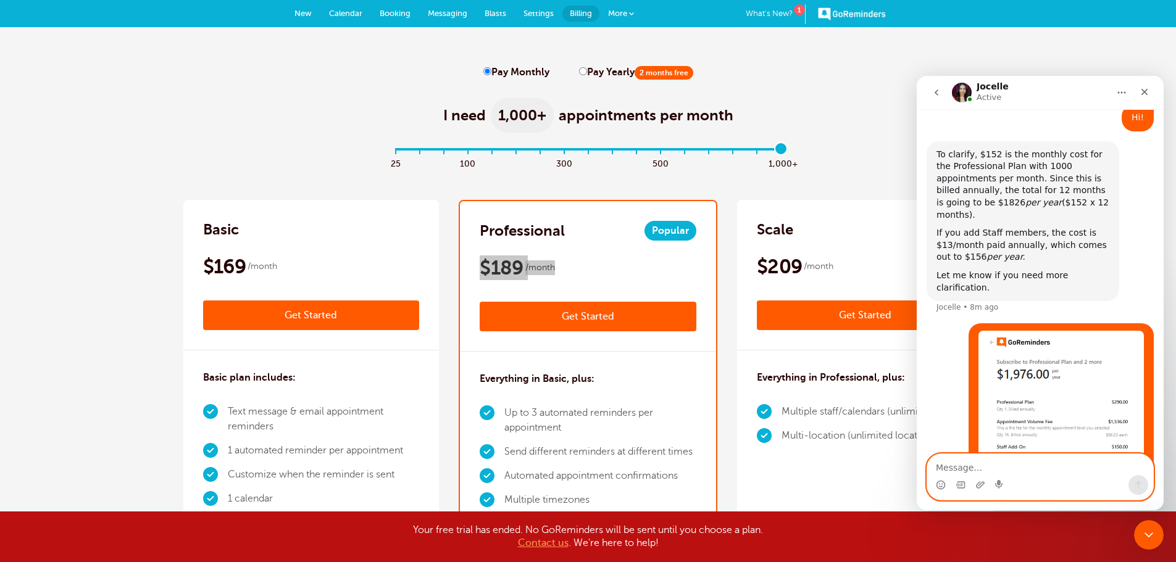
click at [1060, 376] on img "Aira says…" at bounding box center [1060, 397] width 165 height 133
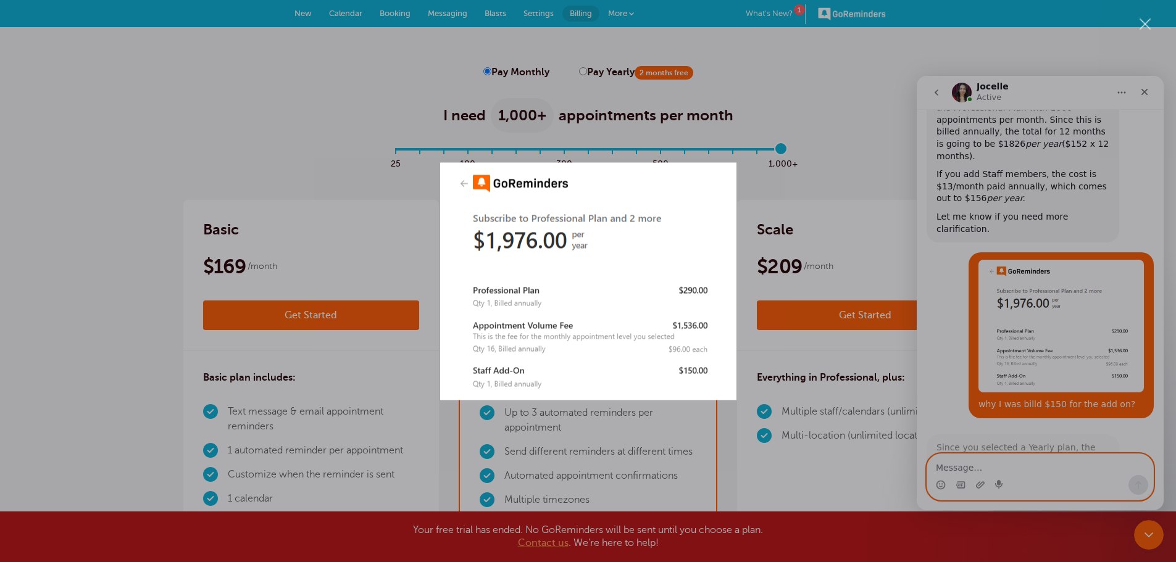
scroll to position [664, 0]
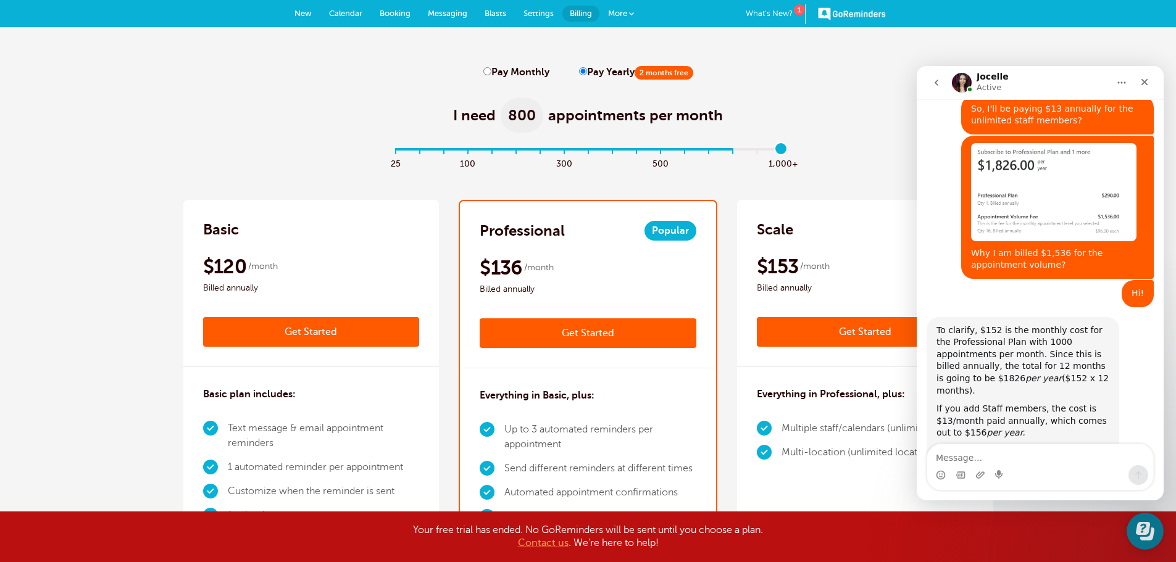
scroll to position [428, 0]
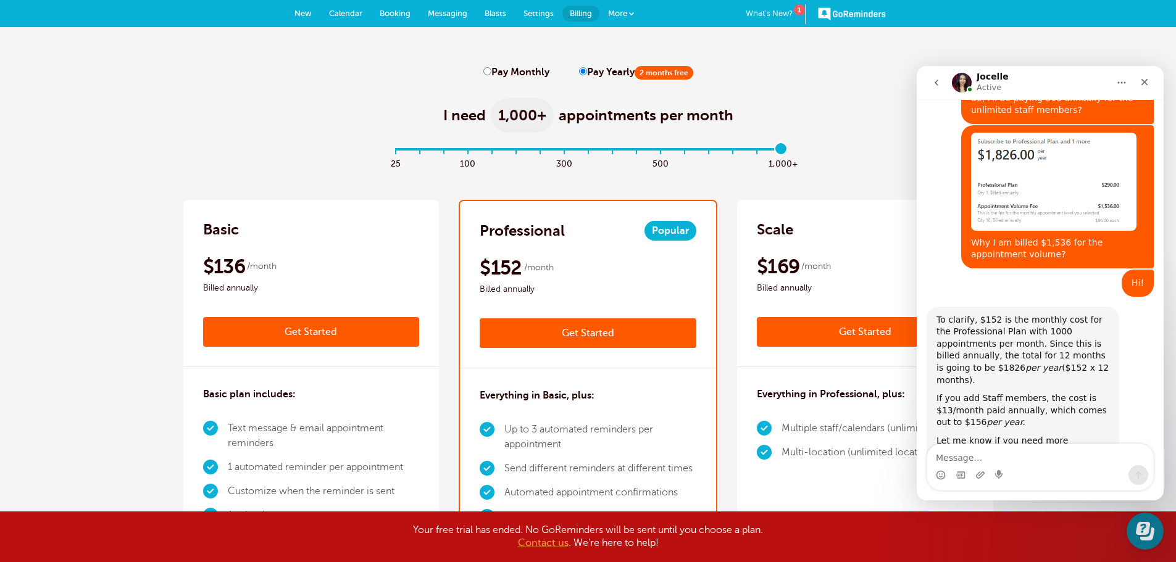
drag, startPoint x: 401, startPoint y: 150, endPoint x: 810, endPoint y: 166, distance: 409.5
type input "16"
click at [787, 153] on input "range" at bounding box center [587, 152] width 399 height 2
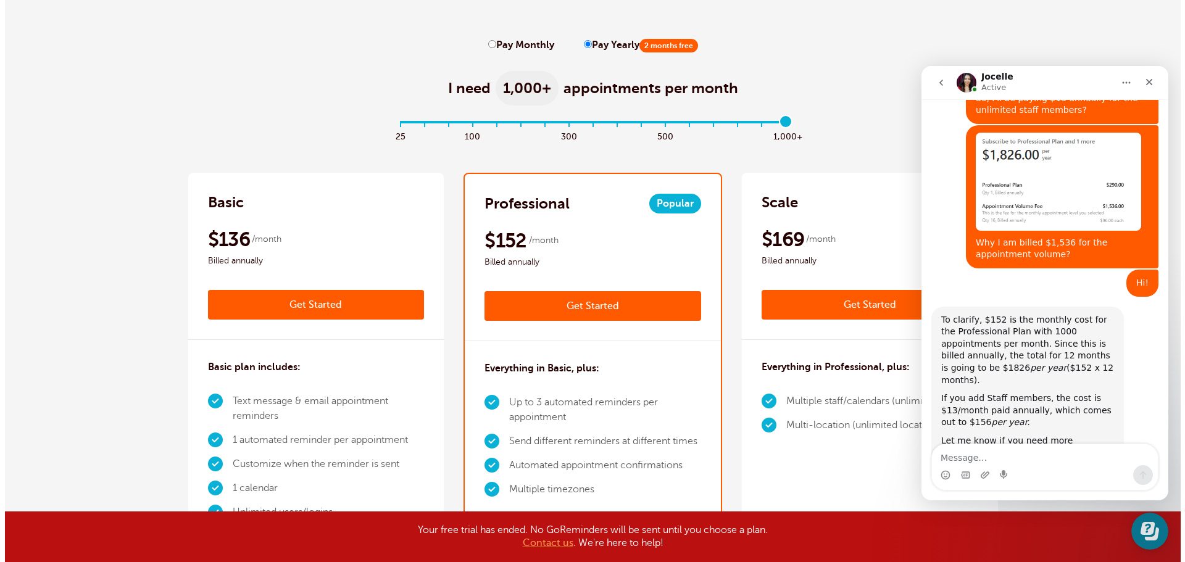
scroll to position [62, 0]
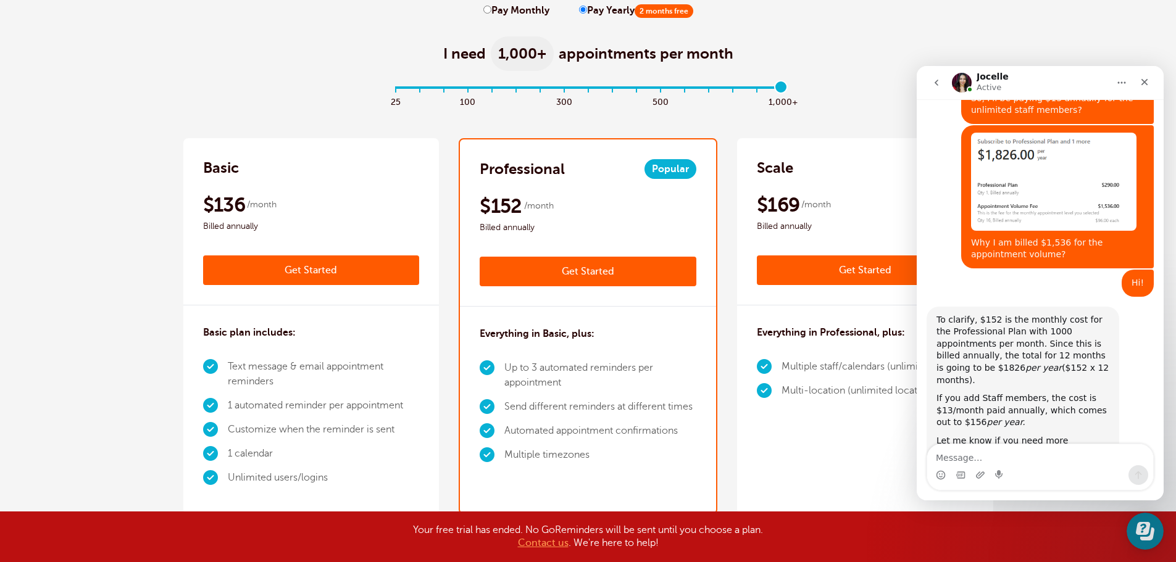
click at [589, 276] on link "Get Started" at bounding box center [588, 272] width 217 height 30
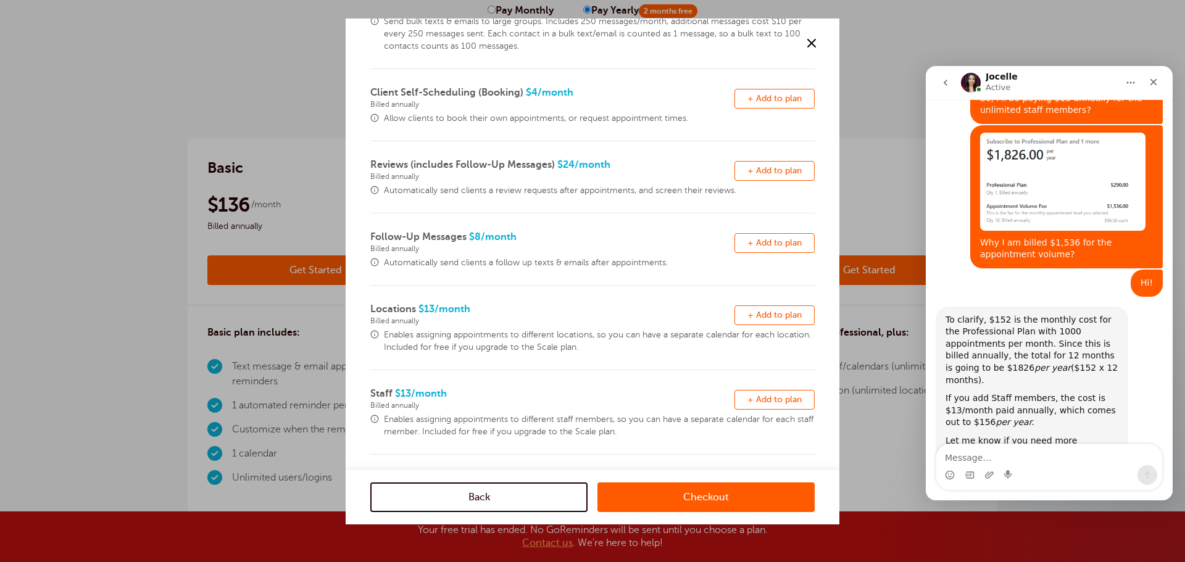
scroll to position [242, 0]
click at [760, 393] on button "Remove + Add to plan" at bounding box center [774, 399] width 80 height 20
click at [713, 495] on link "Checkout" at bounding box center [705, 498] width 217 height 30
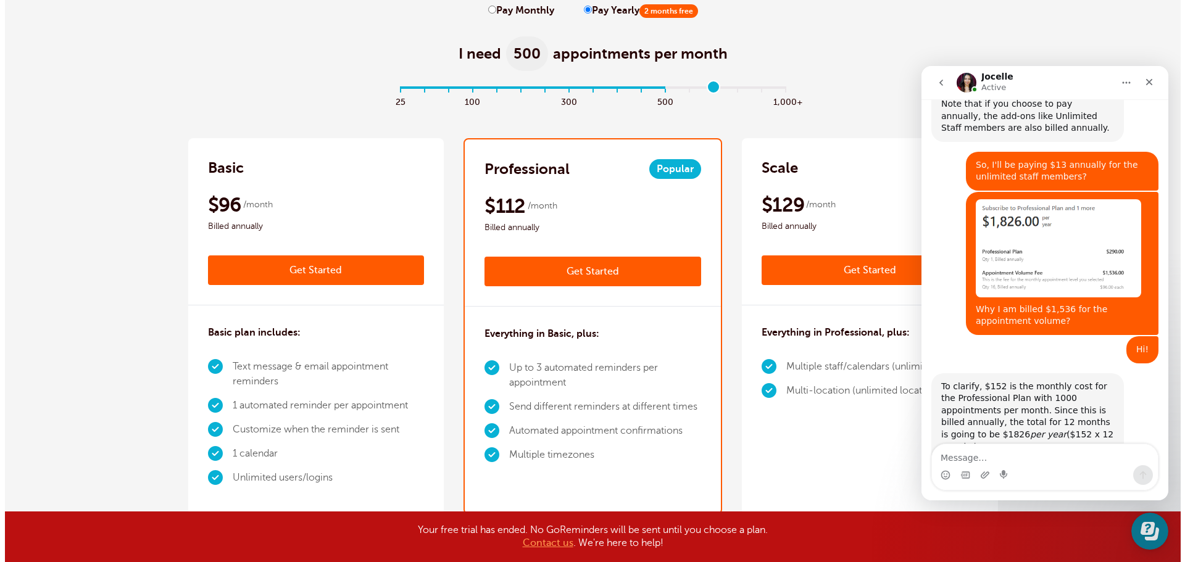
scroll to position [428, 0]
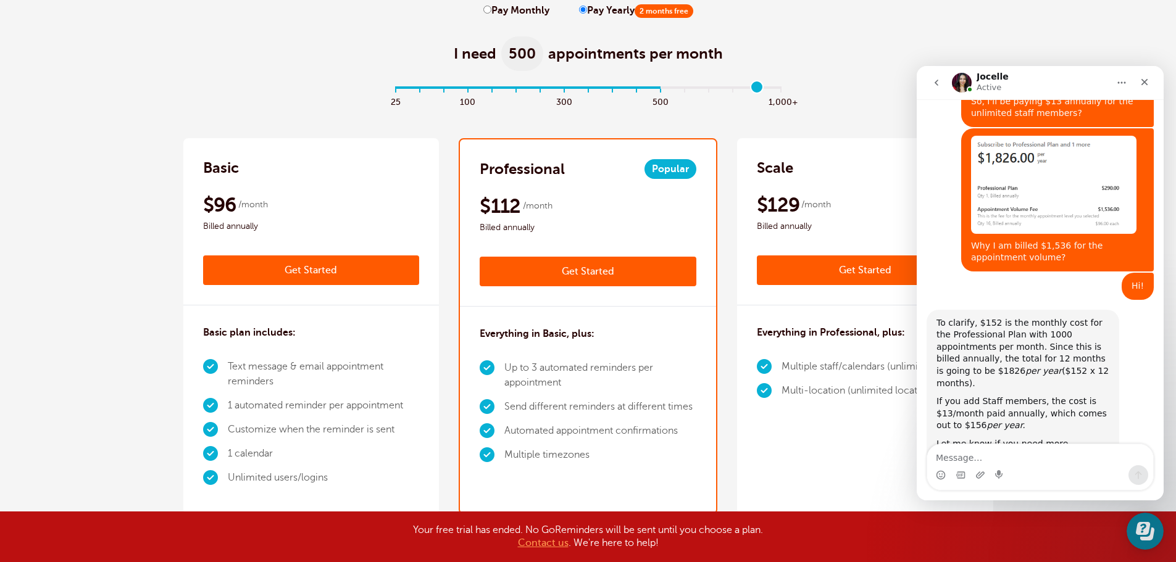
type input "16"
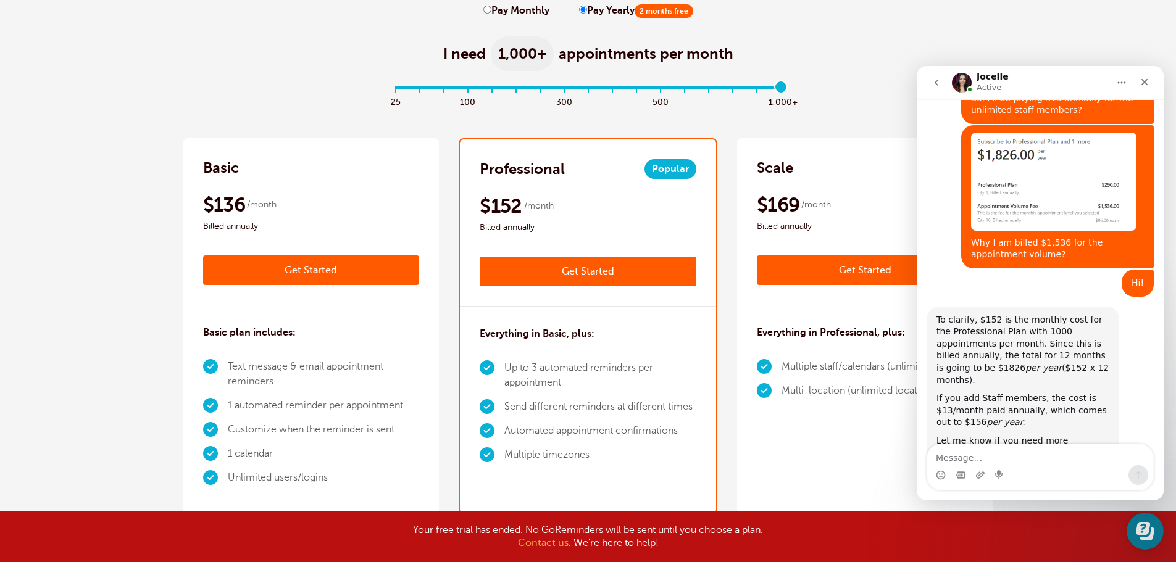
drag, startPoint x: 396, startPoint y: 91, endPoint x: 804, endPoint y: 89, distance: 407.9
click at [787, 89] on input "range" at bounding box center [587, 90] width 399 height 2
click at [620, 270] on link "Get Started" at bounding box center [588, 272] width 217 height 30
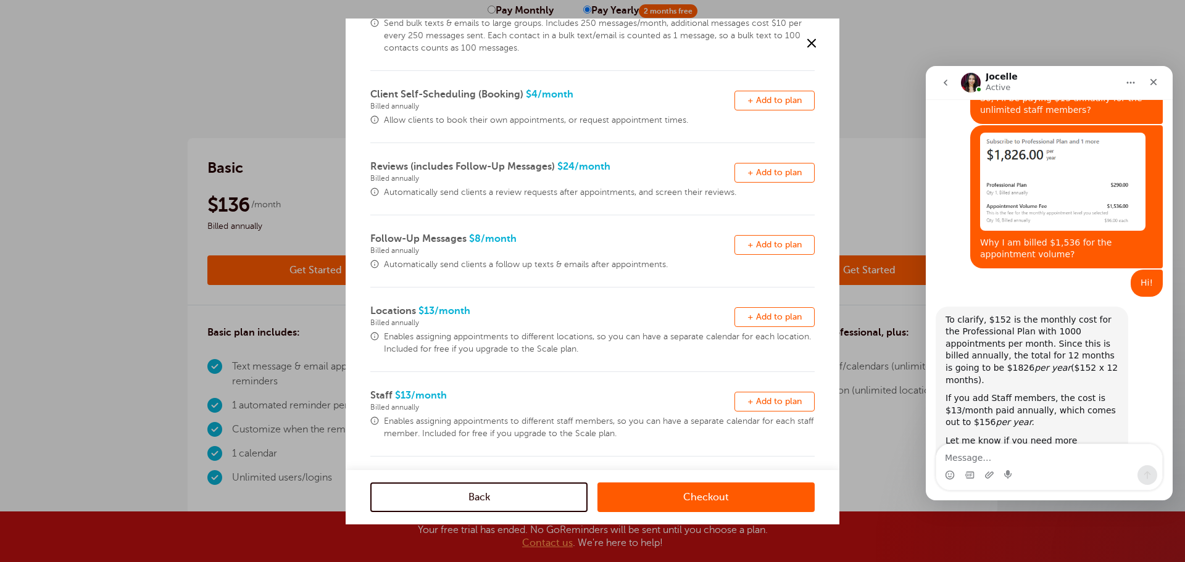
scroll to position [242, 0]
click at [757, 397] on span "+ Add to plan" at bounding box center [774, 398] width 54 height 9
click at [737, 496] on link "Checkout" at bounding box center [705, 498] width 217 height 30
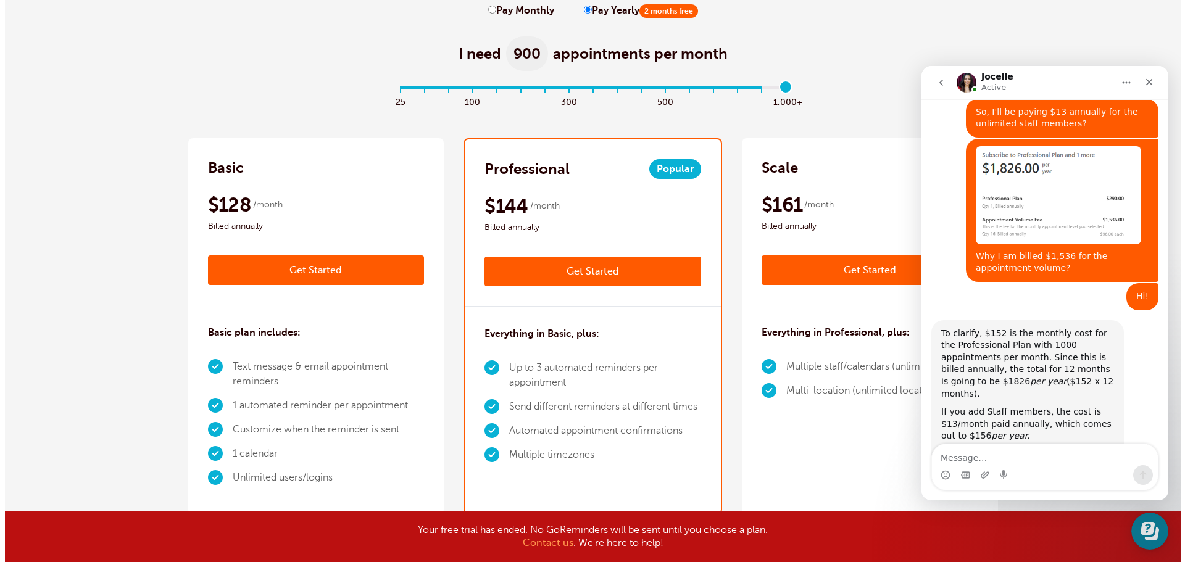
scroll to position [428, 0]
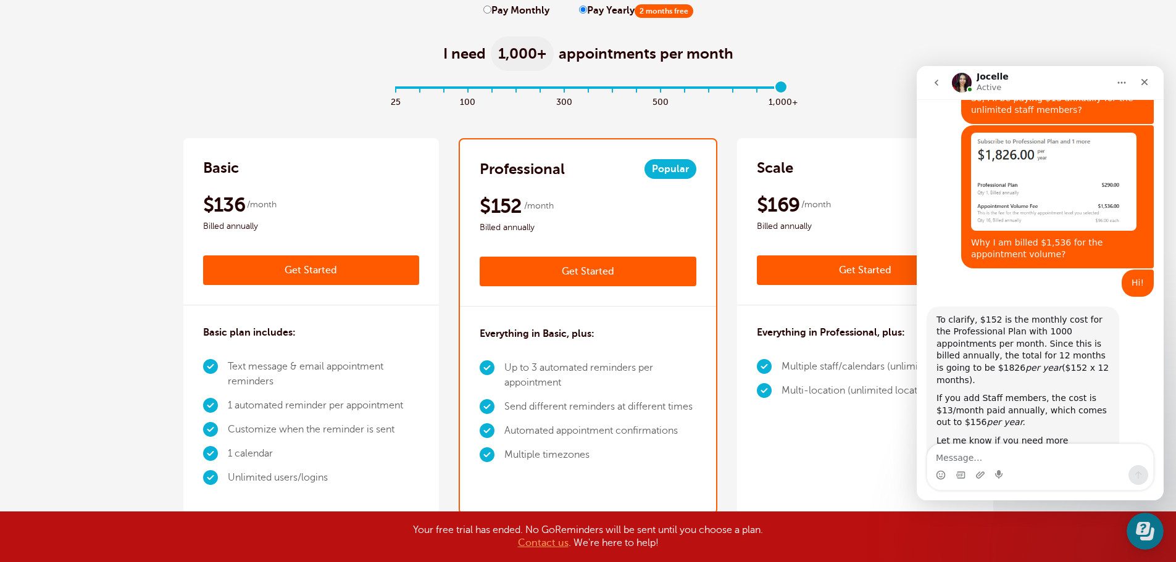
drag, startPoint x: 425, startPoint y: 86, endPoint x: 795, endPoint y: 88, distance: 370.3
type input "16"
click at [787, 89] on input "range" at bounding box center [587, 90] width 399 height 2
click at [625, 274] on link "Get Started" at bounding box center [588, 272] width 217 height 30
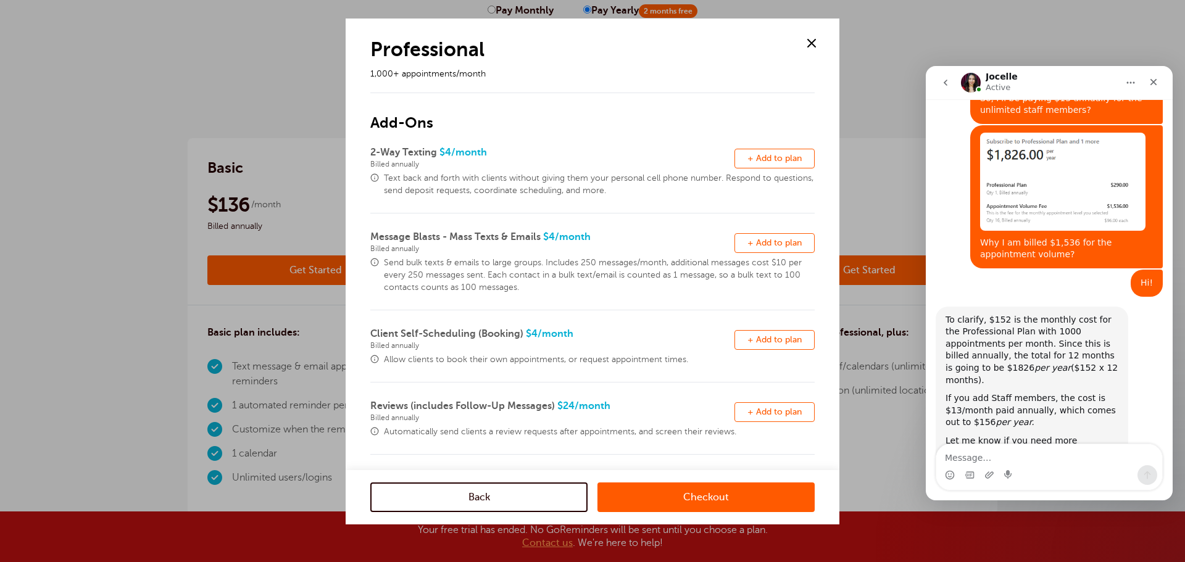
scroll to position [242, 0]
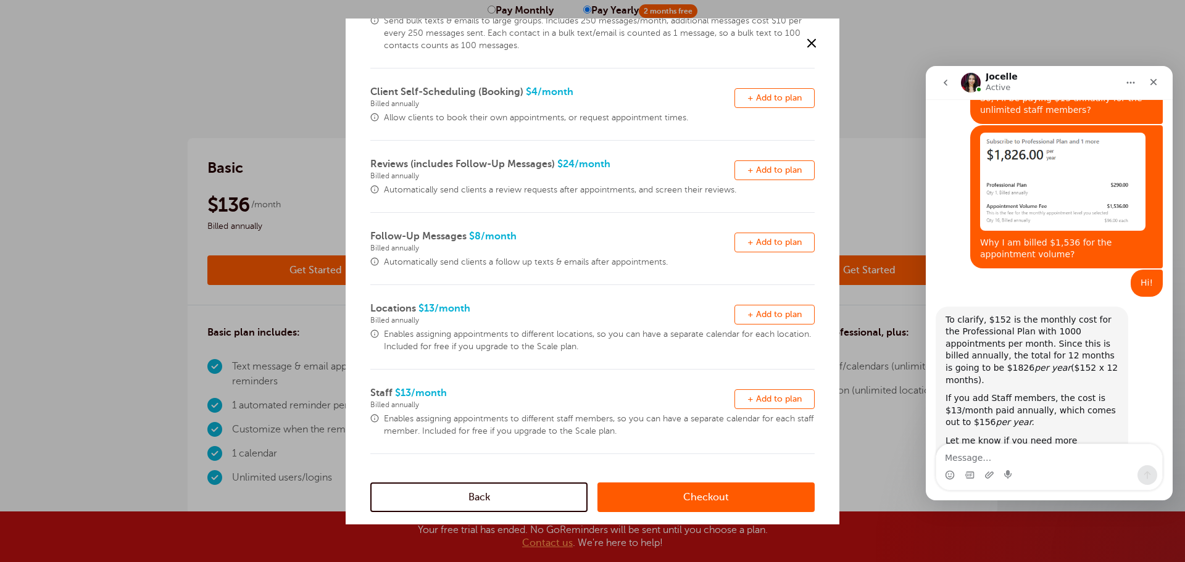
click at [755, 397] on span "+ Add to plan" at bounding box center [774, 398] width 54 height 9
click at [707, 494] on link "Checkout" at bounding box center [705, 498] width 217 height 30
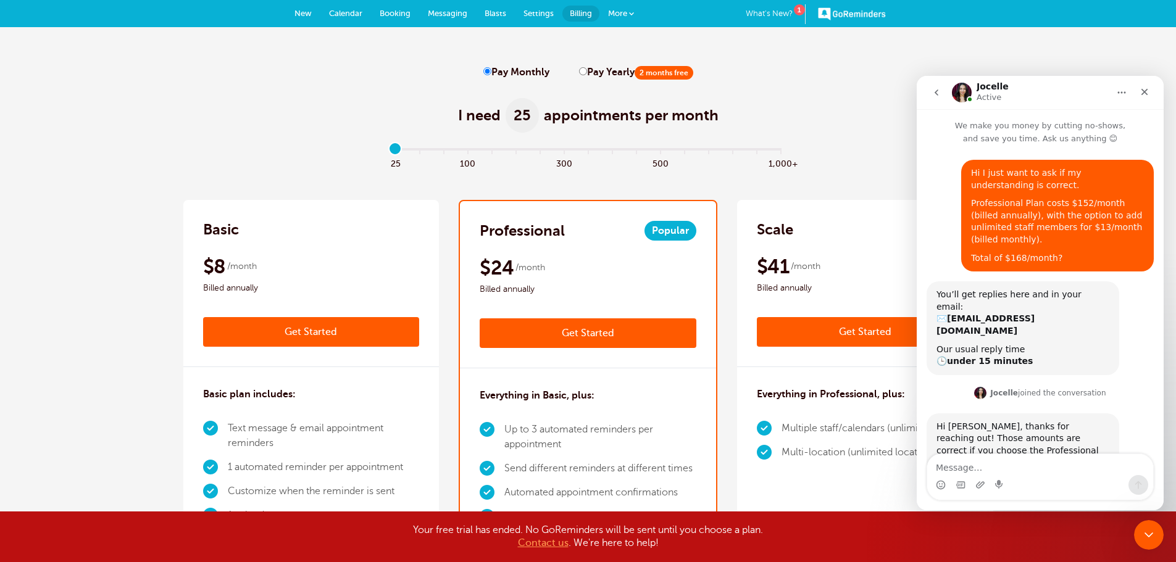
click at [394, 153] on input "range" at bounding box center [587, 152] width 399 height 2
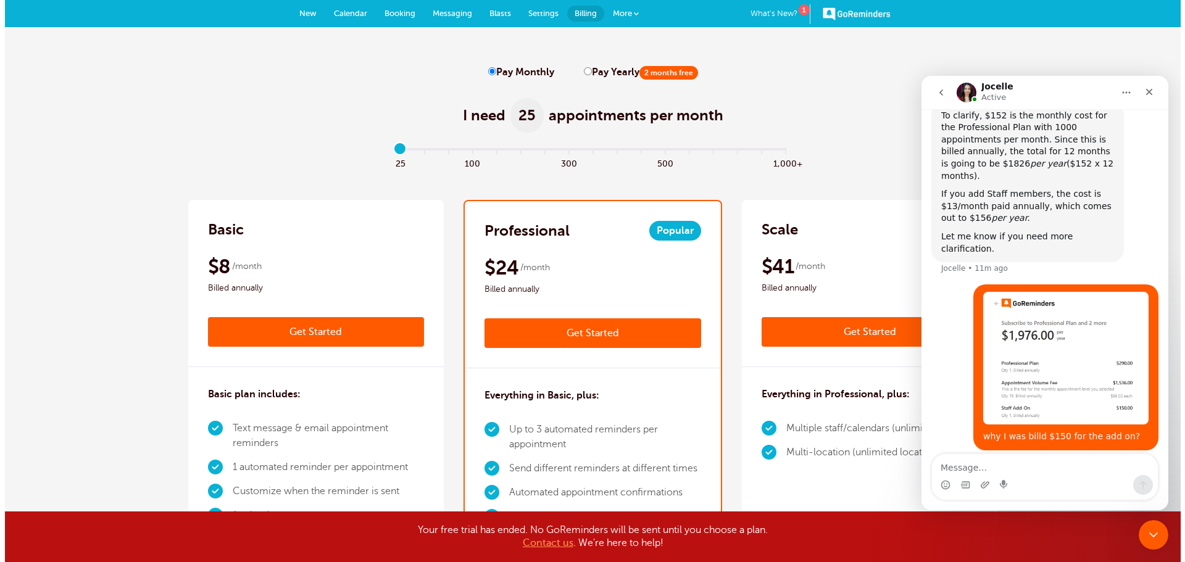
scroll to position [650, 0]
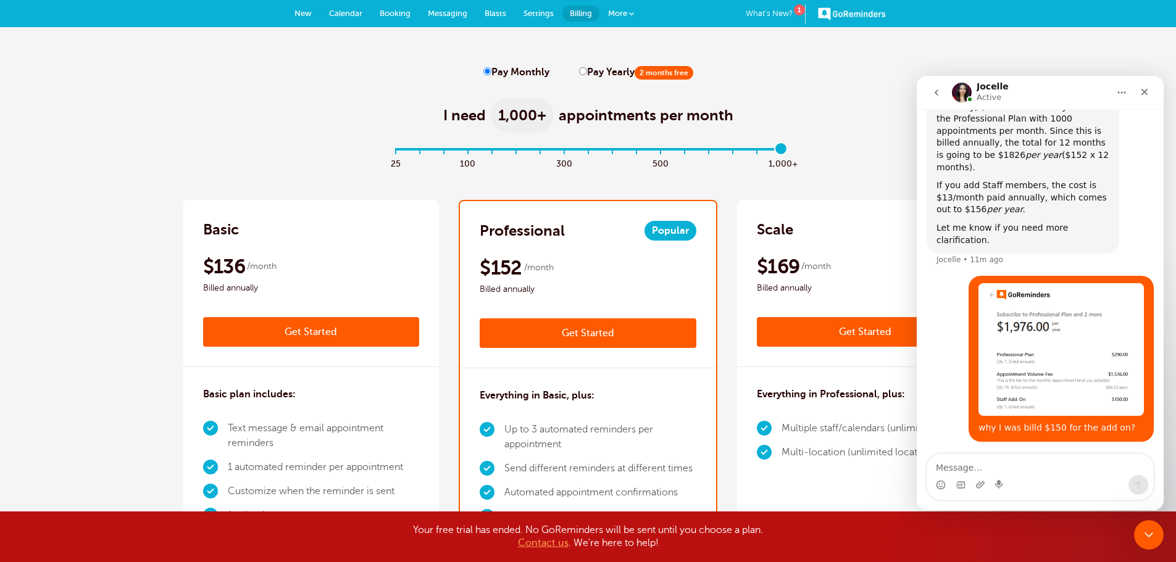
drag, startPoint x: 394, startPoint y: 152, endPoint x: 878, endPoint y: 150, distance: 484.5
type input "16"
click at [787, 151] on input "range" at bounding box center [587, 152] width 399 height 2
click at [599, 336] on link "Get Started" at bounding box center [588, 333] width 217 height 30
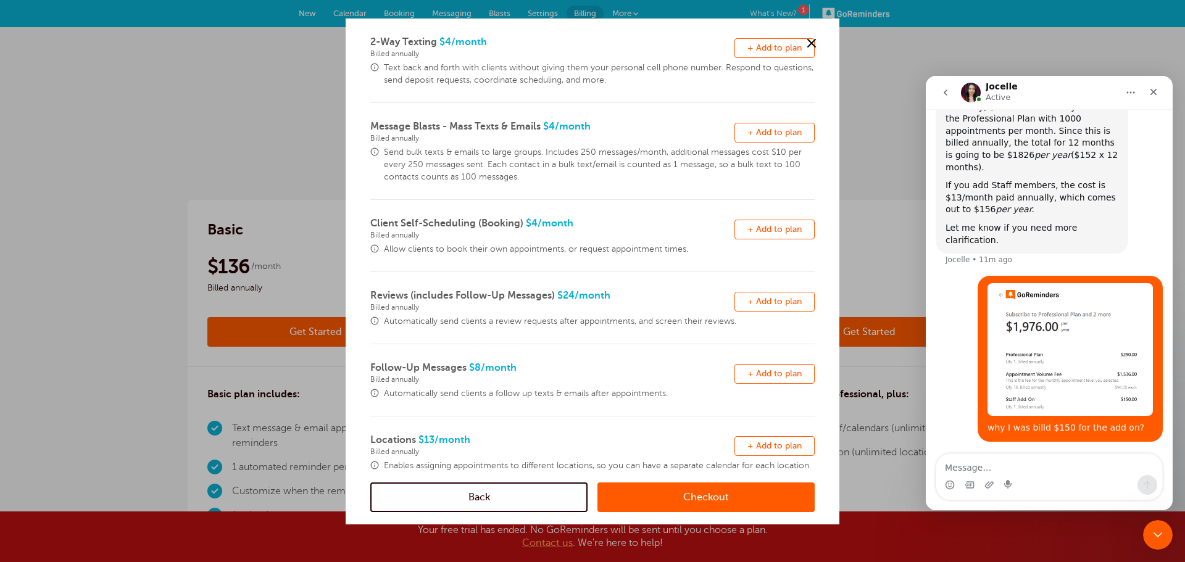
scroll to position [242, 0]
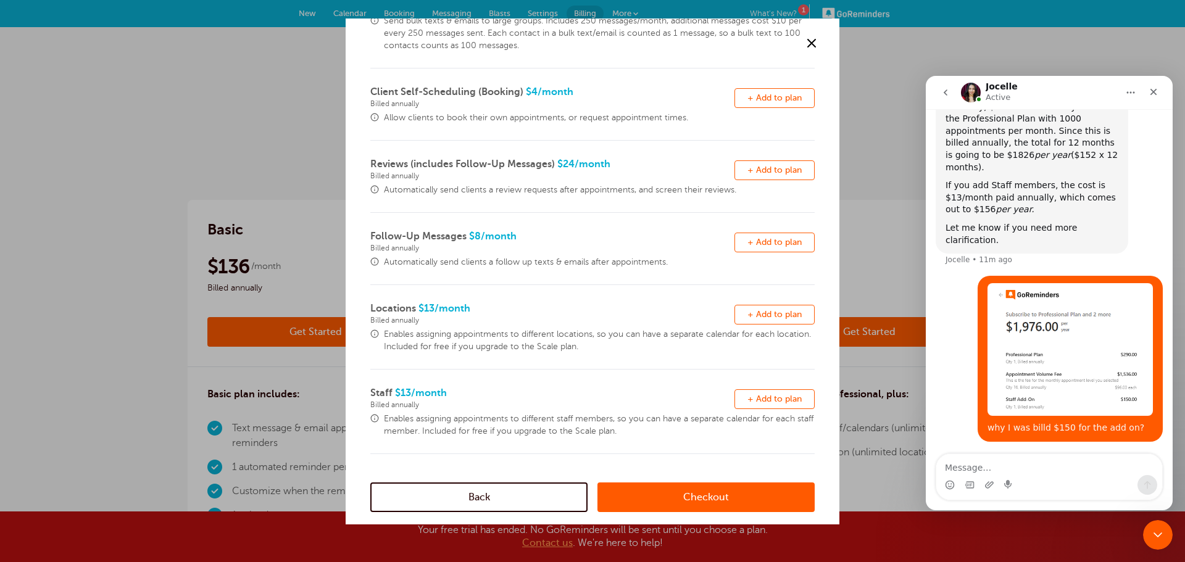
click at [767, 399] on span "+ Add to plan" at bounding box center [774, 398] width 54 height 9
click at [735, 501] on link "Checkout" at bounding box center [705, 498] width 217 height 30
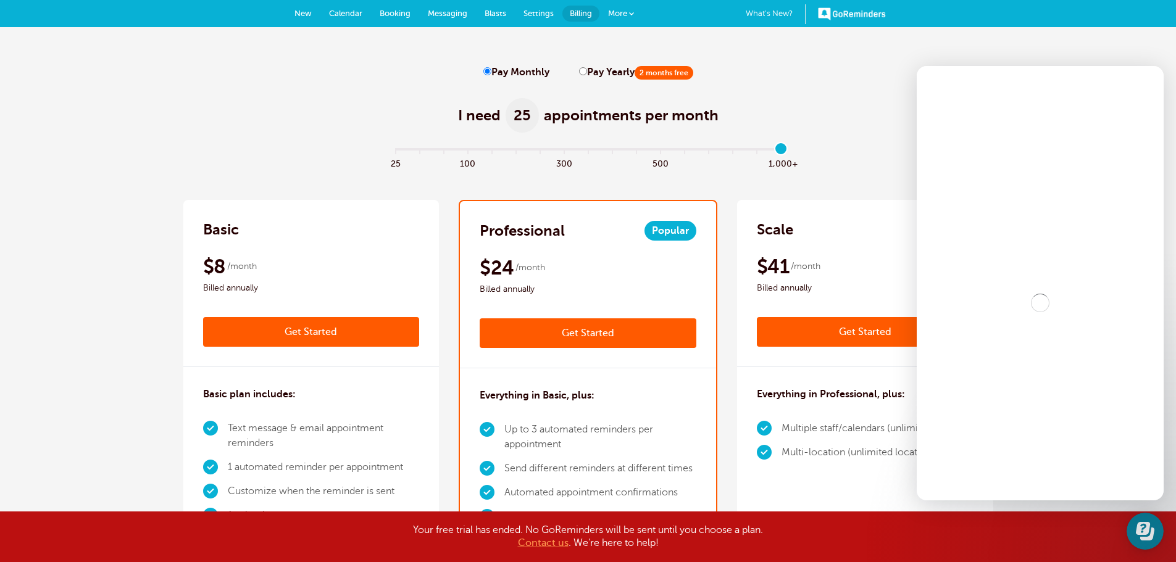
click at [500, 73] on label "Pay Monthly" at bounding box center [516, 73] width 66 height 12
click at [491, 73] on input "Pay Monthly" at bounding box center [487, 71] width 8 height 8
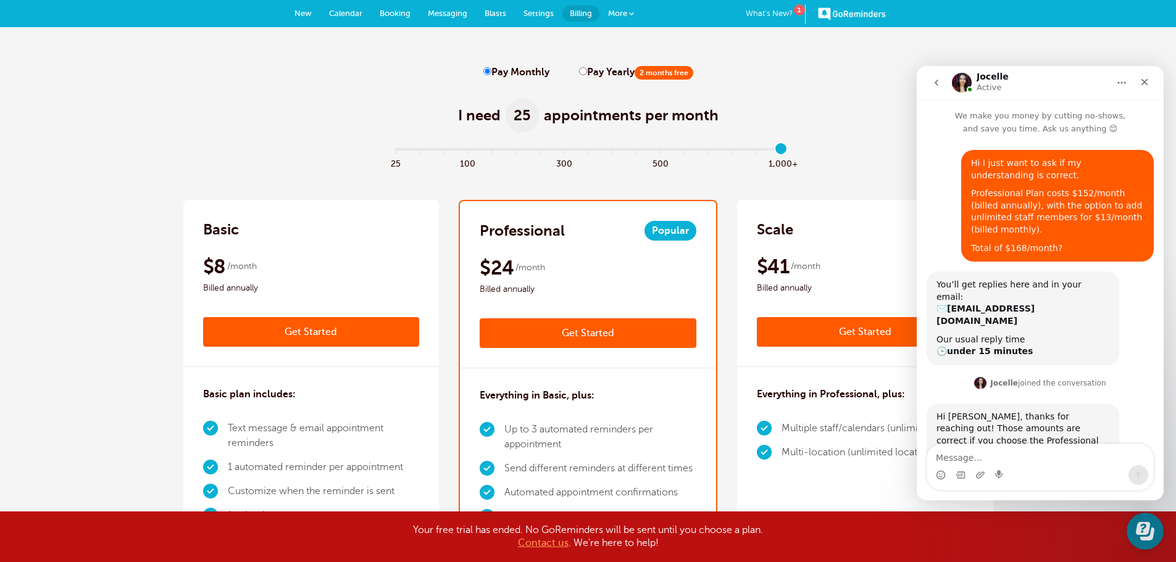
scroll to position [2, 0]
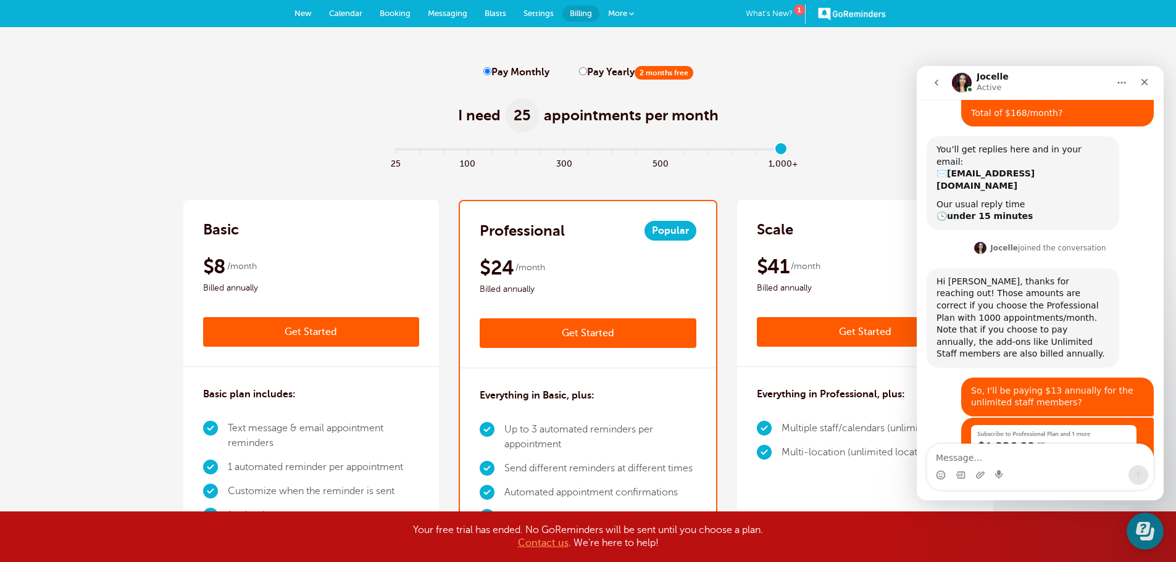
click at [596, 70] on label "Pay Yearly 2 months free" at bounding box center [636, 73] width 114 height 12
click at [587, 70] on input "Pay Yearly 2 months free" at bounding box center [583, 71] width 8 height 8
radio input "true"
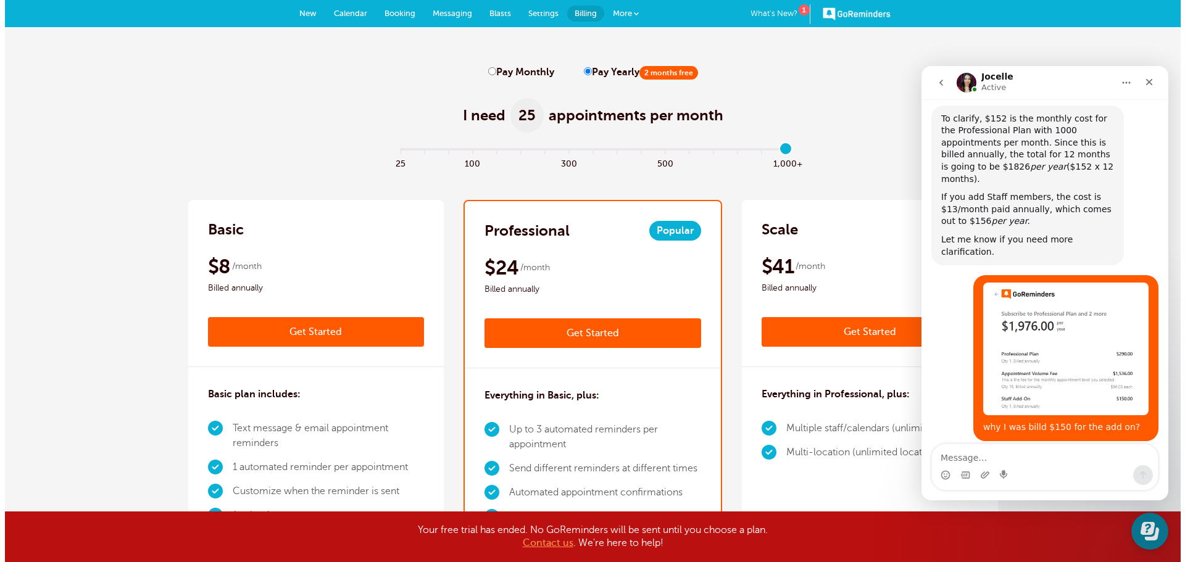
scroll to position [684, 0]
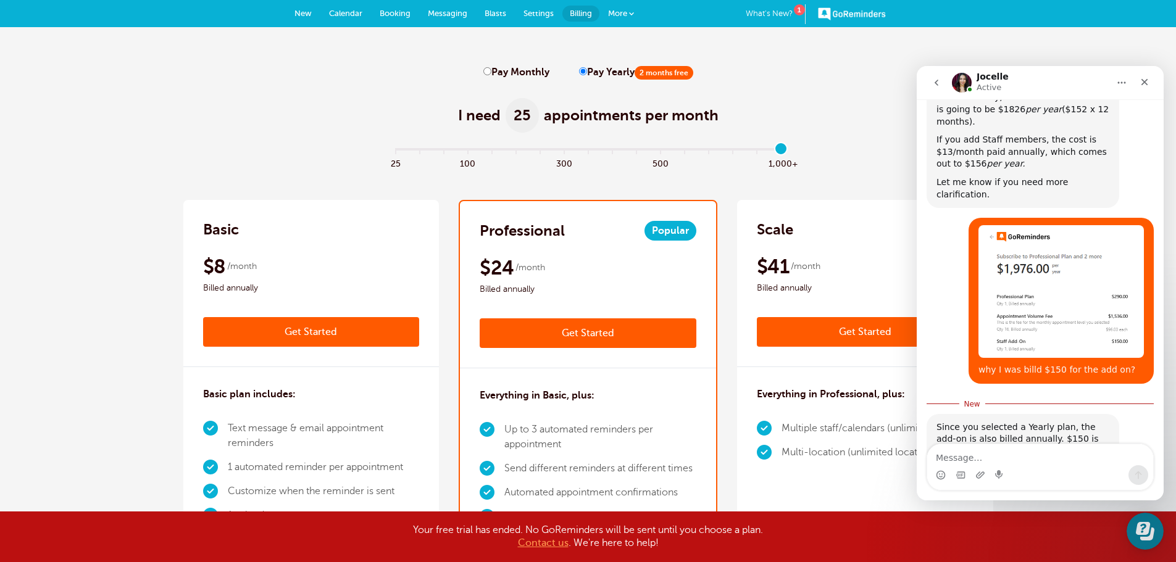
click at [515, 72] on label "Pay Monthly" at bounding box center [516, 73] width 66 height 12
click at [491, 72] on input "Pay Monthly" at bounding box center [487, 71] width 8 height 8
radio input "true"
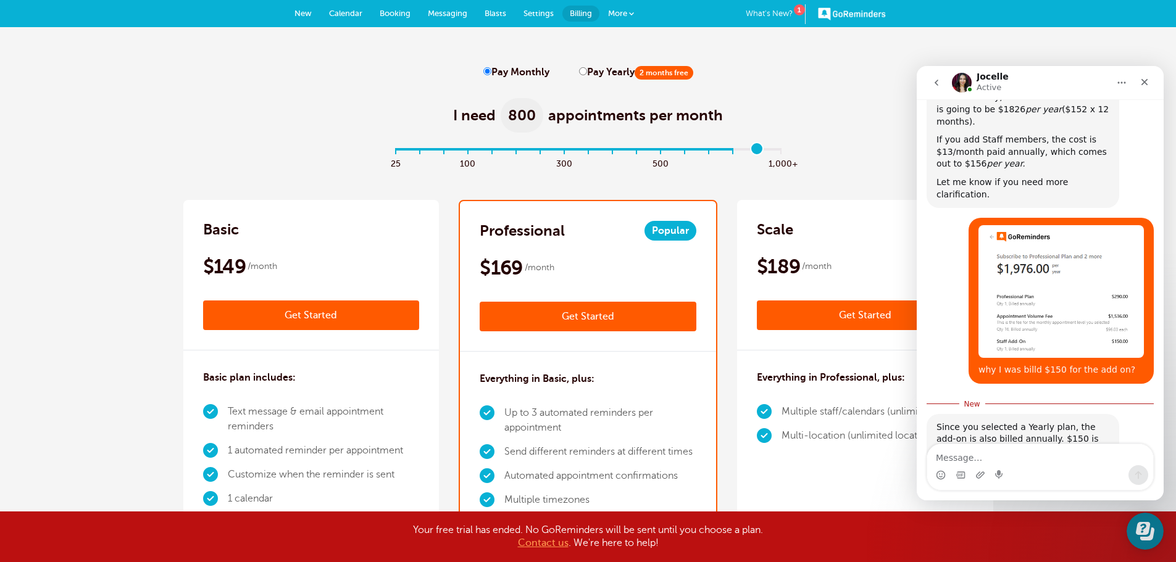
type input "16"
drag, startPoint x: 391, startPoint y: 147, endPoint x: 826, endPoint y: 172, distance: 435.8
click at [787, 153] on input "range" at bounding box center [587, 152] width 399 height 2
click at [575, 320] on link "Get Started" at bounding box center [588, 317] width 217 height 30
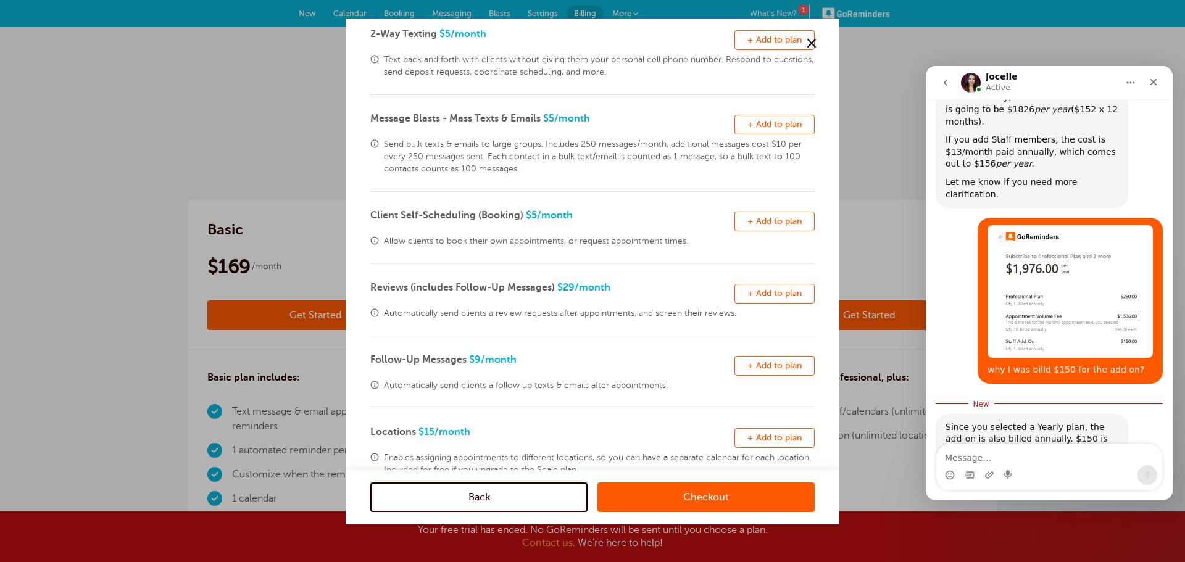
scroll to position [242, 0]
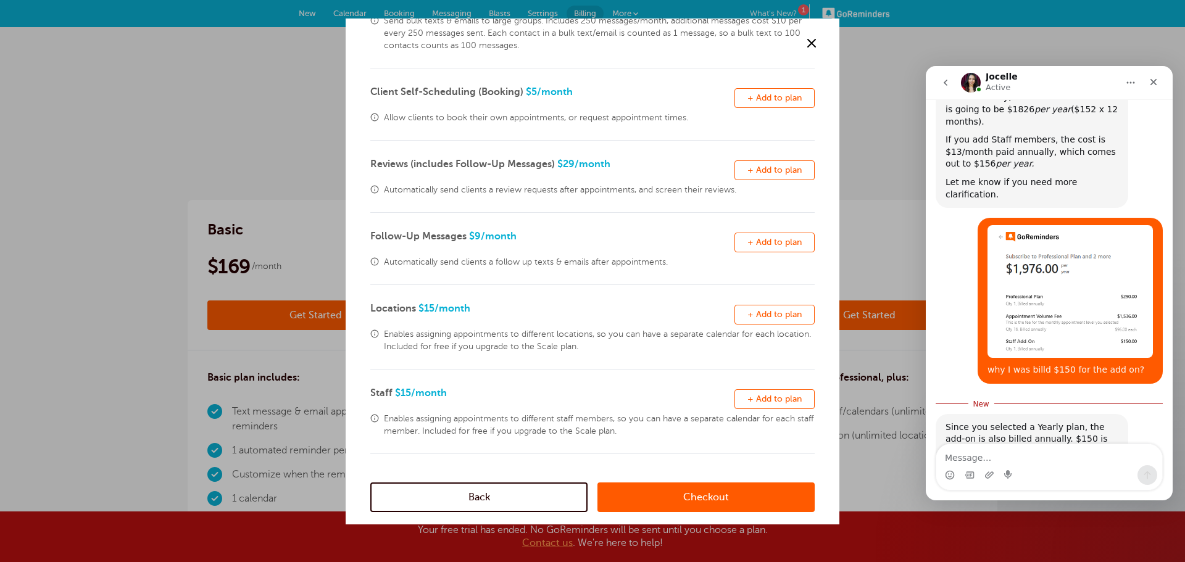
click at [758, 404] on button "Remove + Add to plan" at bounding box center [774, 399] width 80 height 20
click at [721, 491] on link "Checkout" at bounding box center [705, 498] width 217 height 30
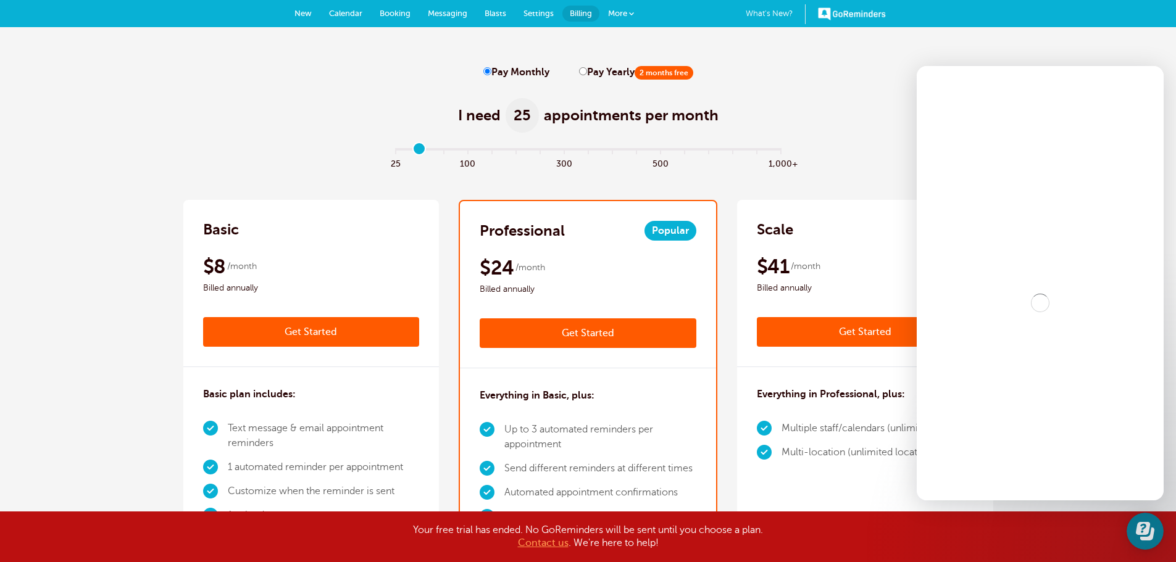
click at [412, 151] on input "range" at bounding box center [587, 152] width 399 height 2
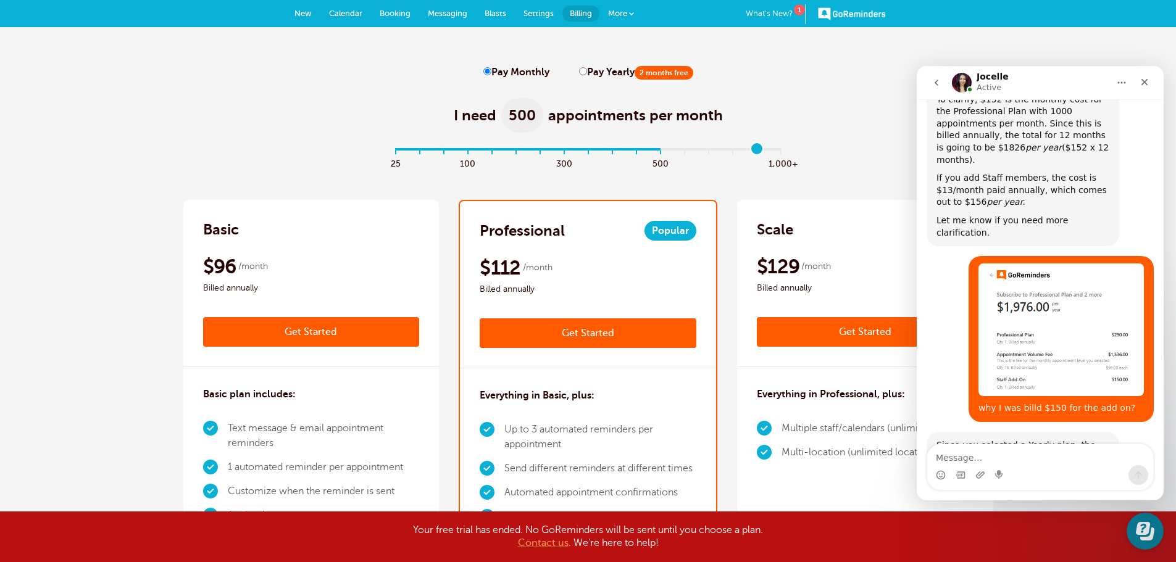
scroll to position [664, 0]
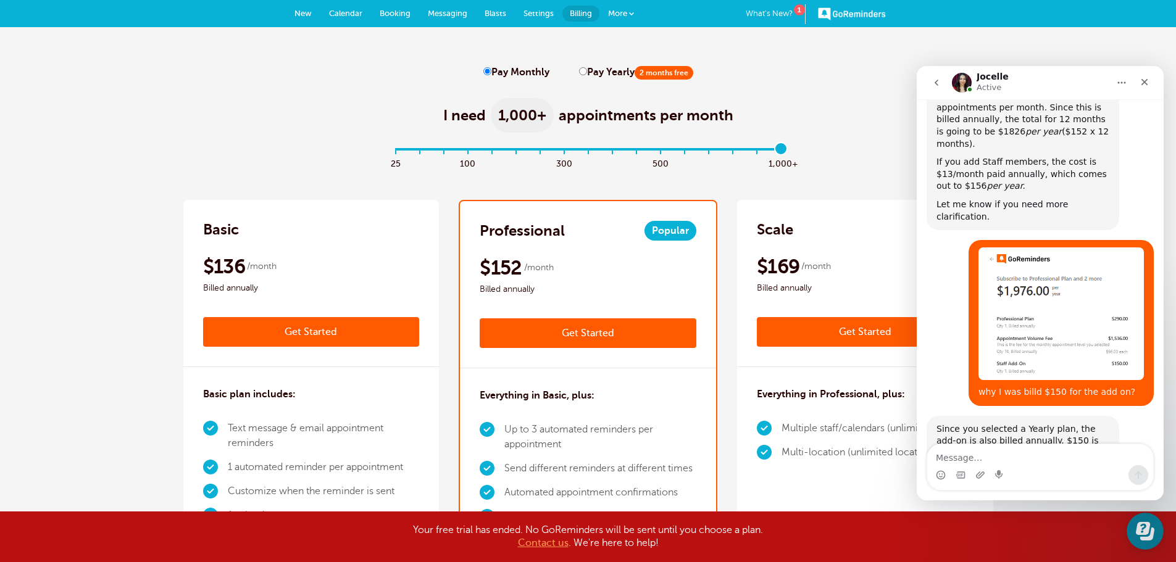
drag, startPoint x: 396, startPoint y: 149, endPoint x: 841, endPoint y: 170, distance: 446.1
click at [787, 153] on input "range" at bounding box center [587, 152] width 399 height 2
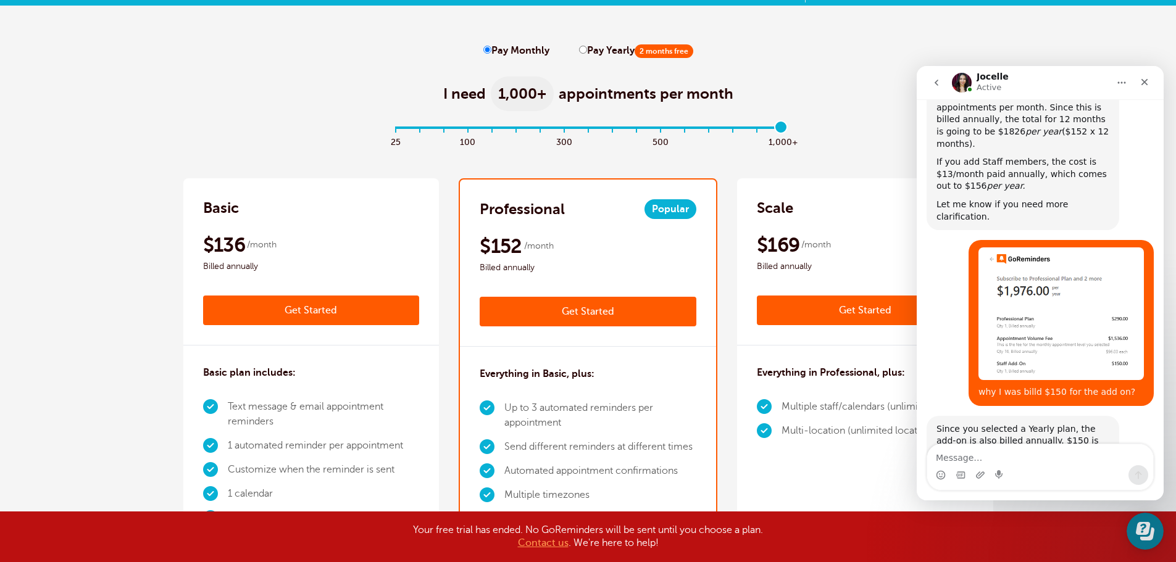
scroll to position [0, 0]
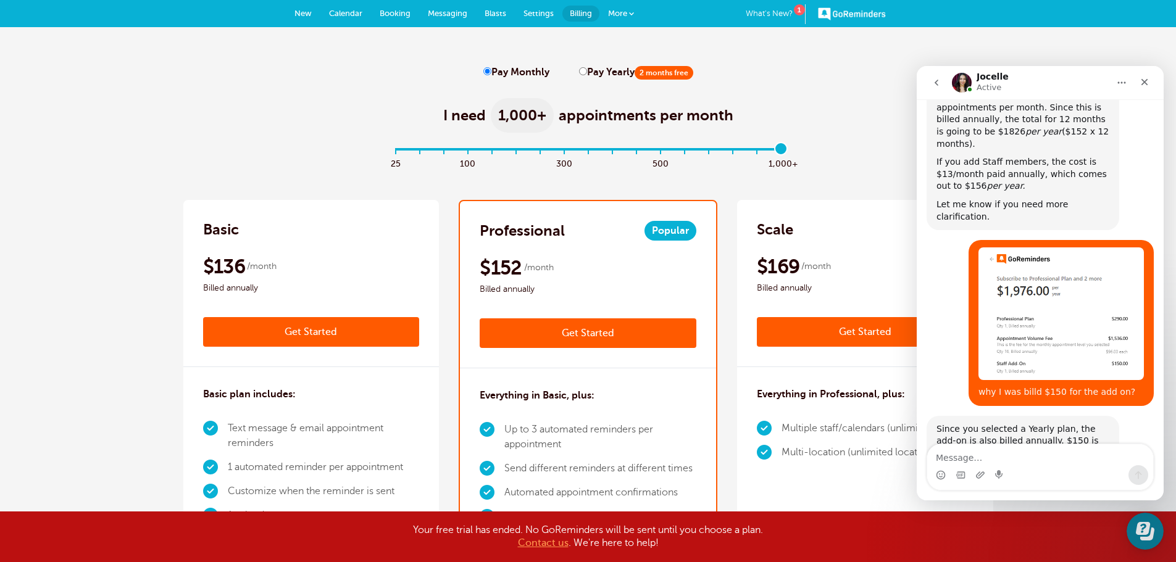
click at [439, 166] on span at bounding box center [443, 163] width 24 height 14
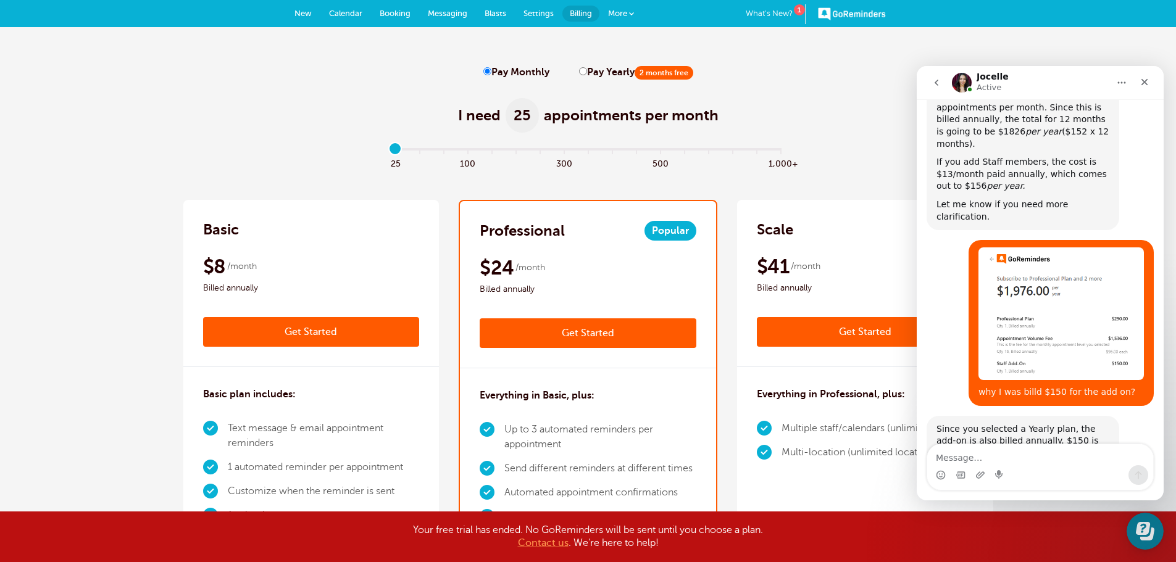
click at [394, 151] on input "range" at bounding box center [587, 152] width 399 height 2
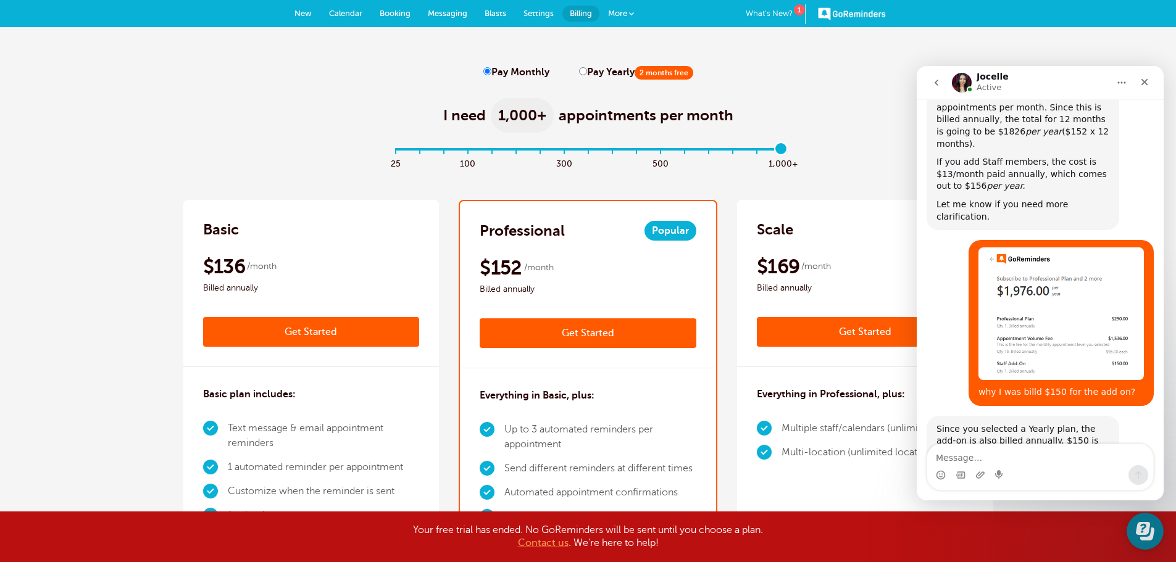
drag, startPoint x: 394, startPoint y: 151, endPoint x: 938, endPoint y: 165, distance: 543.9
click at [787, 153] on input "range" at bounding box center [587, 152] width 399 height 2
click at [497, 70] on label "Pay Monthly" at bounding box center [516, 73] width 66 height 12
click at [491, 70] on input "Pay Monthly" at bounding box center [487, 71] width 8 height 8
click at [497, 69] on label "Pay Monthly" at bounding box center [516, 73] width 66 height 12
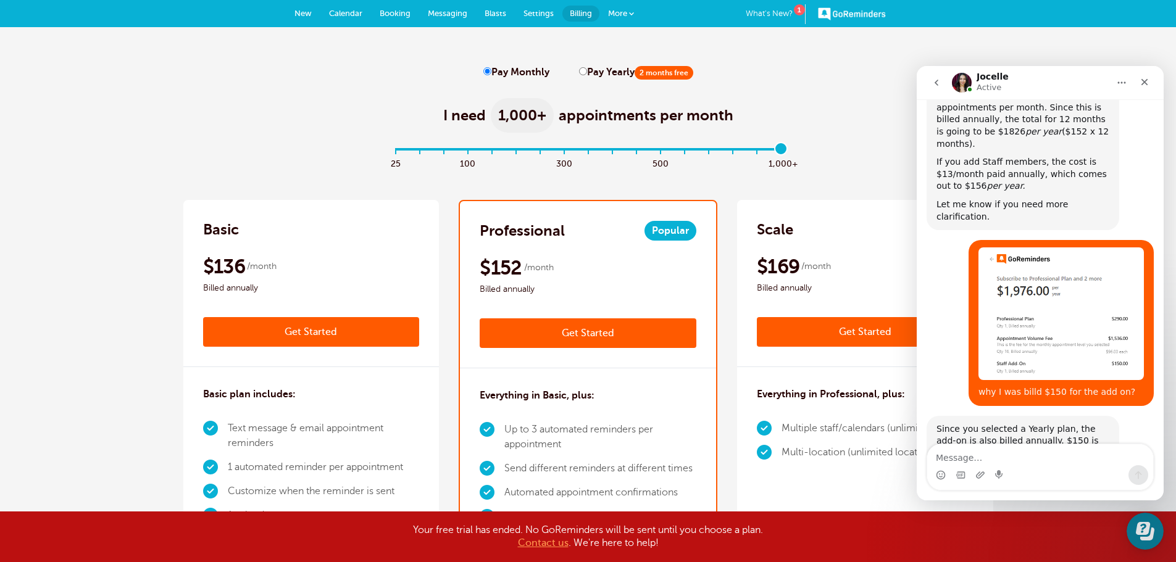
click at [491, 69] on input "Pay Monthly" at bounding box center [487, 71] width 8 height 8
click at [497, 69] on label "Pay Monthly" at bounding box center [516, 73] width 66 height 12
click at [491, 69] on input "Pay Monthly" at bounding box center [487, 71] width 8 height 8
click at [497, 69] on label "Pay Monthly" at bounding box center [516, 73] width 66 height 12
click at [491, 69] on input "Pay Monthly" at bounding box center [487, 71] width 8 height 8
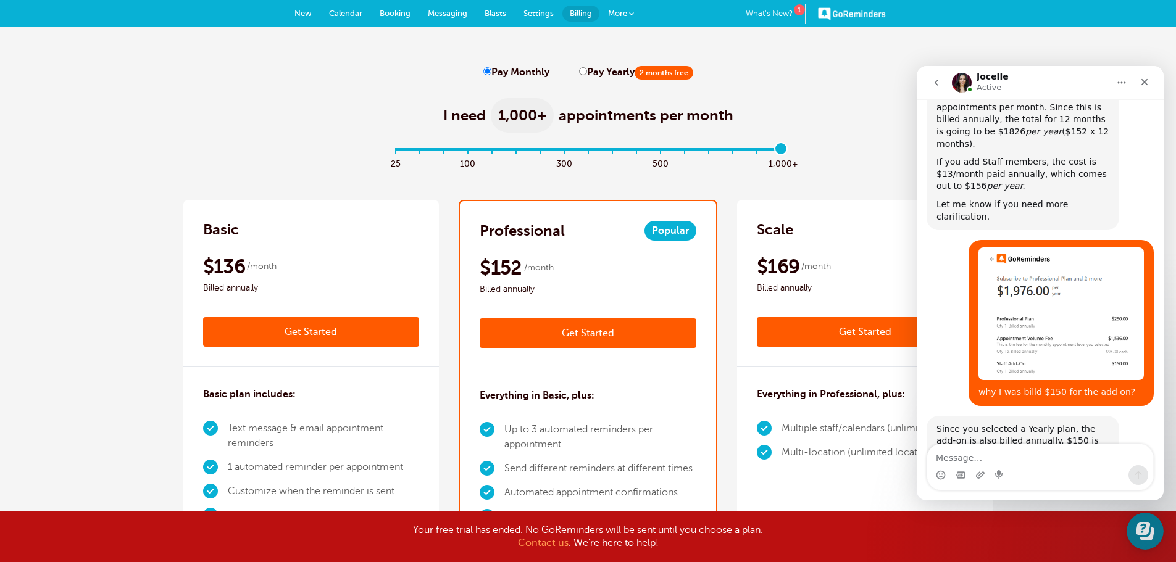
click at [542, 173] on div "25 100 300 500 1,000+" at bounding box center [587, 164] width 399 height 33
type input "1"
click at [410, 151] on input "range" at bounding box center [587, 152] width 399 height 2
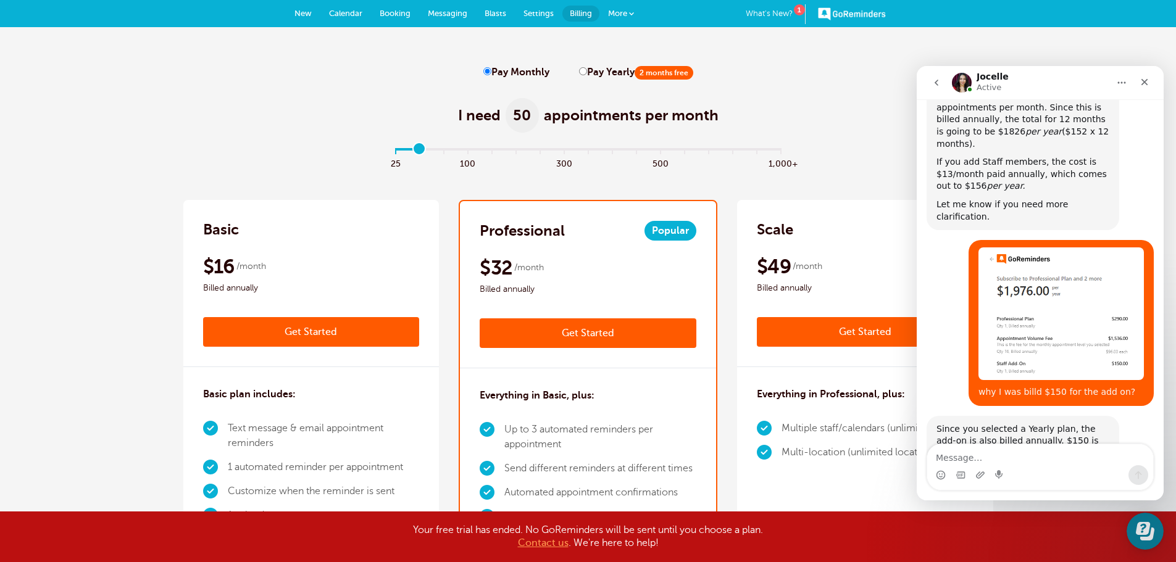
click at [379, 109] on div "I need 50 appointments per month" at bounding box center [588, 108] width 810 height 60
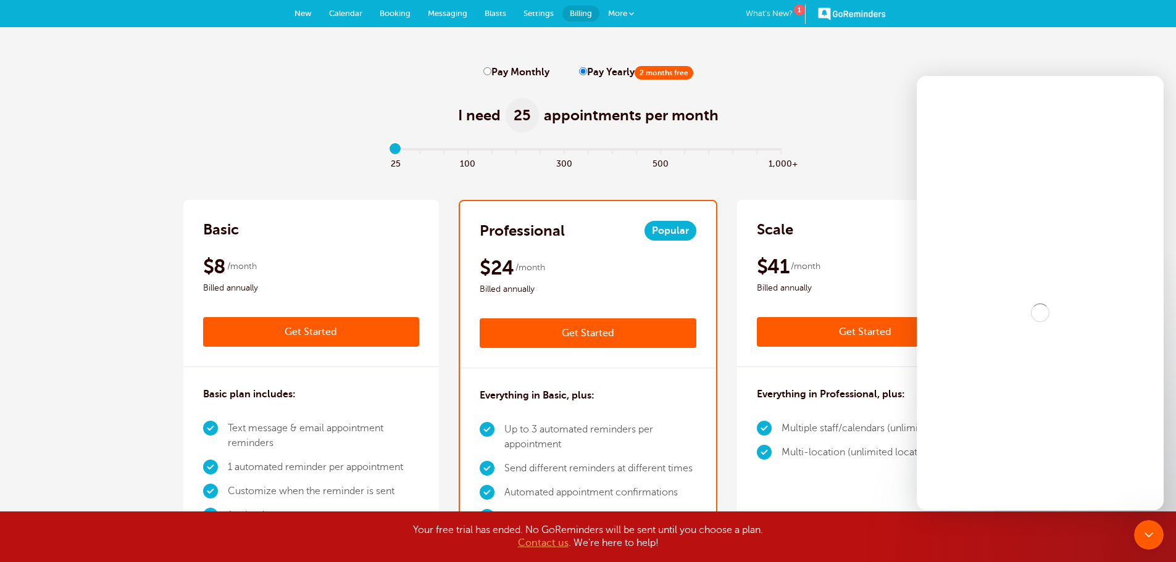
click at [499, 76] on label "Pay Monthly" at bounding box center [516, 73] width 66 height 12
click at [491, 75] on input "Pay Monthly" at bounding box center [487, 71] width 8 height 8
radio input "true"
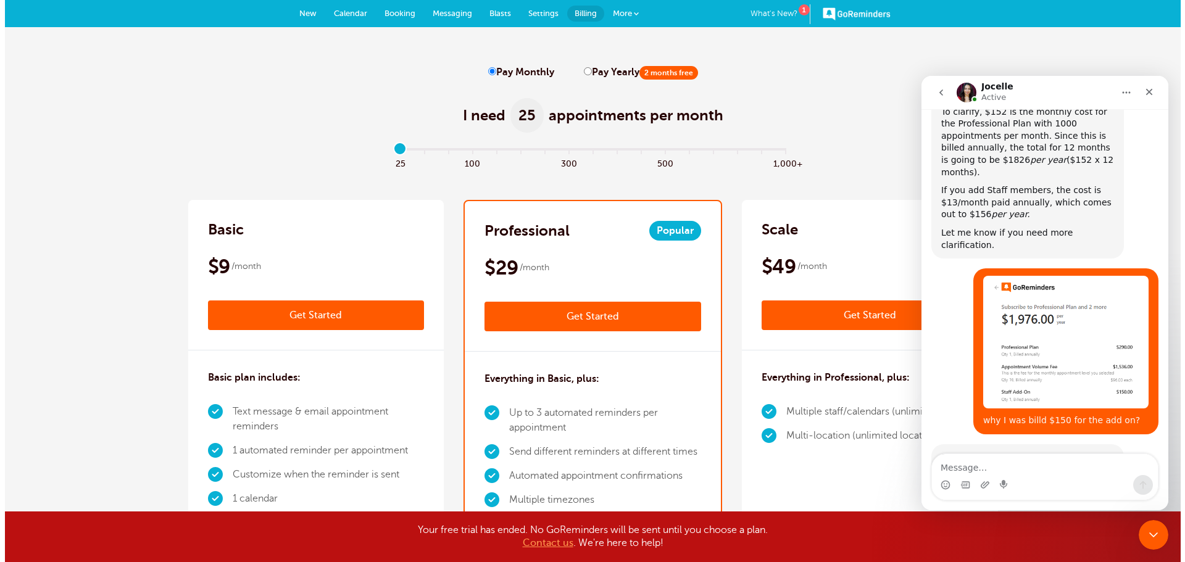
scroll to position [664, 0]
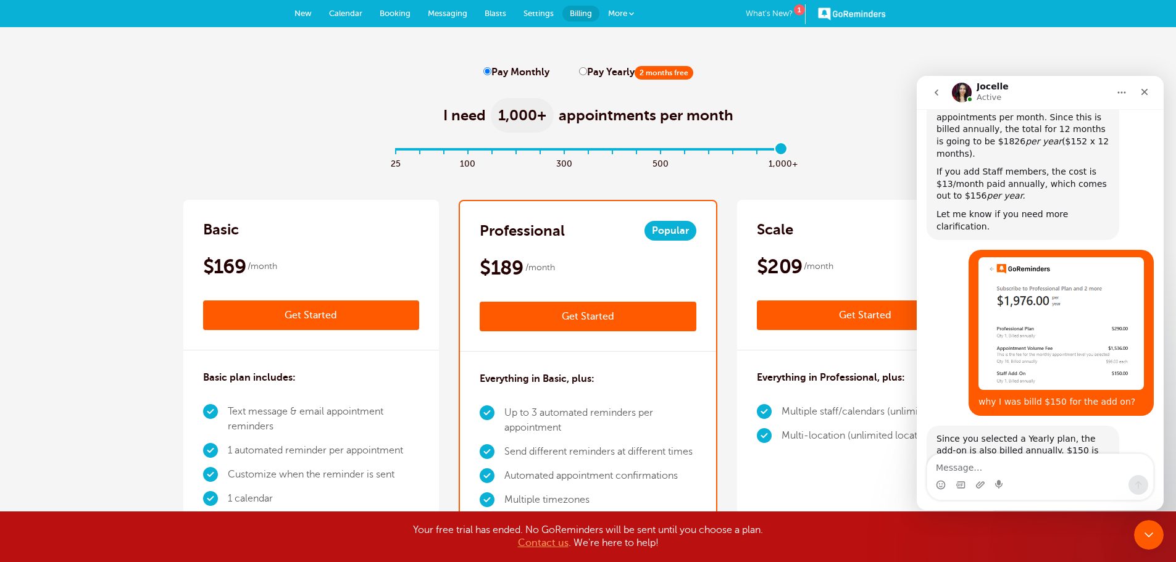
drag, startPoint x: 397, startPoint y: 147, endPoint x: 788, endPoint y: 152, distance: 391.3
type input "16"
click at [787, 152] on input "range" at bounding box center [587, 152] width 399 height 2
click at [620, 314] on link "Get Started" at bounding box center [588, 317] width 217 height 30
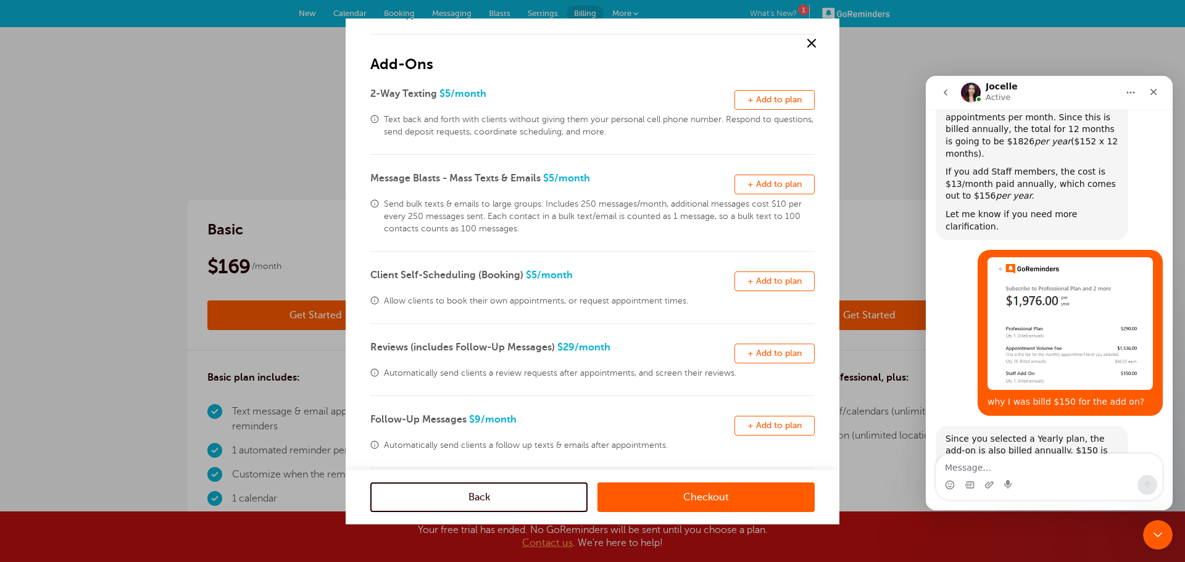
scroll to position [242, 0]
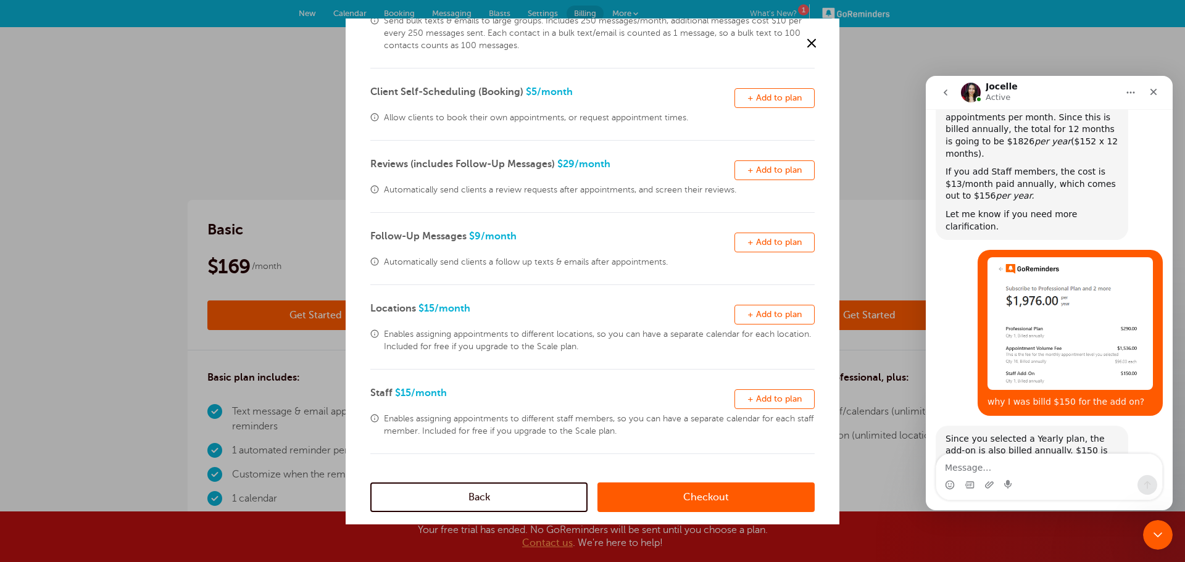
click at [762, 401] on span "+ Add to plan" at bounding box center [774, 398] width 54 height 9
click at [702, 499] on link "Checkout" at bounding box center [705, 498] width 217 height 30
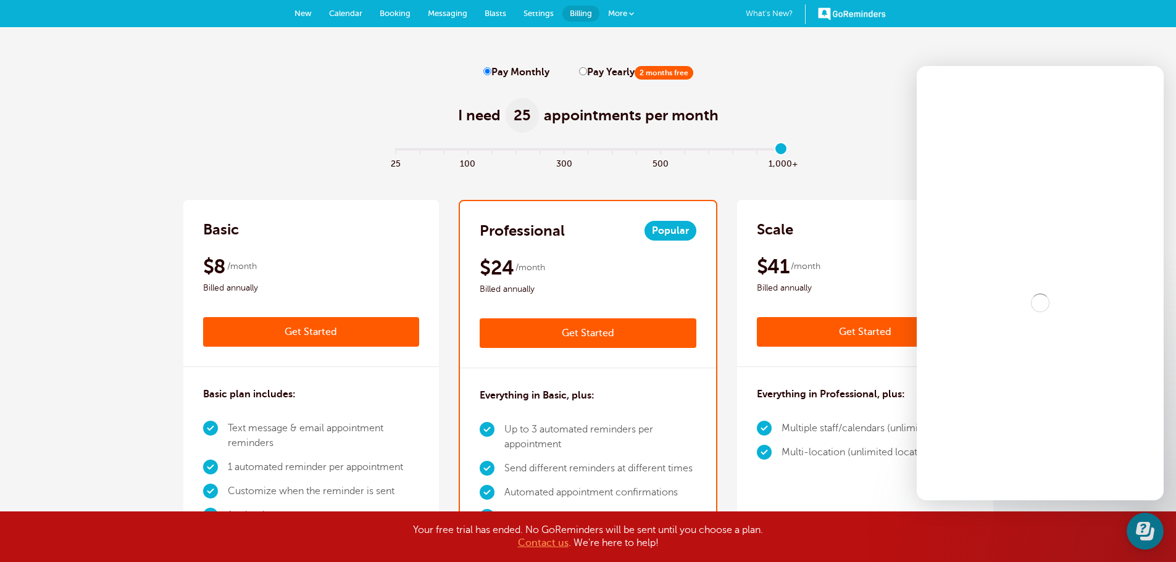
drag, startPoint x: 580, startPoint y: 68, endPoint x: 581, endPoint y: 81, distance: 13.0
click at [580, 68] on input "Pay Yearly 2 months free" at bounding box center [583, 71] width 8 height 8
radio input "true"
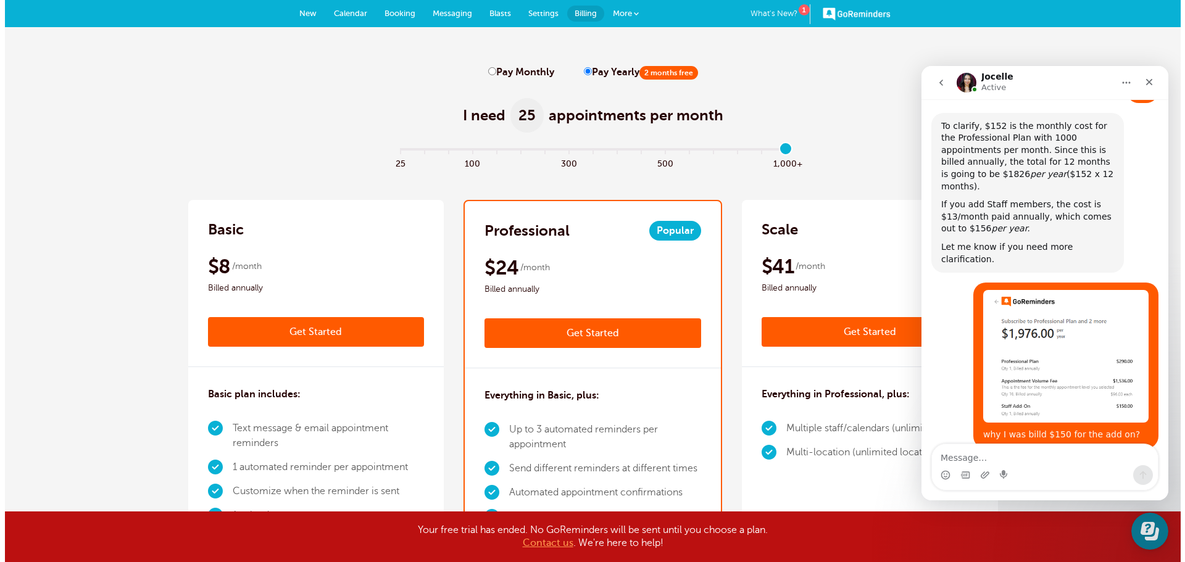
scroll to position [664, 0]
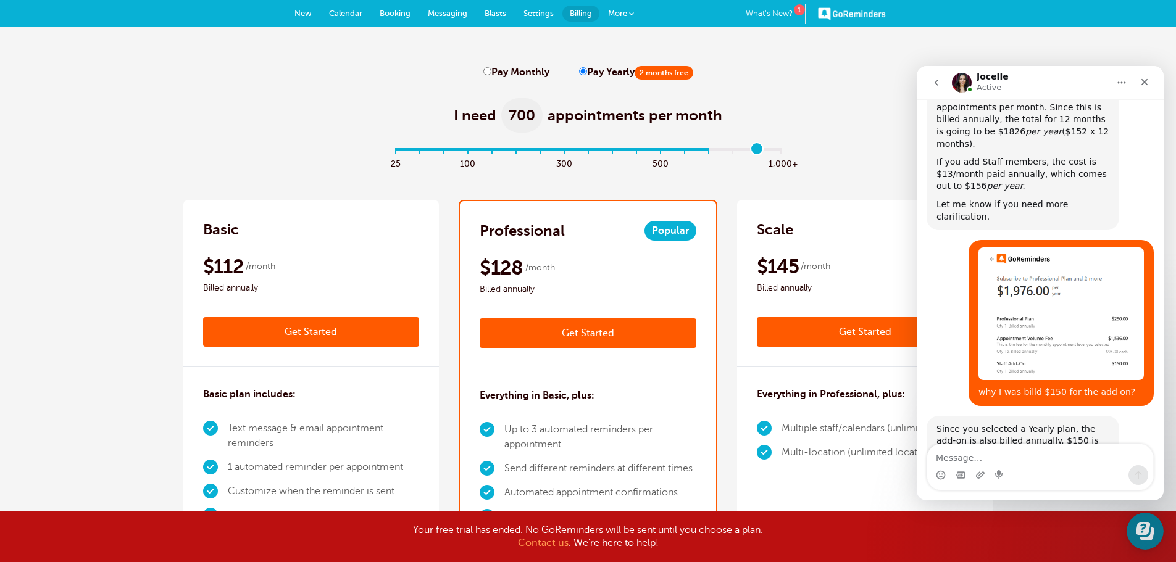
type input "16"
drag, startPoint x: 393, startPoint y: 149, endPoint x: 803, endPoint y: 125, distance: 410.5
click at [787, 151] on input "range" at bounding box center [587, 152] width 399 height 2
click at [594, 332] on link "Get Started" at bounding box center [588, 333] width 217 height 30
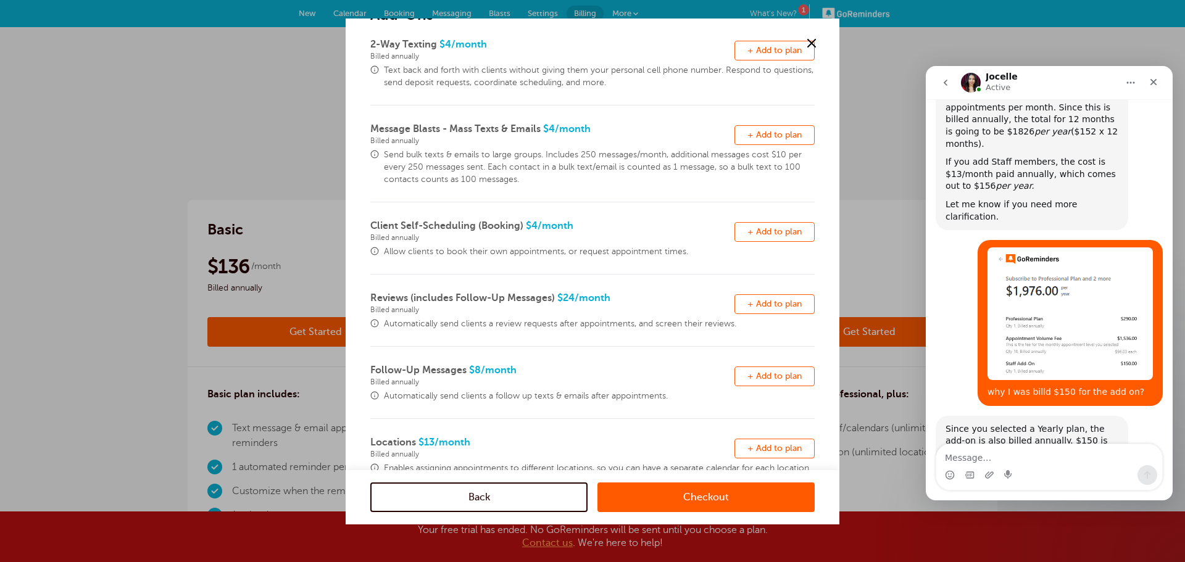
scroll to position [242, 0]
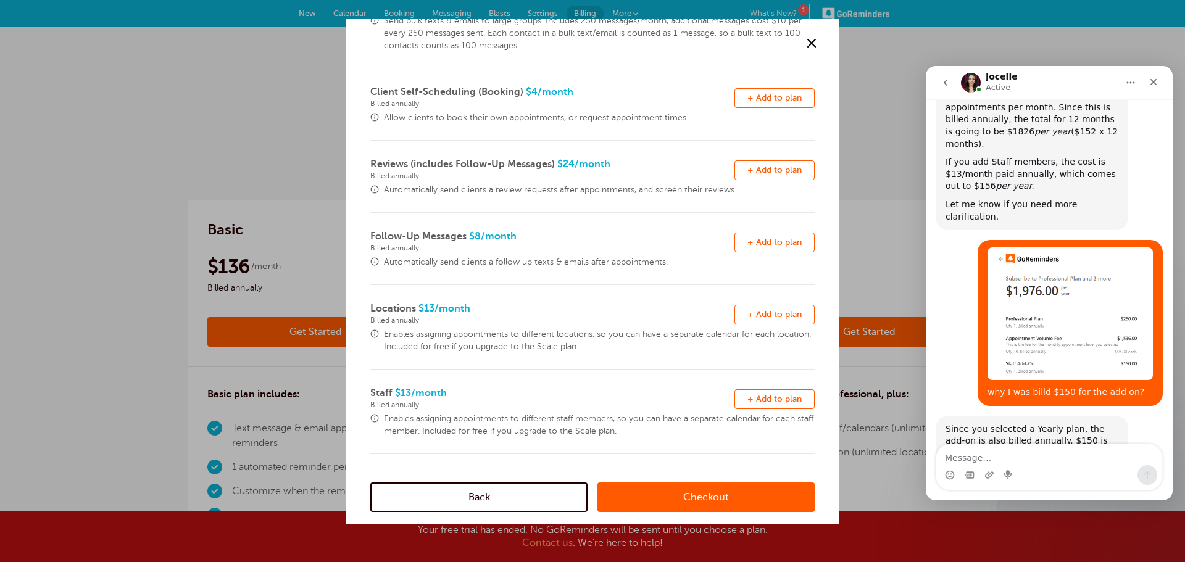
click at [775, 398] on span "+ Add to plan" at bounding box center [774, 398] width 54 height 9
click at [734, 497] on link "Checkout" at bounding box center [705, 498] width 217 height 30
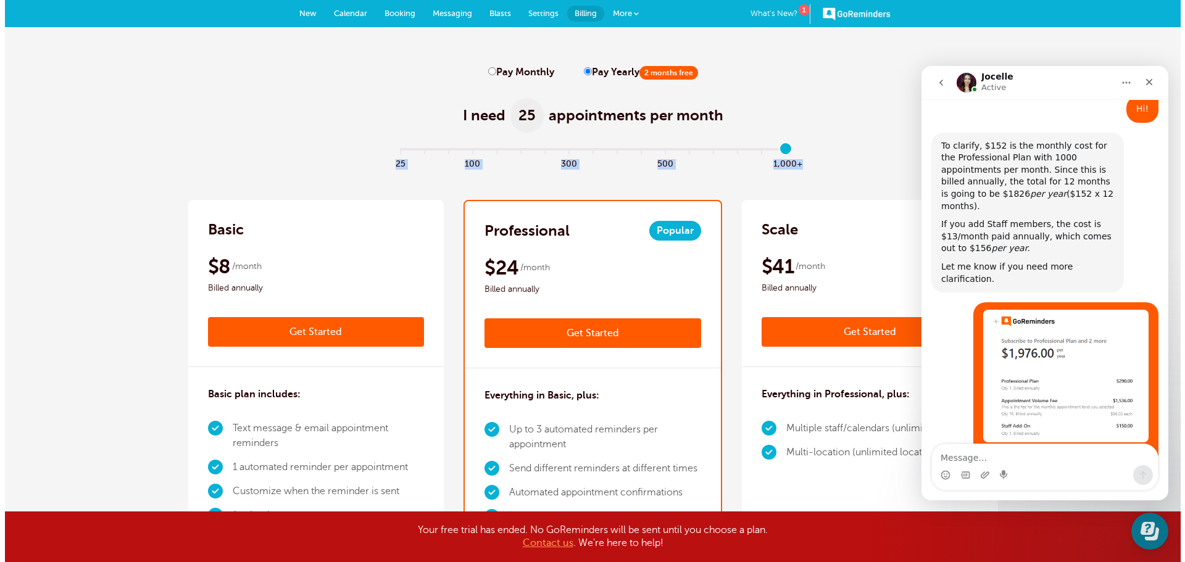
scroll to position [664, 0]
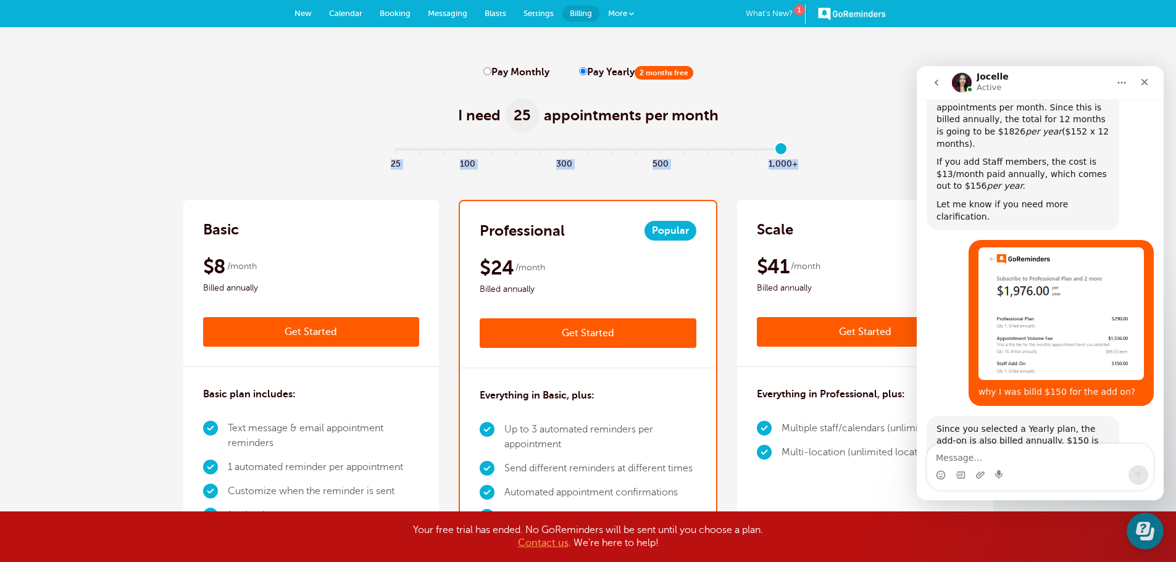
drag, startPoint x: 427, startPoint y: 146, endPoint x: 786, endPoint y: 174, distance: 359.6
click at [776, 151] on input "range" at bounding box center [587, 152] width 399 height 2
click at [394, 151] on input "range" at bounding box center [587, 152] width 399 height 2
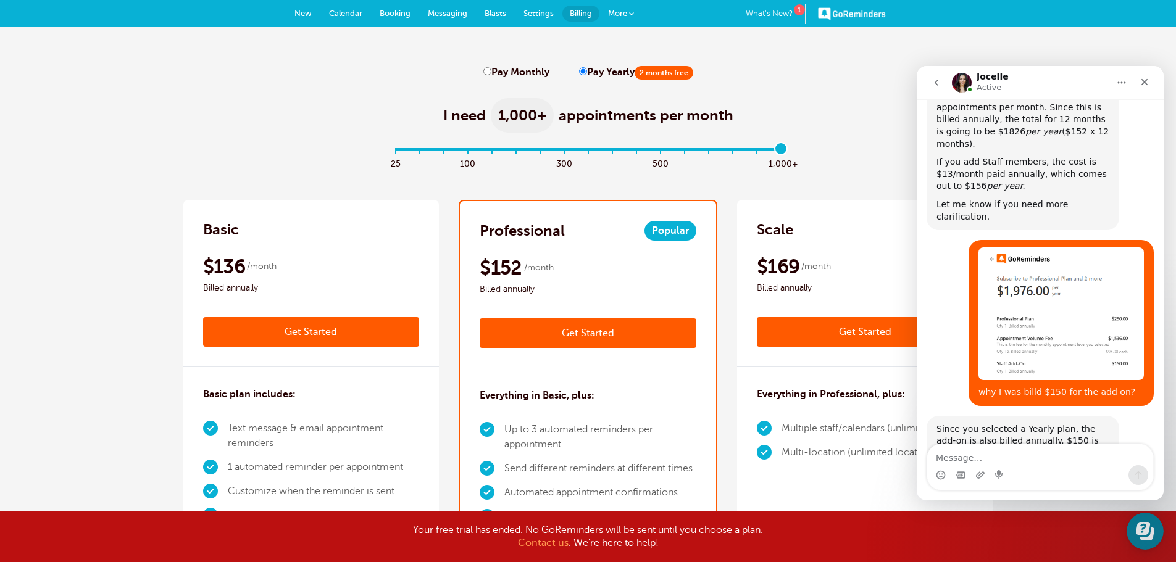
drag, startPoint x: 399, startPoint y: 148, endPoint x: 833, endPoint y: 180, distance: 435.7
type input "16"
click at [787, 153] on input "range" at bounding box center [587, 152] width 399 height 2
click at [613, 333] on link "Get Started" at bounding box center [588, 333] width 217 height 30
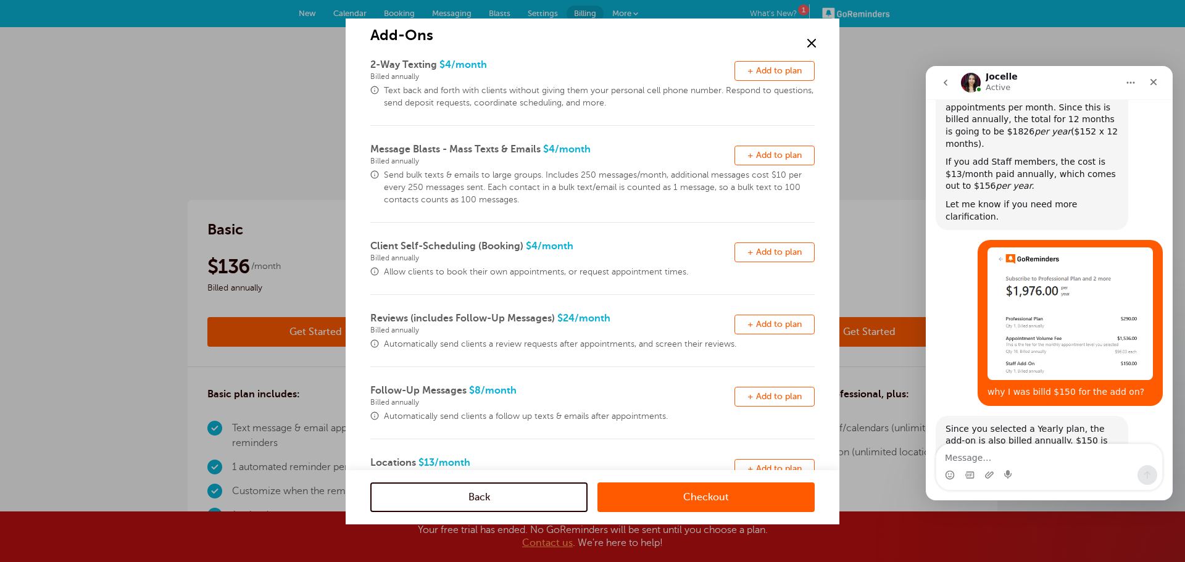
scroll to position [242, 0]
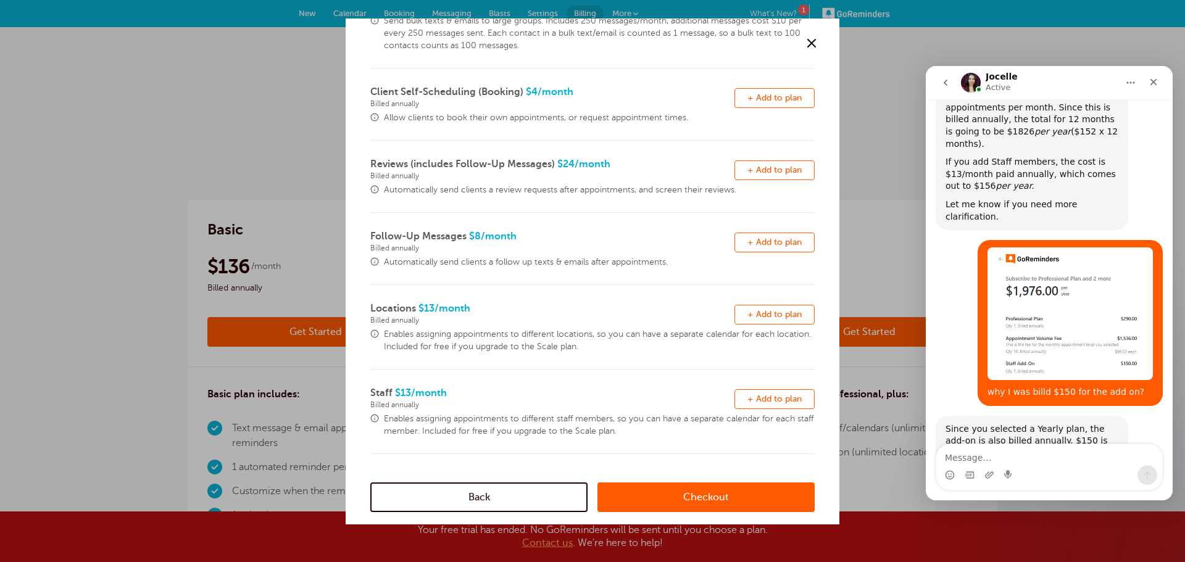
click at [767, 395] on span "+ Add to plan" at bounding box center [774, 398] width 54 height 9
click at [729, 494] on link "Checkout" at bounding box center [705, 498] width 217 height 30
